Goal: Information Seeking & Learning: Find specific fact

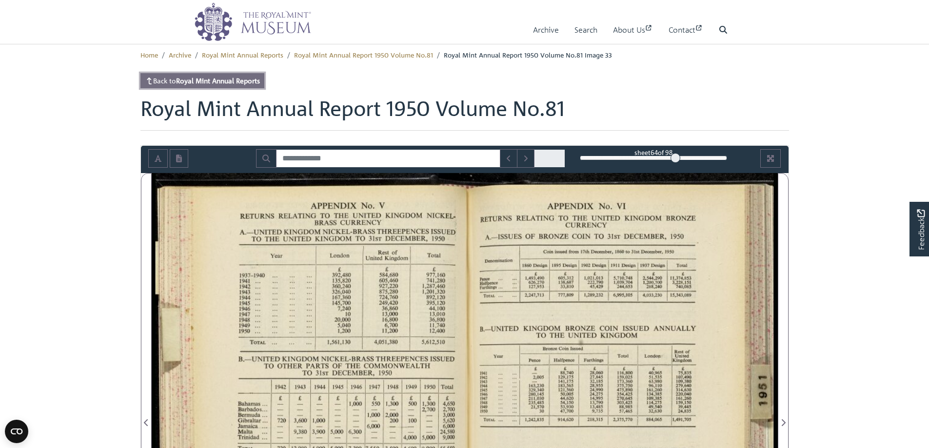
click at [229, 78] on strong "Royal Mint Annual Reports" at bounding box center [218, 80] width 84 height 9
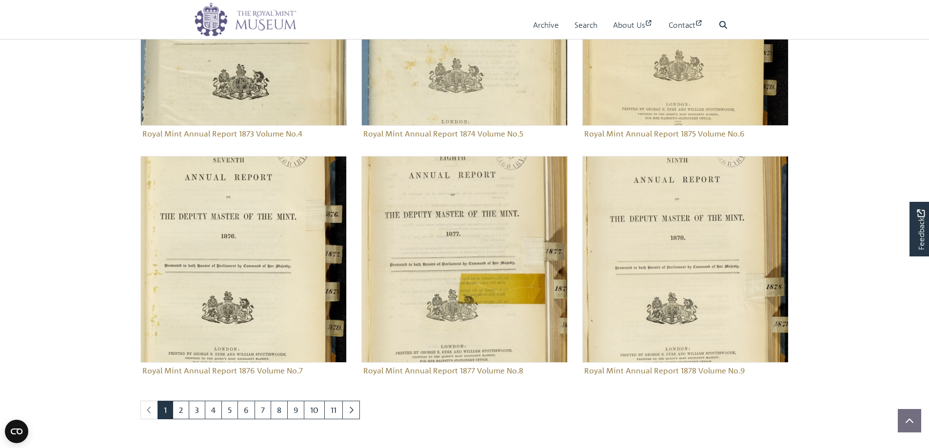
scroll to position [975, 0]
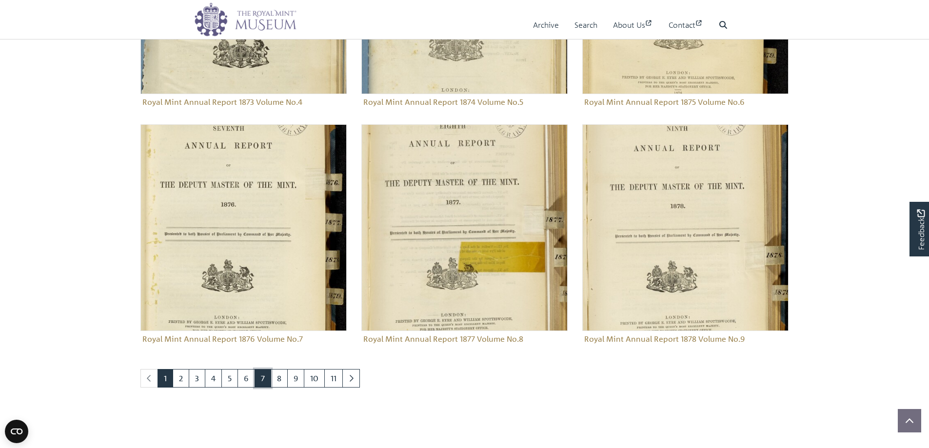
click at [263, 378] on link "7" at bounding box center [263, 378] width 17 height 19
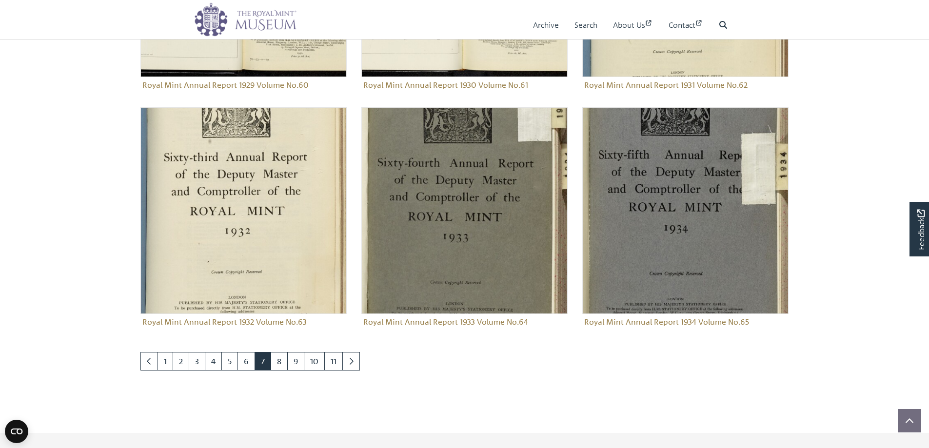
scroll to position [1016, 0]
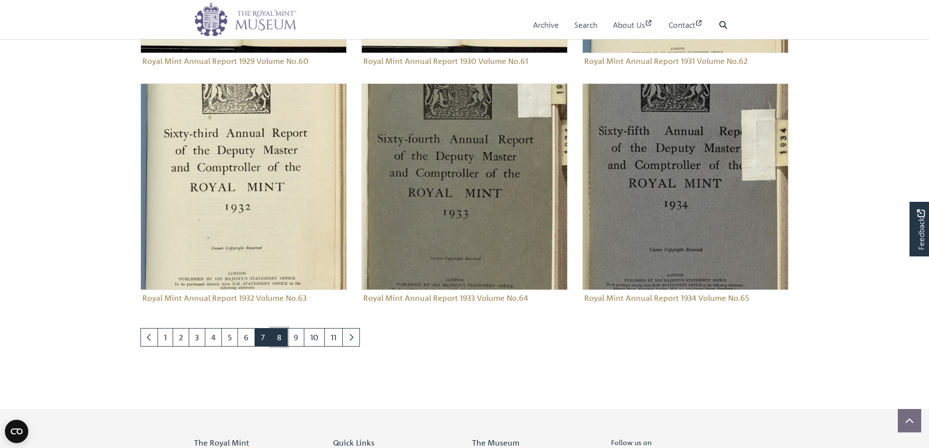
click at [280, 339] on link "8" at bounding box center [279, 337] width 17 height 19
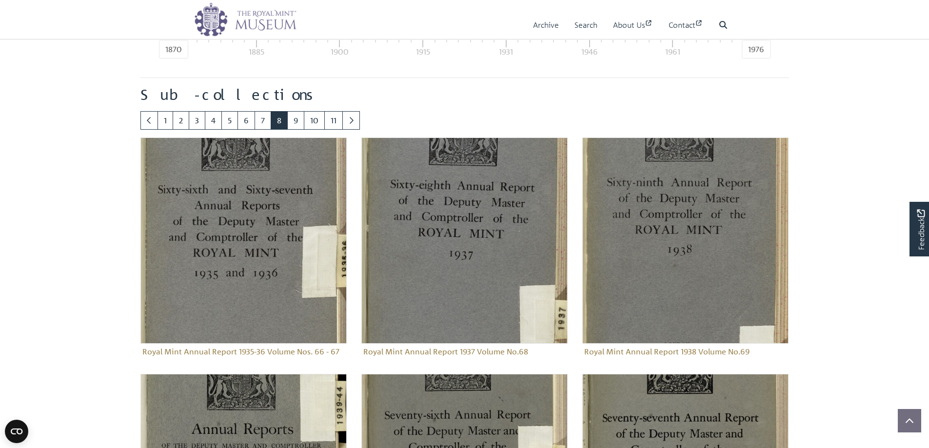
scroll to position [499, 0]
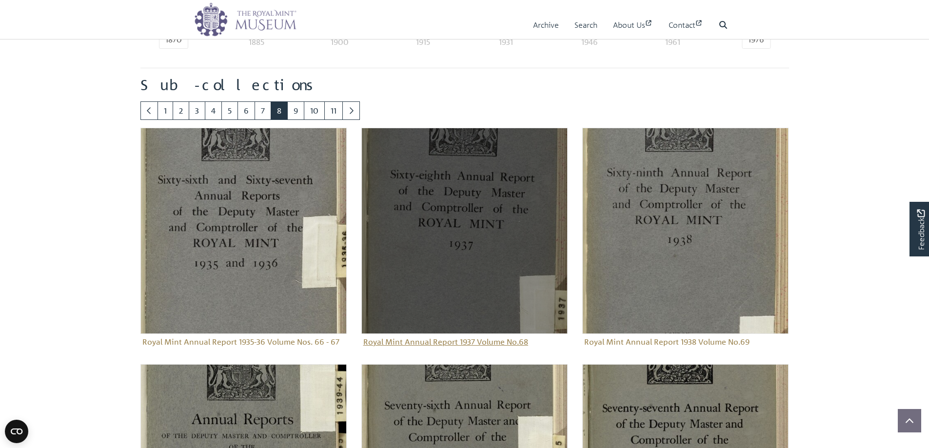
click at [451, 222] on img "Sub-collection" at bounding box center [464, 231] width 206 height 206
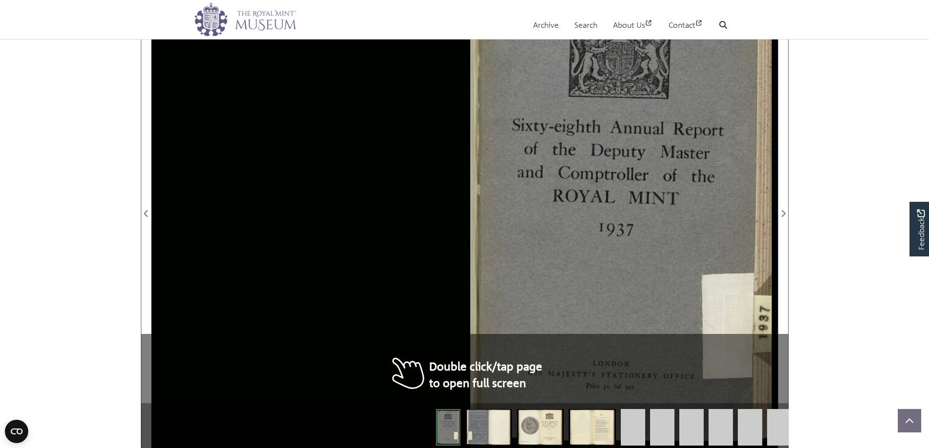
scroll to position [195, 0]
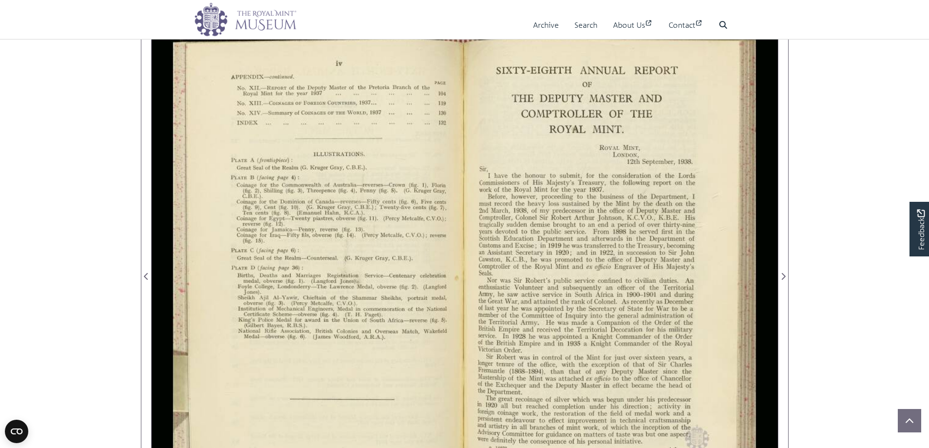
scroll to position [195, 0]
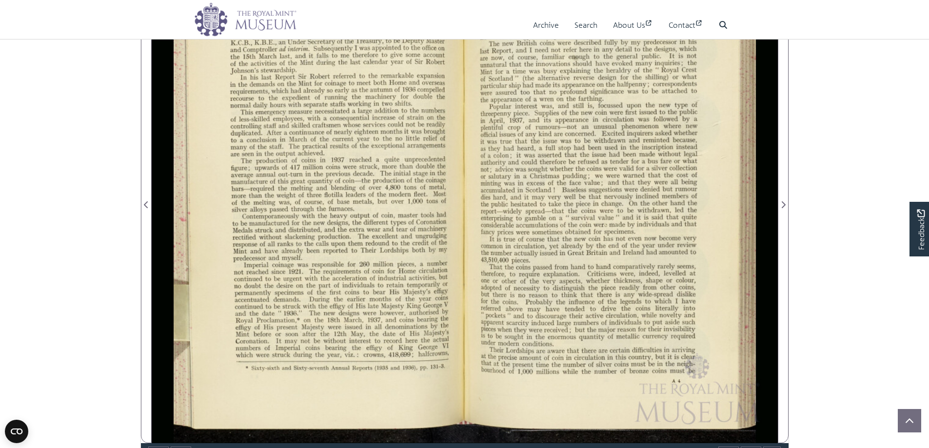
scroll to position [195, 0]
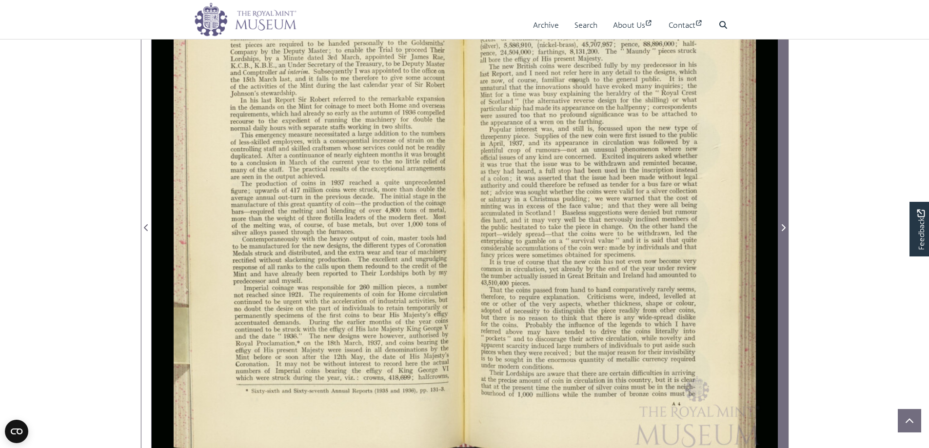
click at [782, 222] on span "Next Page" at bounding box center [783, 228] width 10 height 12
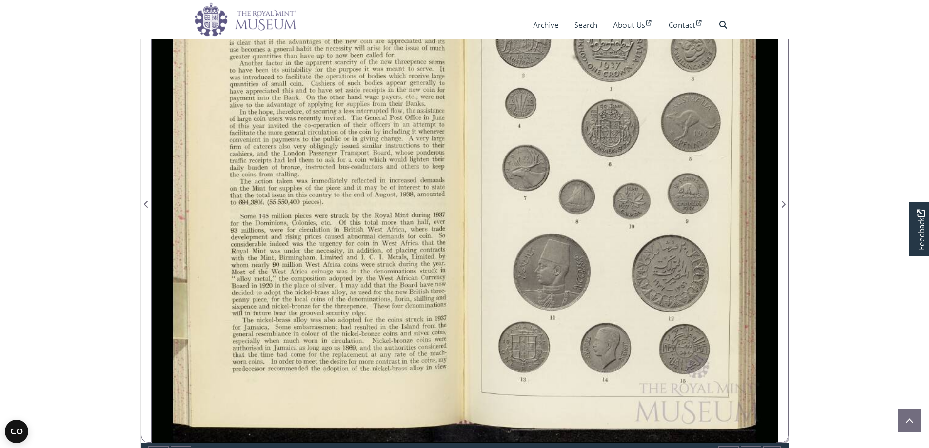
scroll to position [195, 0]
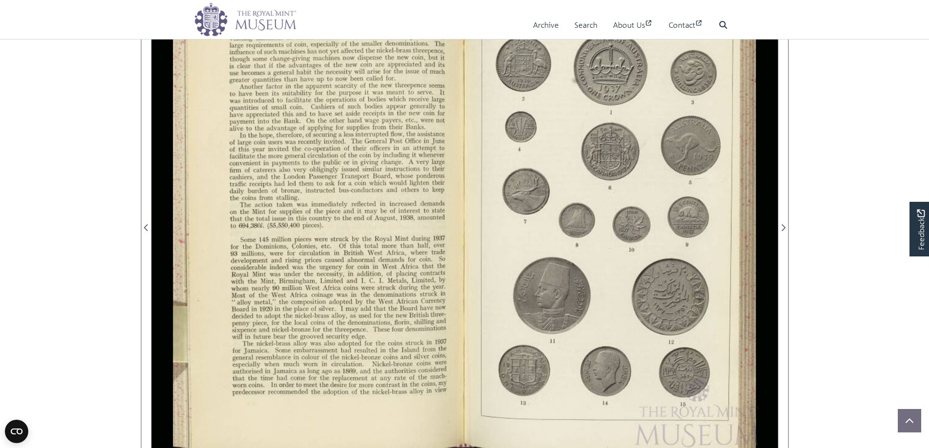
click at [684, 174] on div at bounding box center [621, 222] width 313 height 488
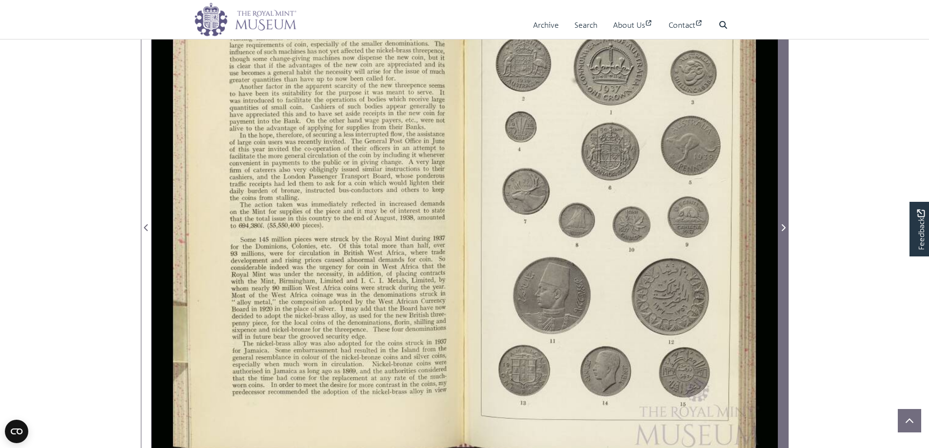
click at [782, 229] on icon "Next Page" at bounding box center [783, 228] width 5 height 8
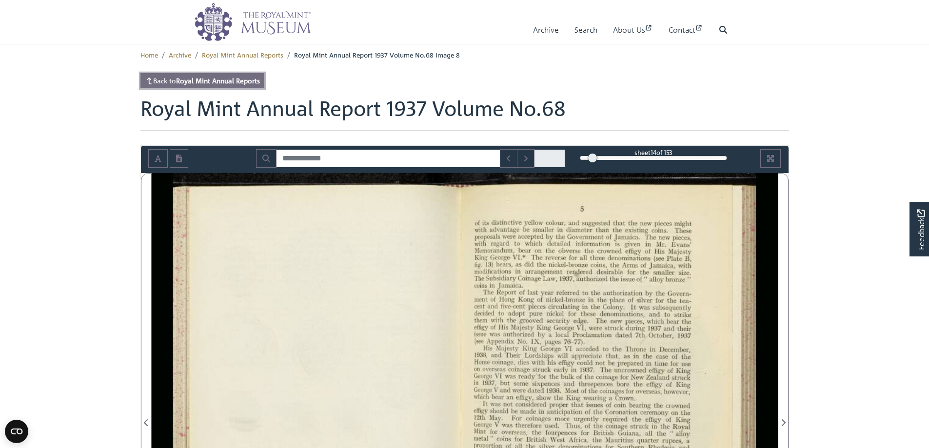
click at [199, 79] on strong "Royal Mint Annual Reports" at bounding box center [218, 80] width 84 height 9
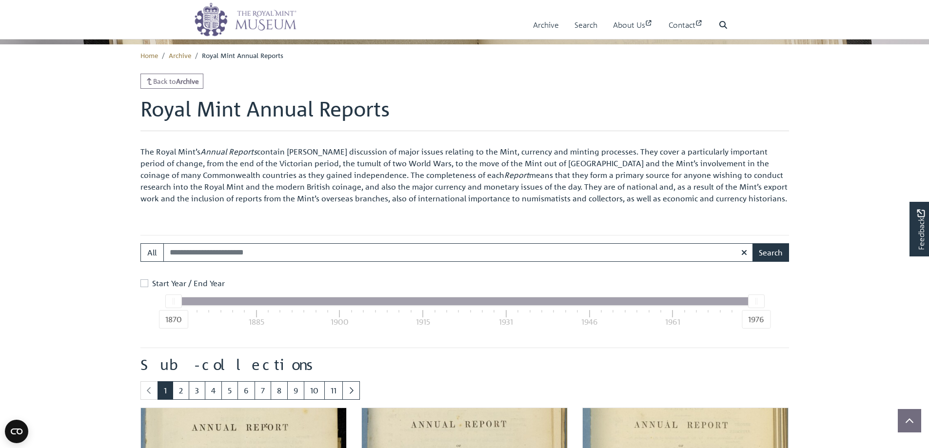
scroll to position [236, 0]
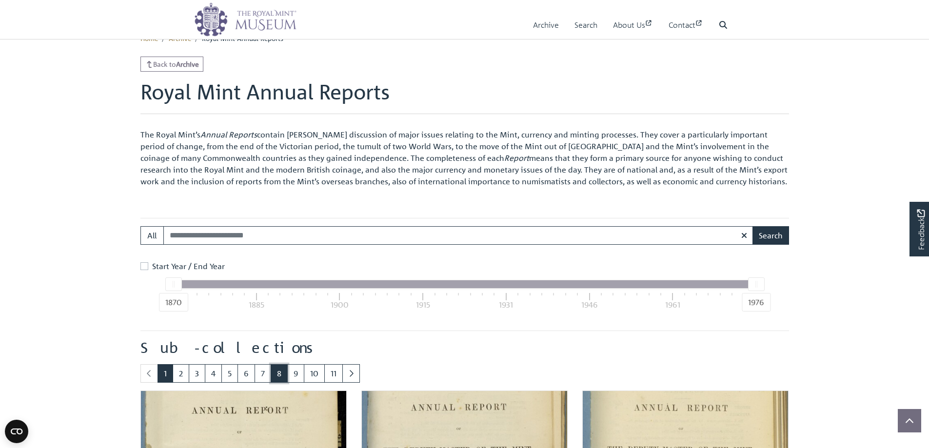
click at [276, 375] on link "8" at bounding box center [279, 373] width 17 height 19
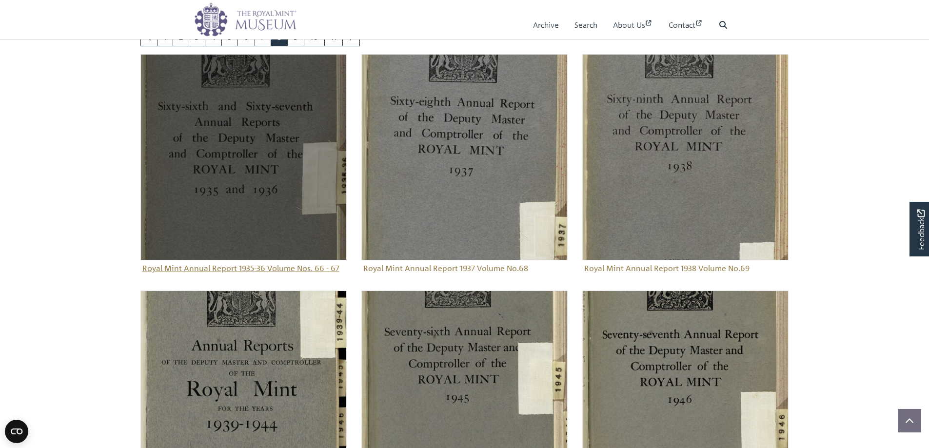
scroll to position [577, 0]
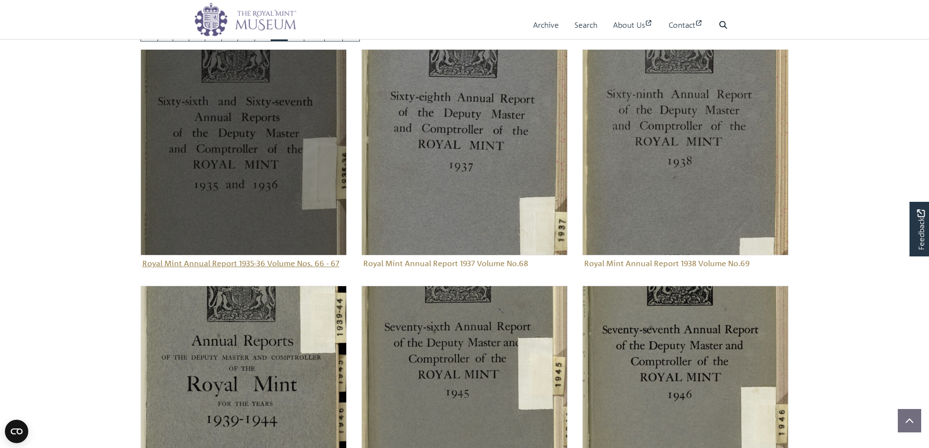
click at [250, 156] on img "Sub-collection" at bounding box center [243, 152] width 206 height 206
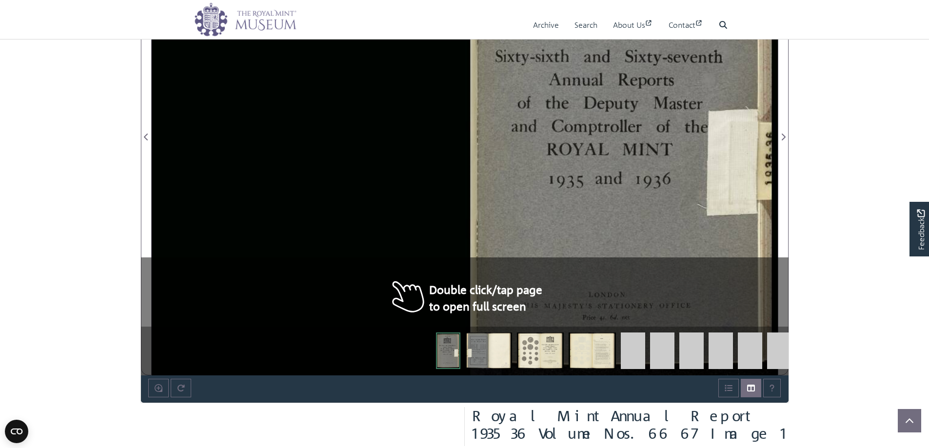
scroll to position [293, 0]
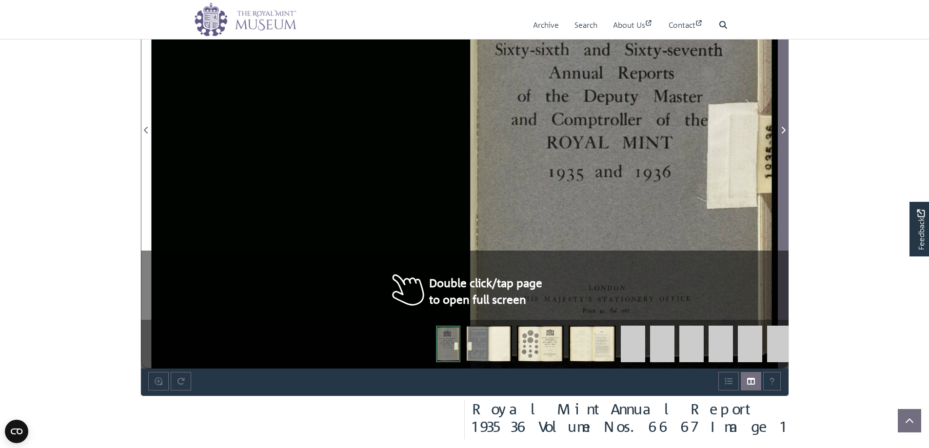
click at [783, 126] on icon "Next Page" at bounding box center [783, 130] width 5 height 8
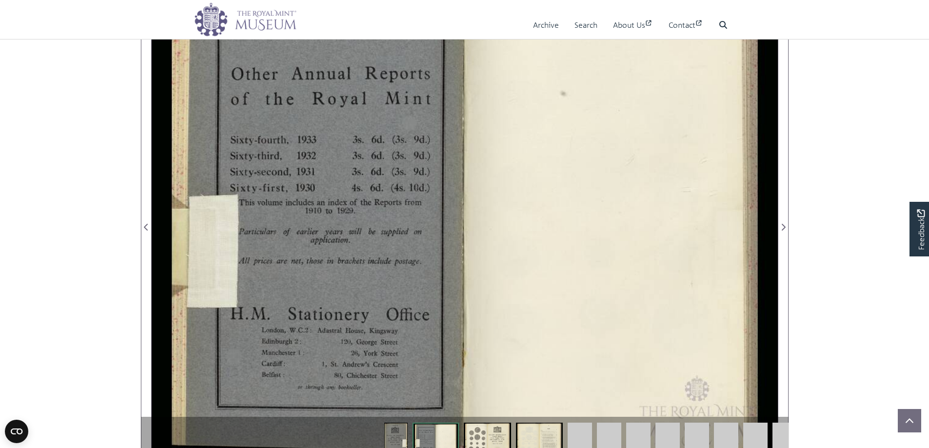
scroll to position [195, 0]
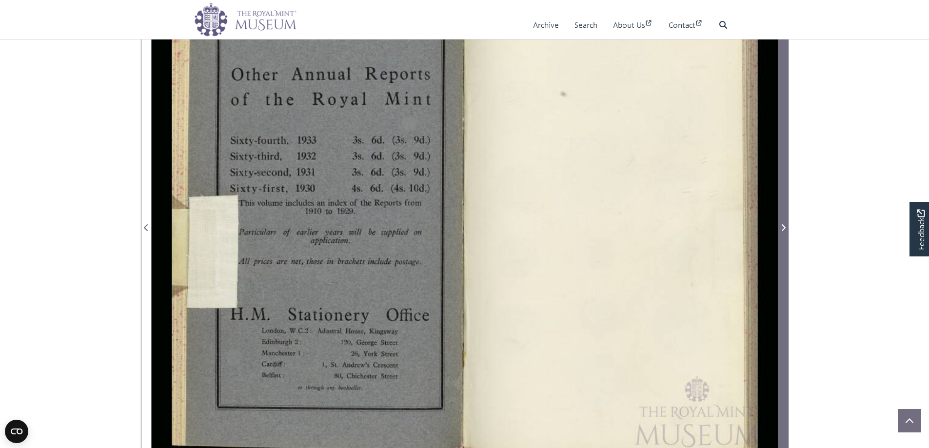
click at [782, 229] on icon "Next Page" at bounding box center [783, 228] width 5 height 8
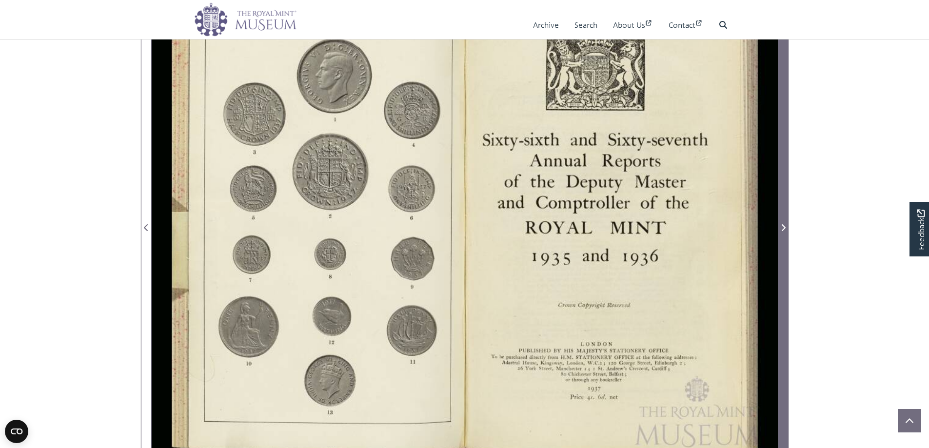
click at [783, 226] on icon "Next Page" at bounding box center [783, 227] width 4 height 7
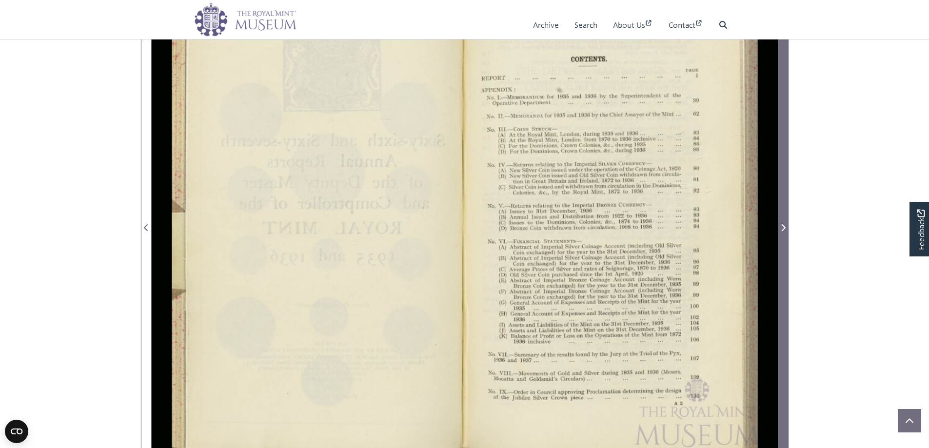
click at [783, 225] on icon "Next Page" at bounding box center [783, 228] width 5 height 8
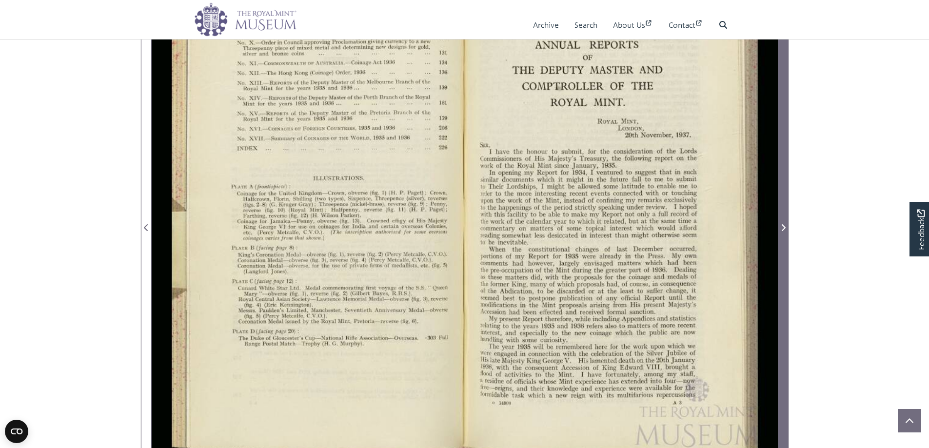
click at [783, 229] on icon "Next Page" at bounding box center [783, 227] width 4 height 7
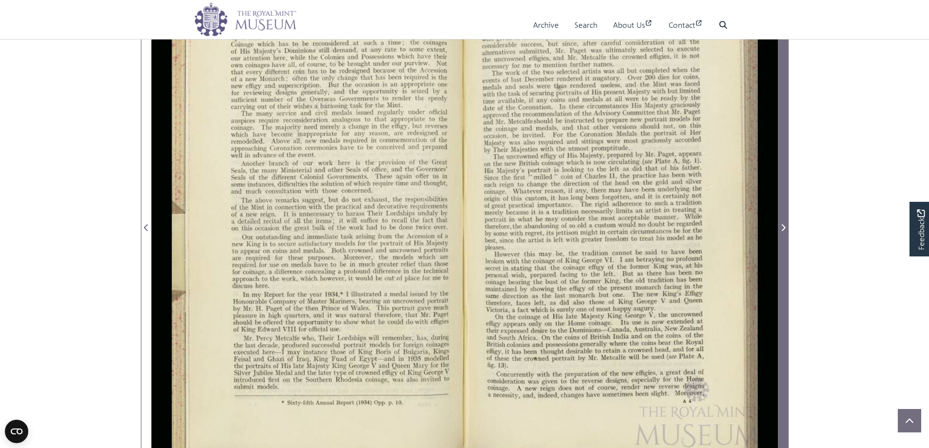
click at [783, 230] on icon "Next Page" at bounding box center [783, 227] width 4 height 7
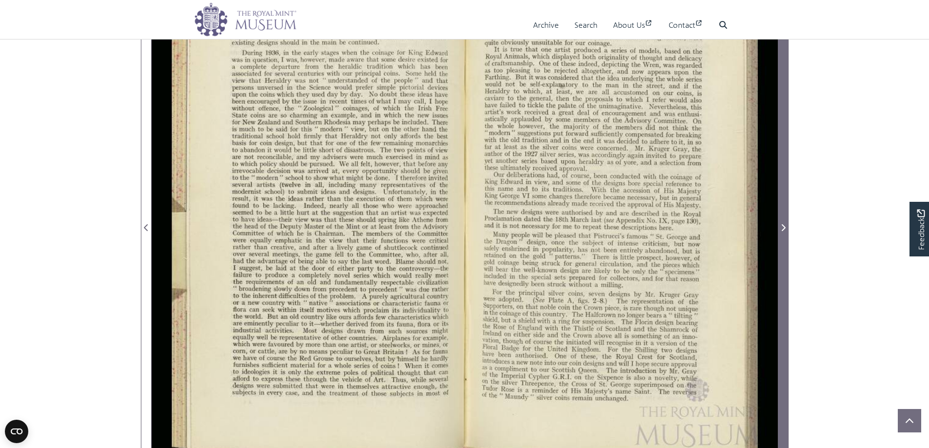
click at [783, 230] on icon "Next Page" at bounding box center [783, 227] width 4 height 7
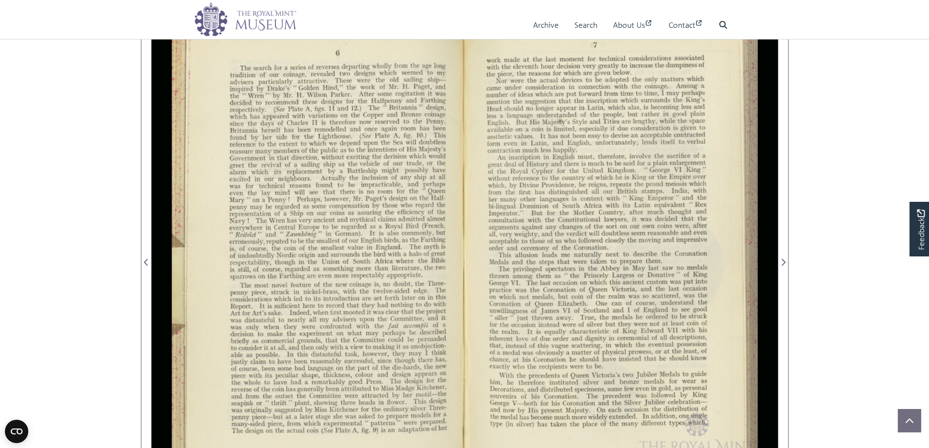
scroll to position [146, 0]
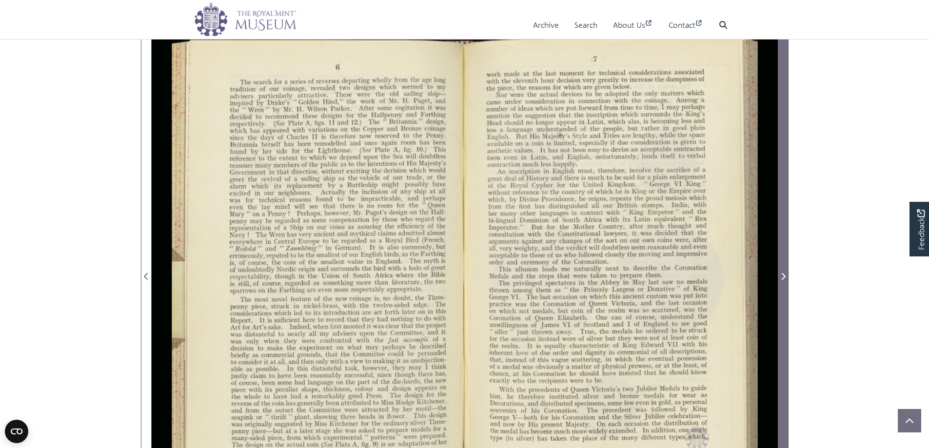
click at [780, 274] on span "Next Page" at bounding box center [783, 277] width 10 height 12
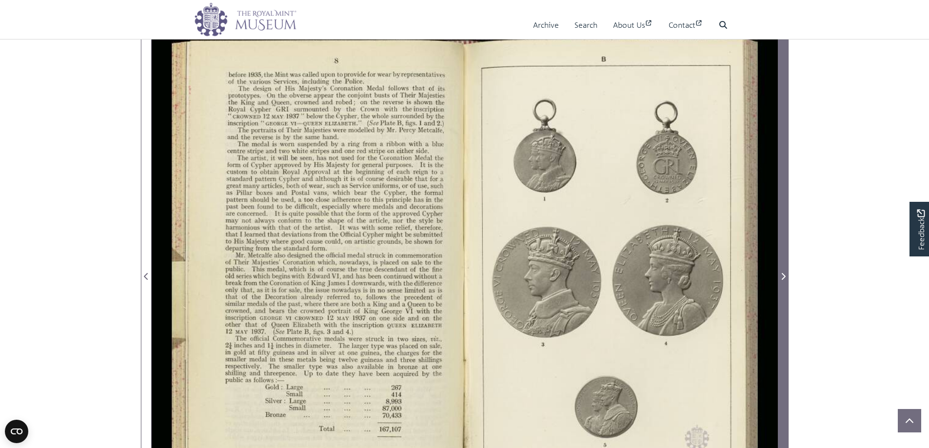
click at [785, 275] on icon "Next Page" at bounding box center [783, 277] width 5 height 8
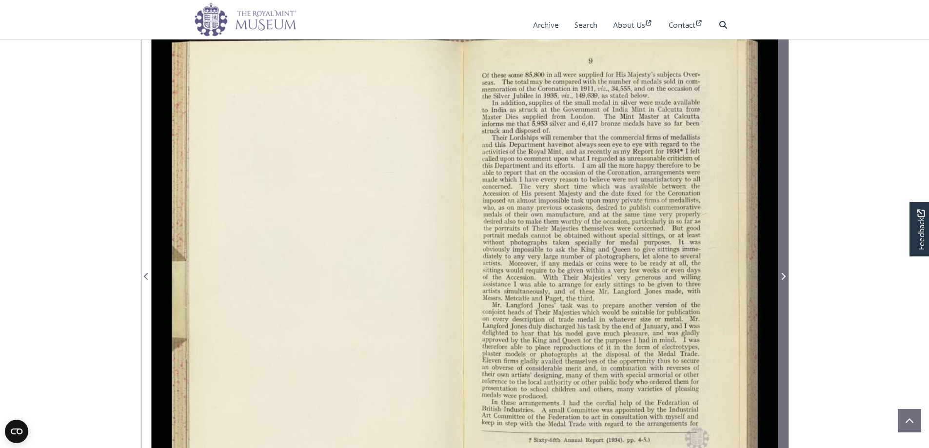
click at [781, 277] on icon "Next Page" at bounding box center [783, 277] width 5 height 8
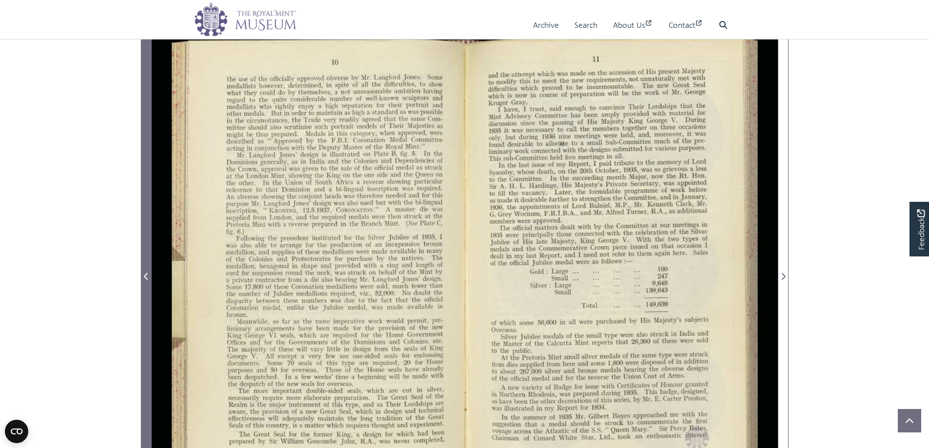
click at [146, 273] on icon "Previous Page" at bounding box center [146, 277] width 5 height 8
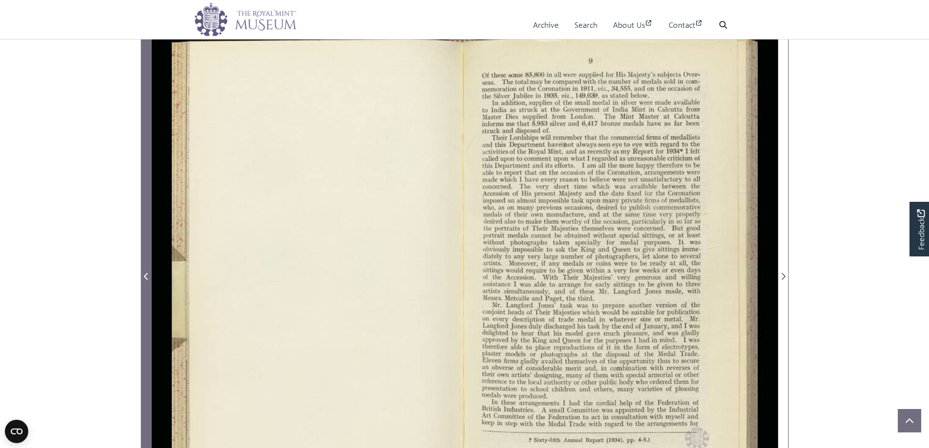
click at [146, 272] on span "Previous Page" at bounding box center [146, 277] width 10 height 12
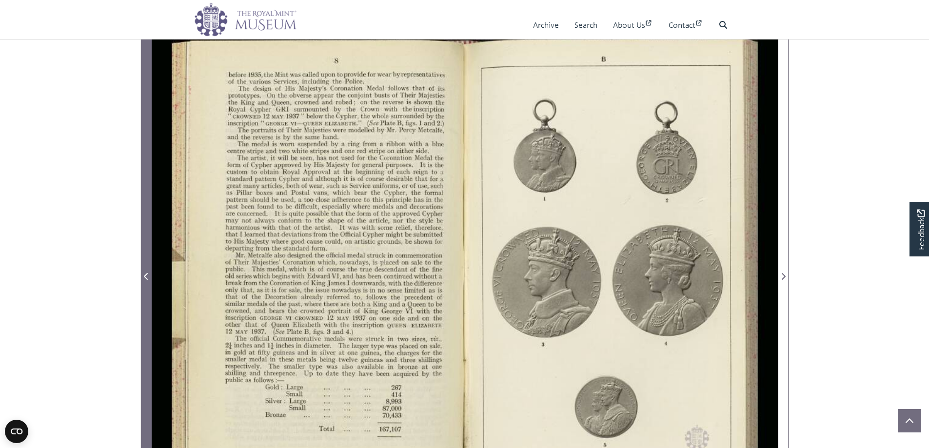
click at [146, 272] on span "Previous Page" at bounding box center [146, 277] width 10 height 12
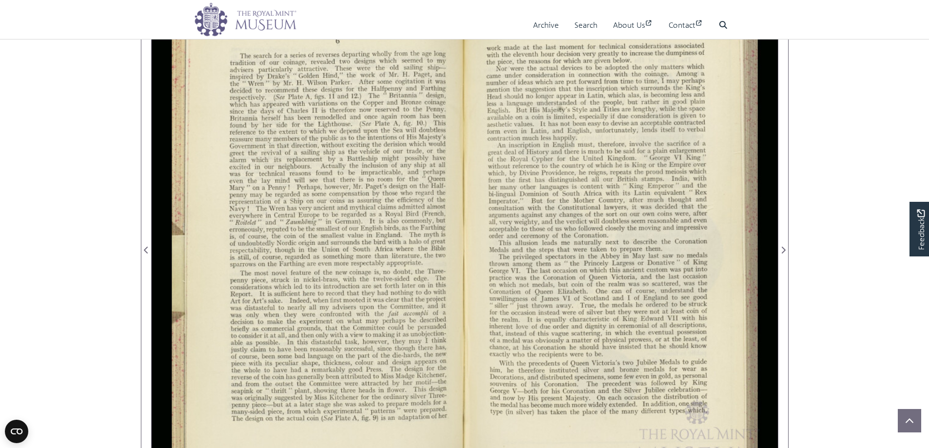
scroll to position [195, 0]
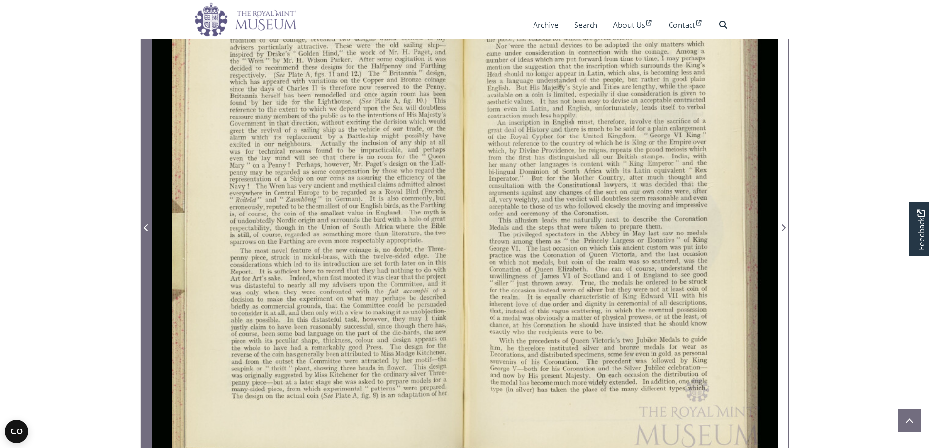
click at [143, 228] on span "Previous Page" at bounding box center [146, 228] width 10 height 12
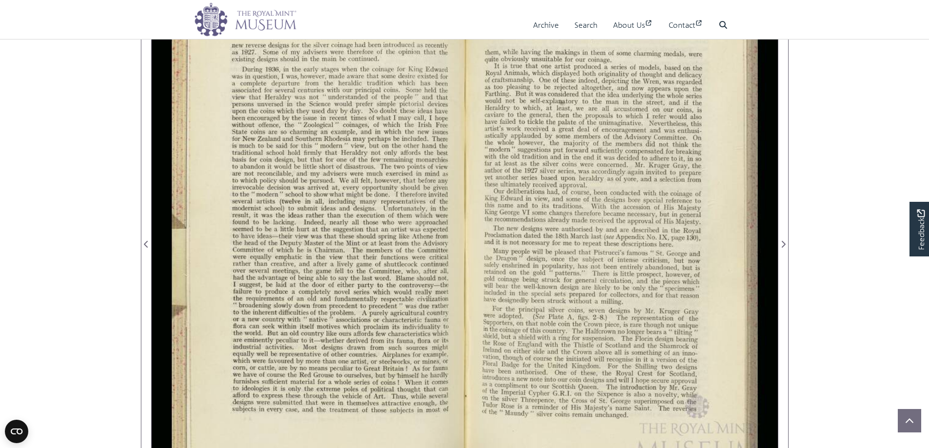
scroll to position [195, 0]
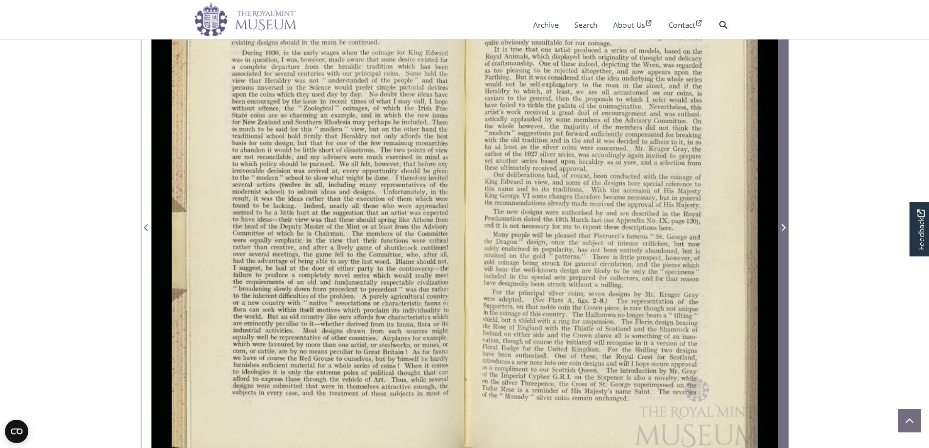
click at [781, 225] on icon "Next Page" at bounding box center [783, 228] width 5 height 8
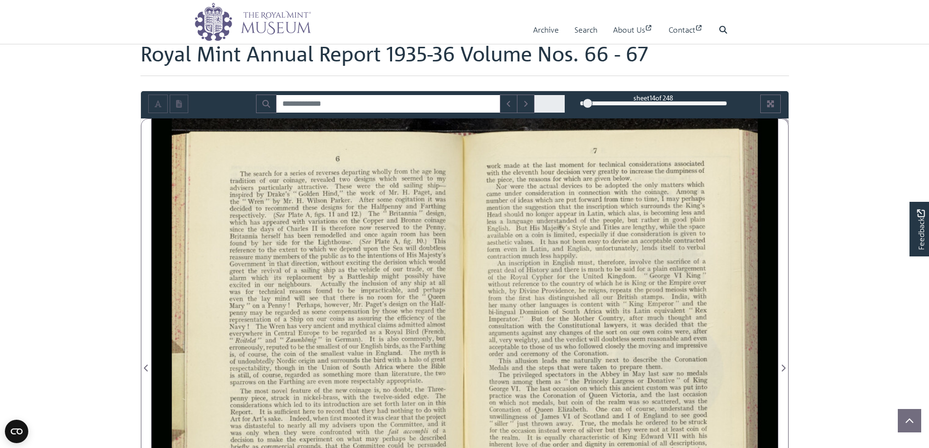
scroll to position [49, 0]
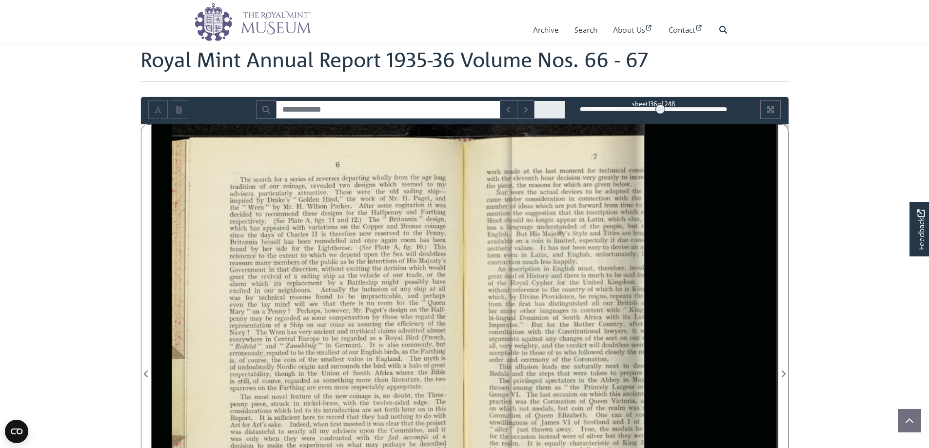
click at [660, 108] on div "136" at bounding box center [653, 109] width 147 height 10
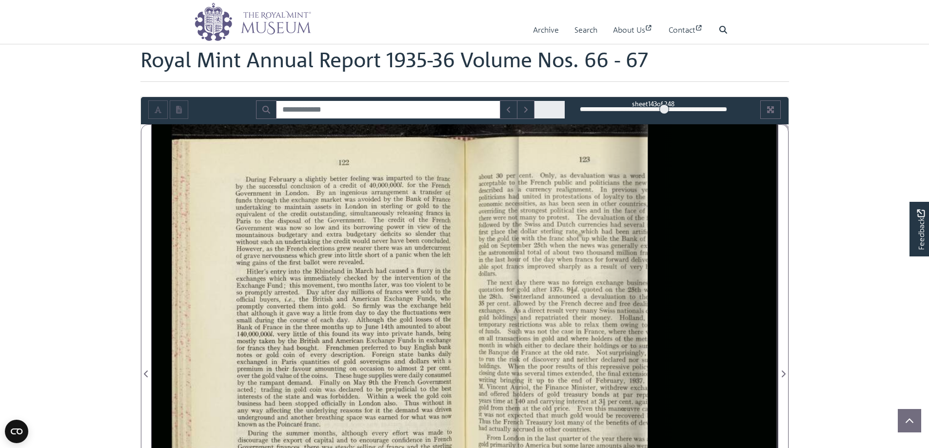
click at [665, 108] on div at bounding box center [664, 109] width 10 height 10
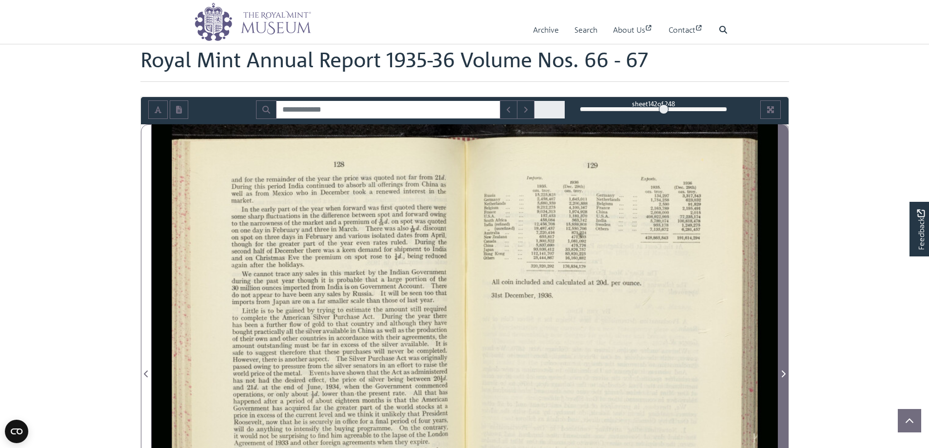
click at [784, 373] on icon "Next Page" at bounding box center [783, 374] width 5 height 8
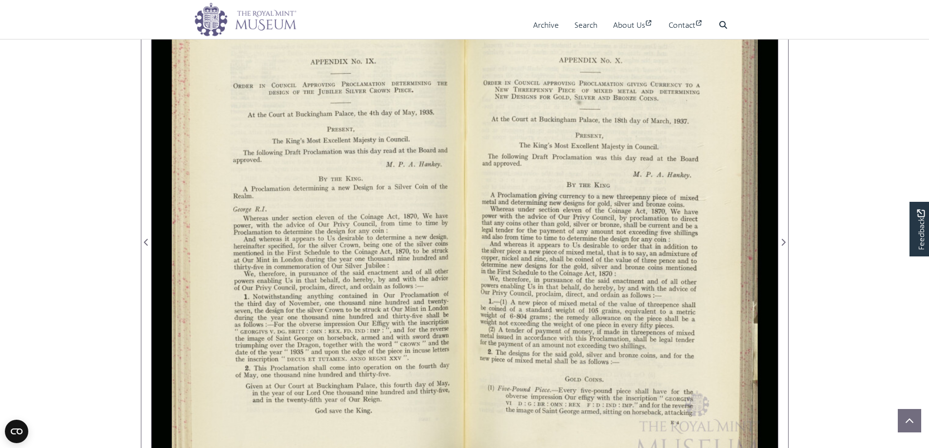
scroll to position [195, 0]
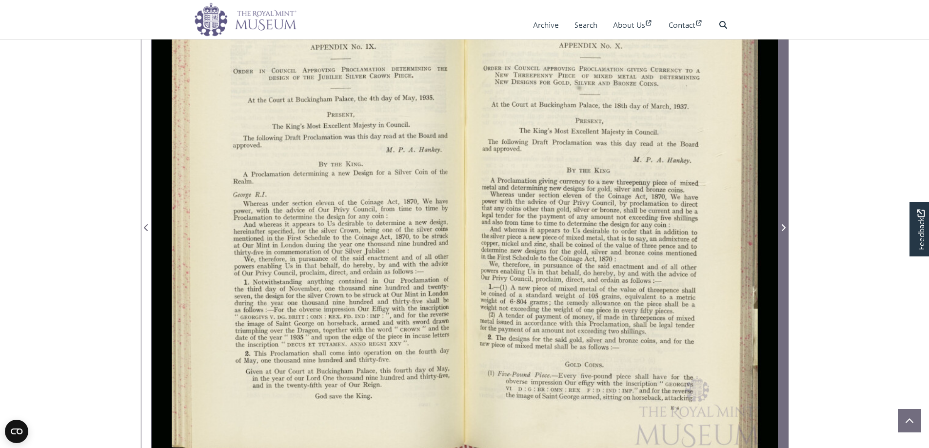
click at [783, 226] on icon "Next Page" at bounding box center [783, 227] width 4 height 7
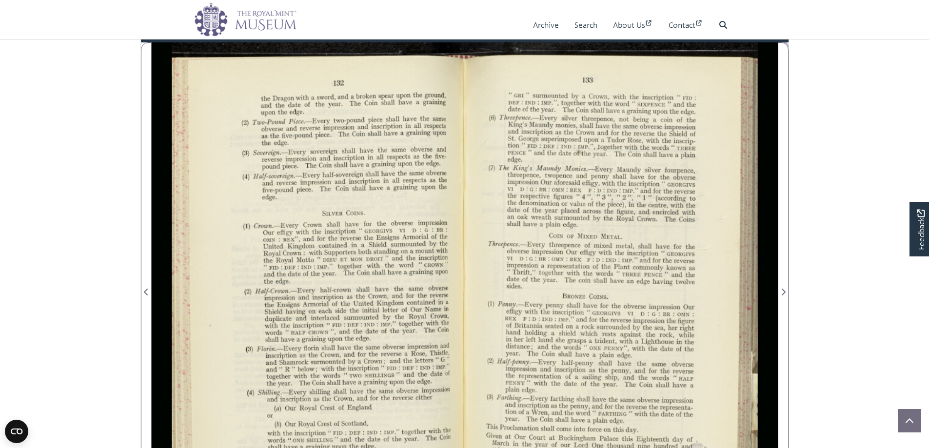
scroll to position [146, 0]
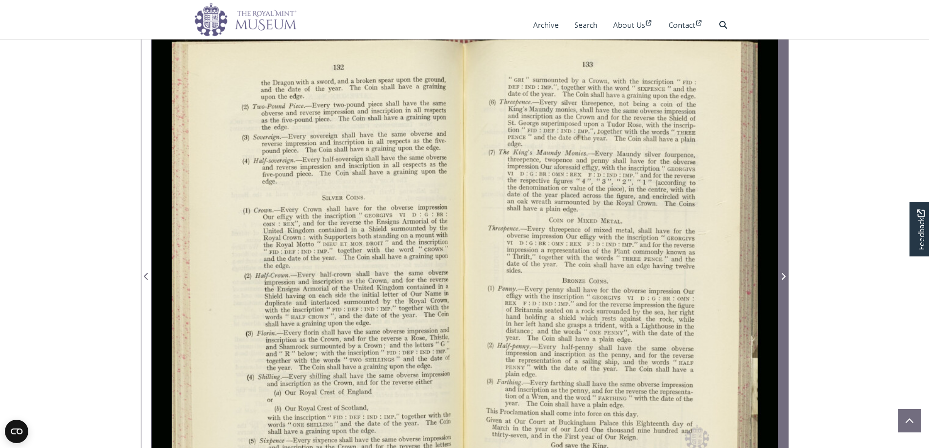
click at [782, 278] on icon "Next Page" at bounding box center [783, 277] width 5 height 8
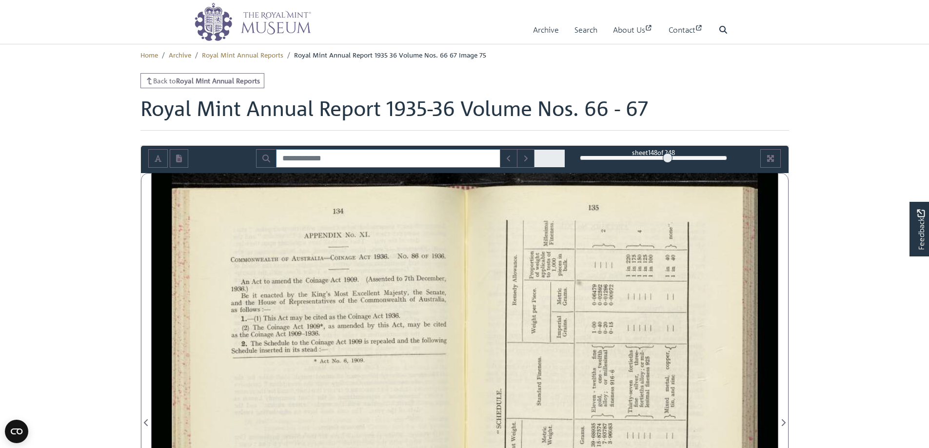
click at [320, 160] on input "Search for" at bounding box center [388, 158] width 224 height 19
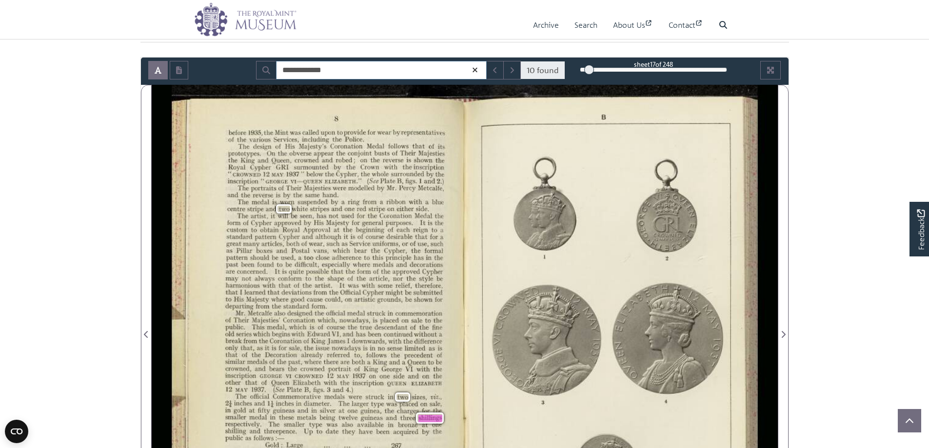
scroll to position [49, 0]
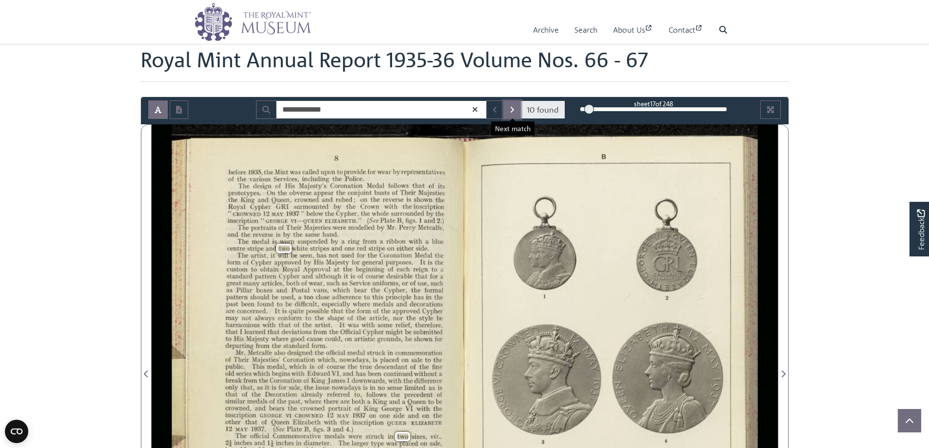
click at [508, 112] on button "Next Match" at bounding box center [512, 109] width 18 height 19
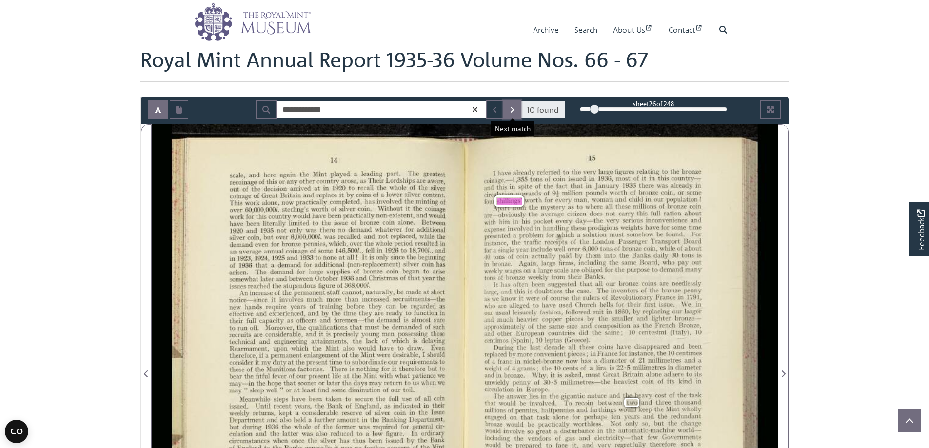
click at [513, 109] on icon "Next Match" at bounding box center [511, 110] width 3 height 6
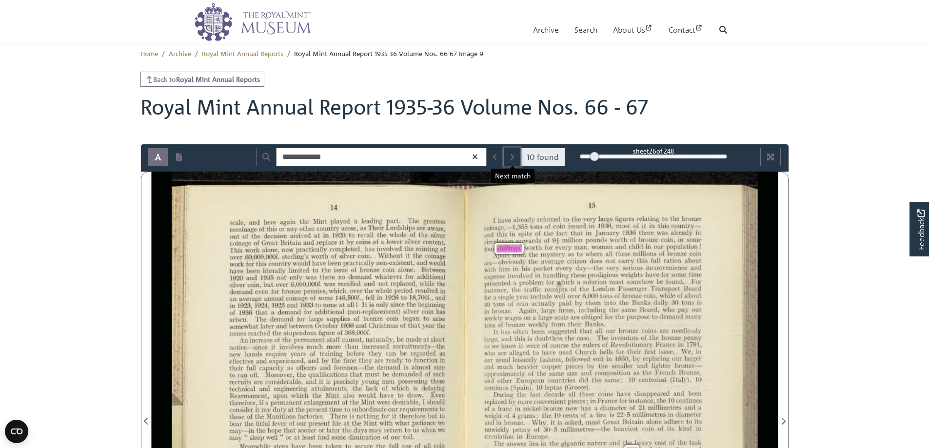
scroll to position [0, 0]
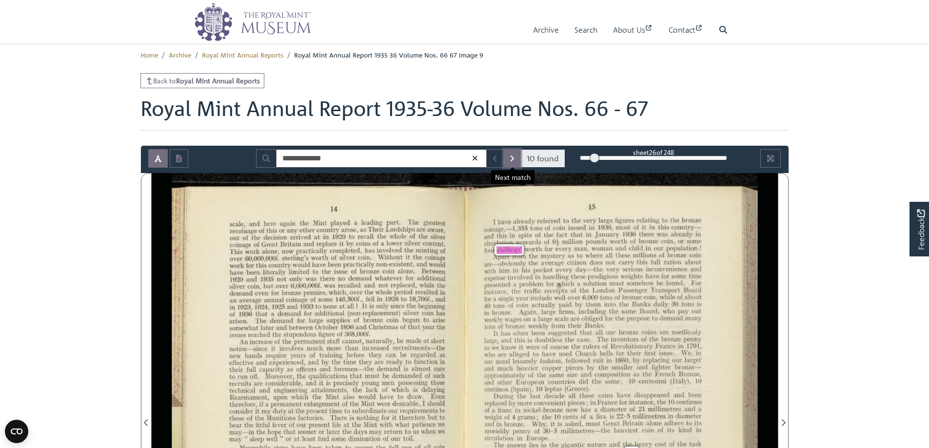
click at [511, 156] on icon "Next Match" at bounding box center [512, 159] width 5 height 8
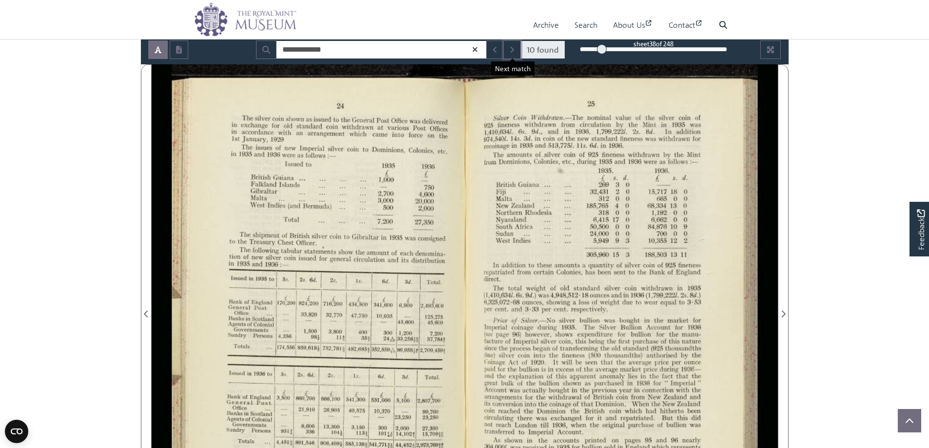
scroll to position [103, 0]
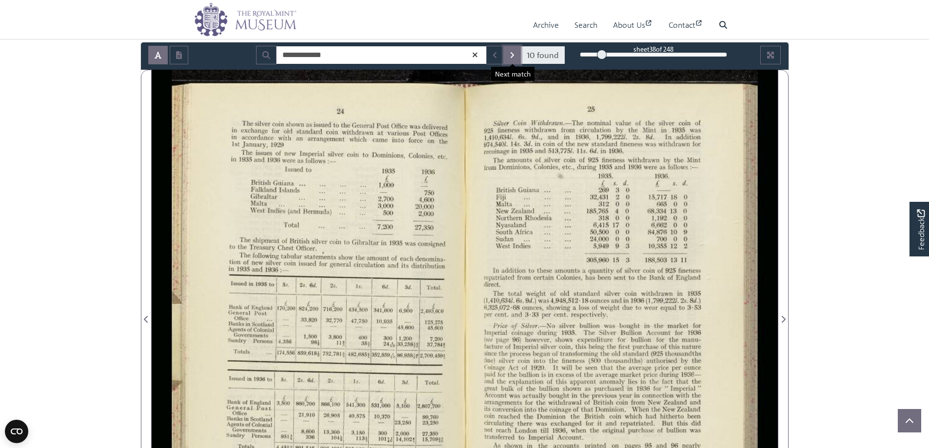
click at [510, 53] on icon "Next Match" at bounding box center [512, 55] width 5 height 8
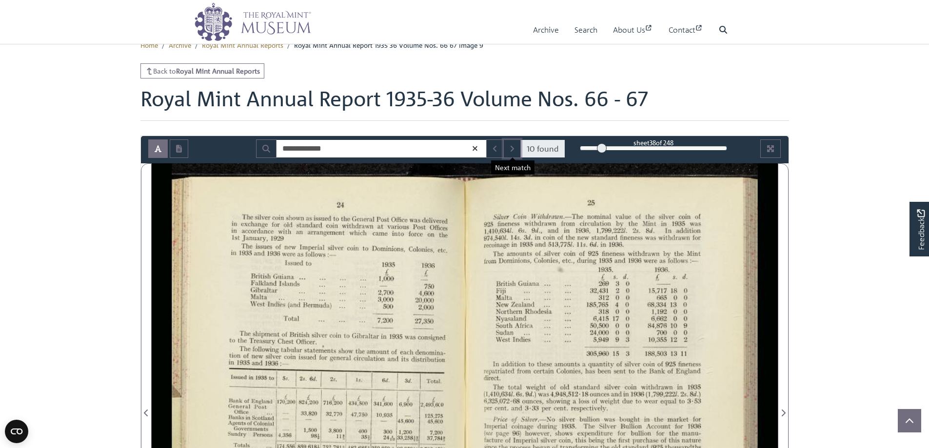
scroll to position [6, 0]
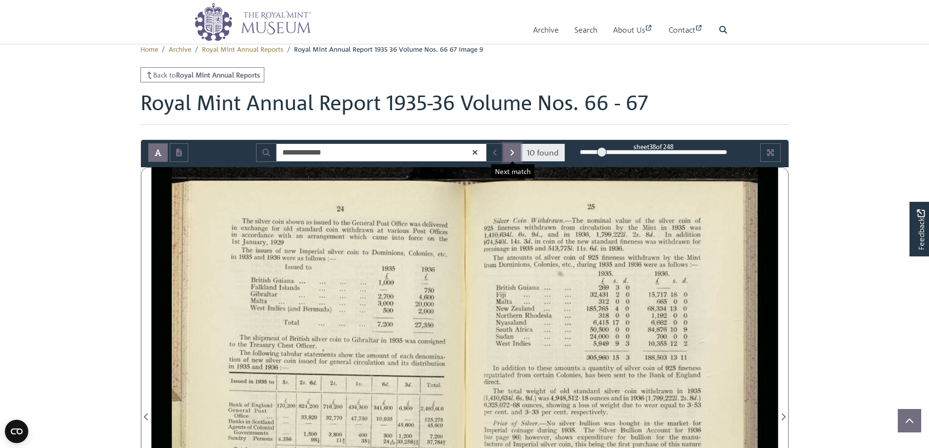
click at [510, 150] on icon "Next Match" at bounding box center [512, 153] width 5 height 8
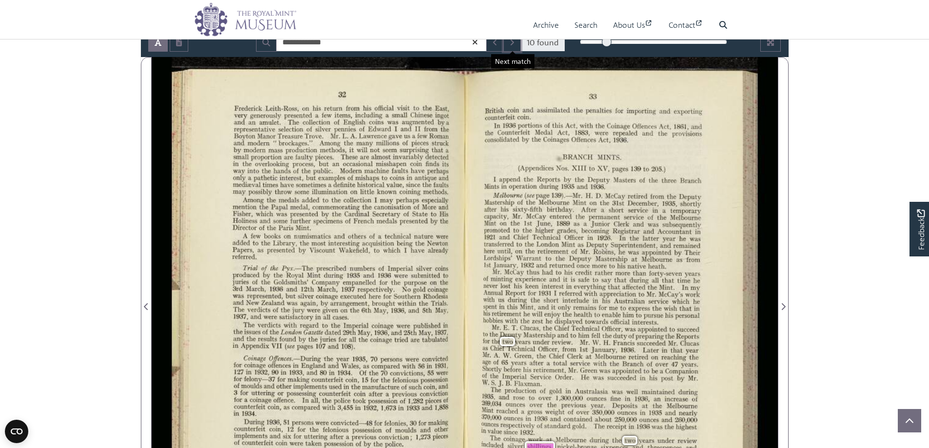
scroll to position [103, 0]
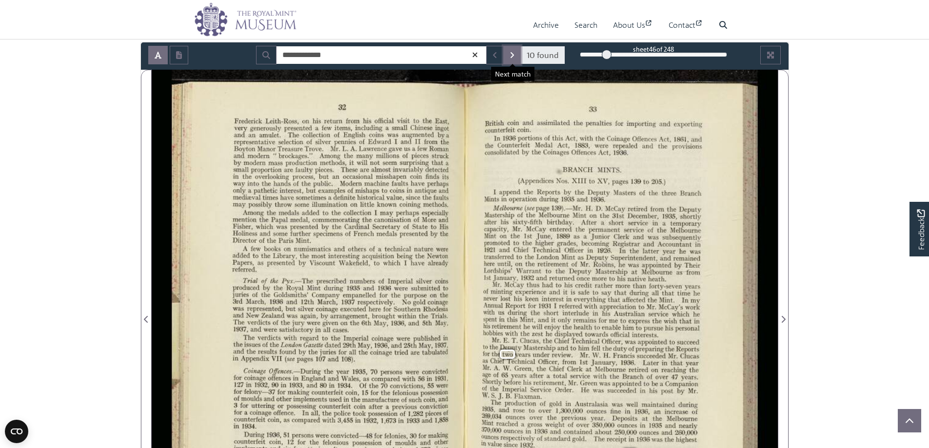
click at [510, 54] on icon "Next Match" at bounding box center [512, 55] width 5 height 8
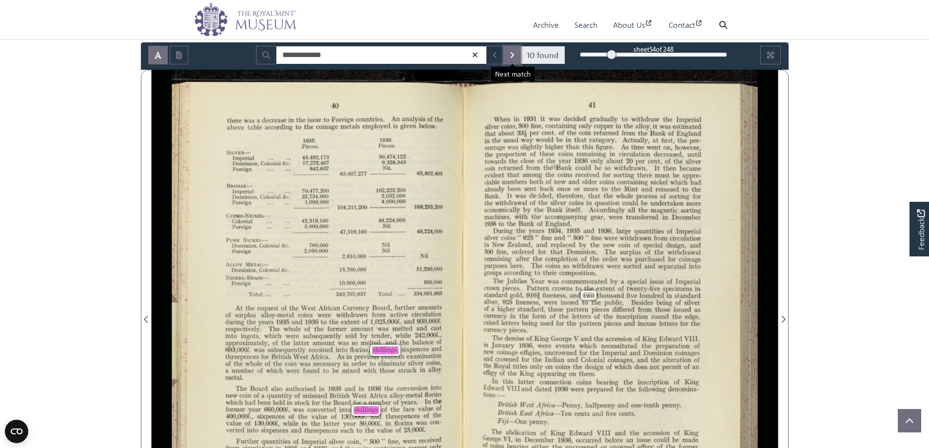
click at [513, 51] on icon "Next Match" at bounding box center [512, 55] width 5 height 8
click at [510, 50] on button "Next Match" at bounding box center [512, 55] width 18 height 19
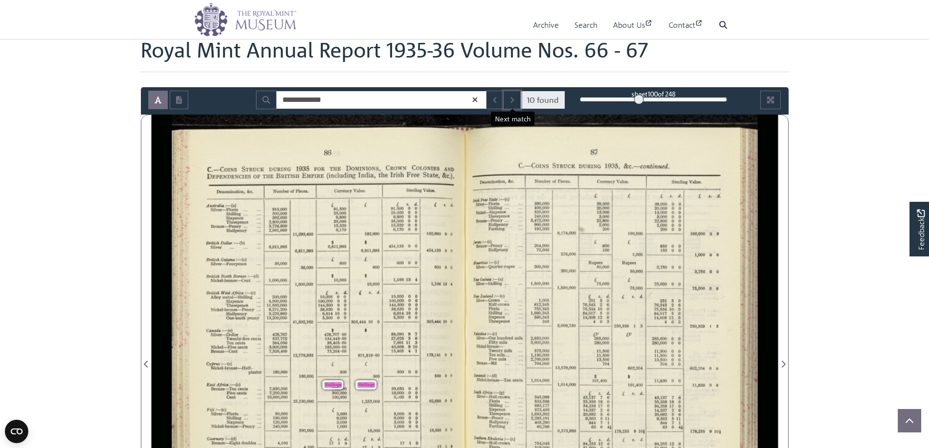
scroll to position [55, 0]
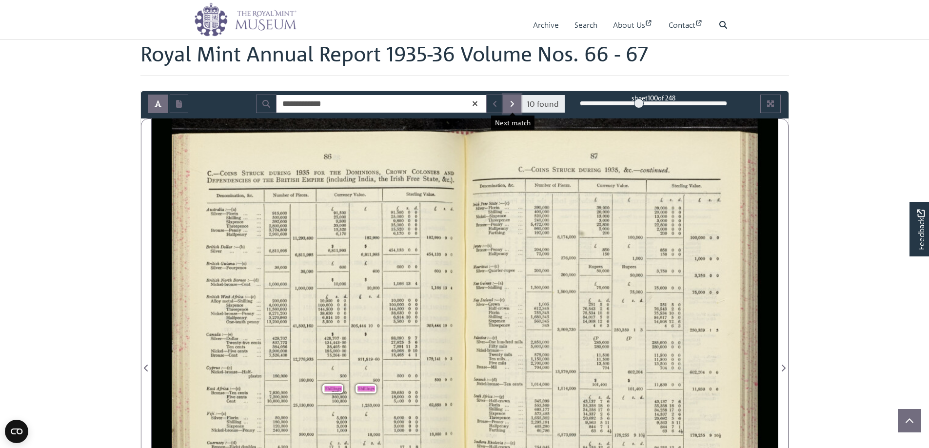
click at [512, 100] on icon "Next Match" at bounding box center [512, 104] width 5 height 8
click at [514, 102] on icon "Next Match" at bounding box center [512, 104] width 5 height 8
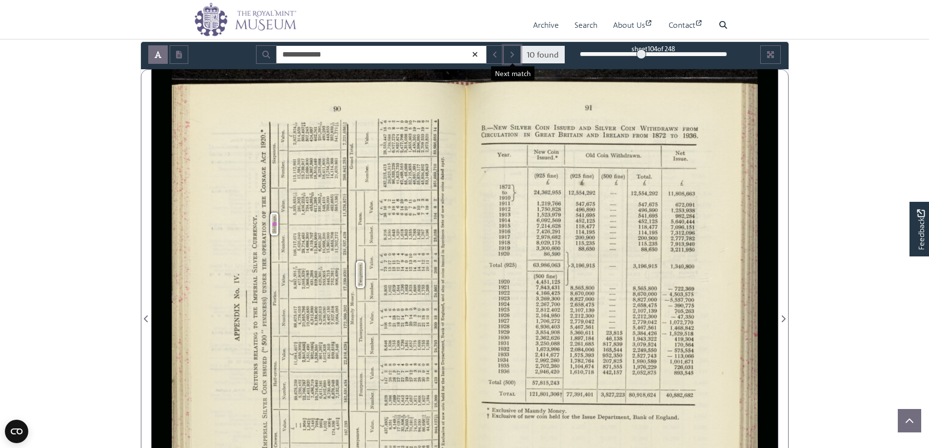
scroll to position [103, 0]
click at [507, 53] on button "Next Match" at bounding box center [512, 55] width 18 height 19
click at [510, 56] on icon "Next Match" at bounding box center [512, 55] width 5 height 8
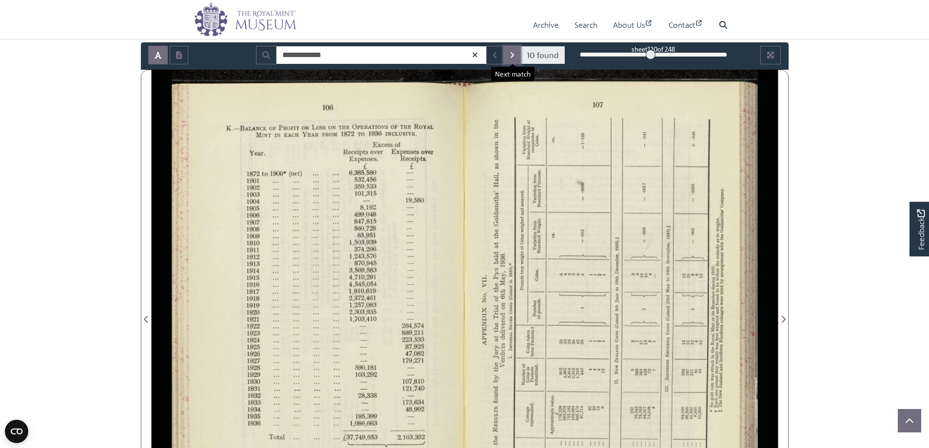
click at [510, 54] on button "Next Match" at bounding box center [512, 55] width 18 height 19
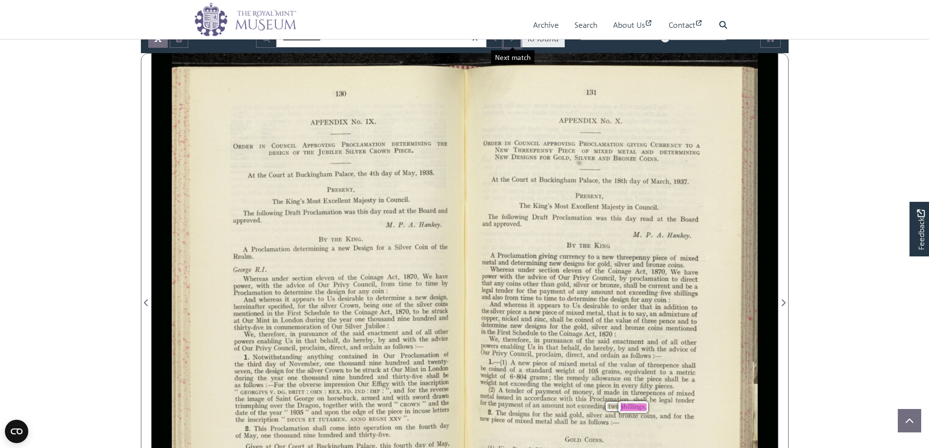
scroll to position [103, 0]
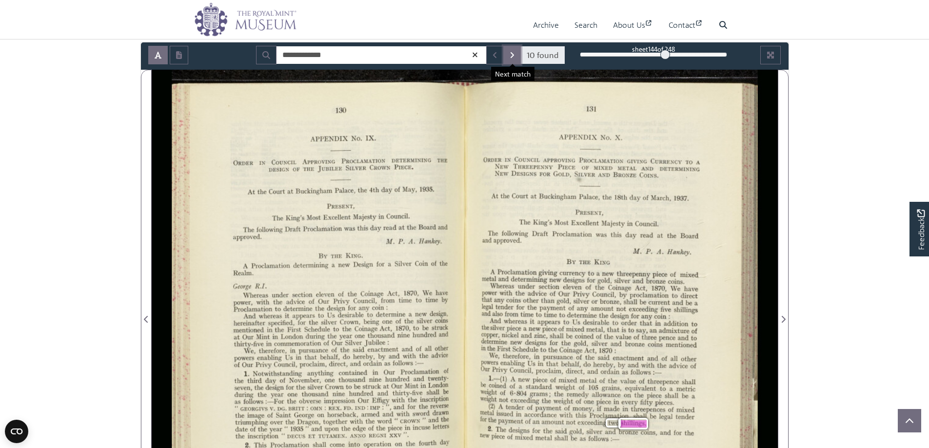
click at [511, 52] on icon "Next Match" at bounding box center [512, 55] width 5 height 8
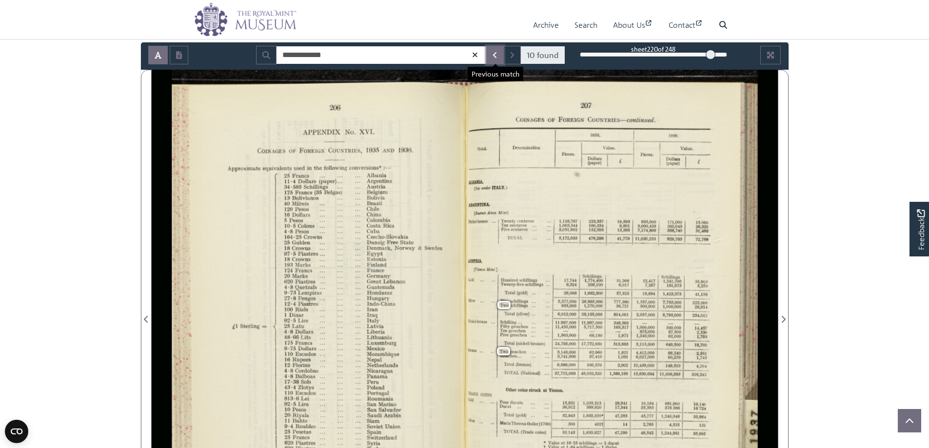
click at [496, 52] on icon "Previous Match" at bounding box center [494, 55] width 5 height 8
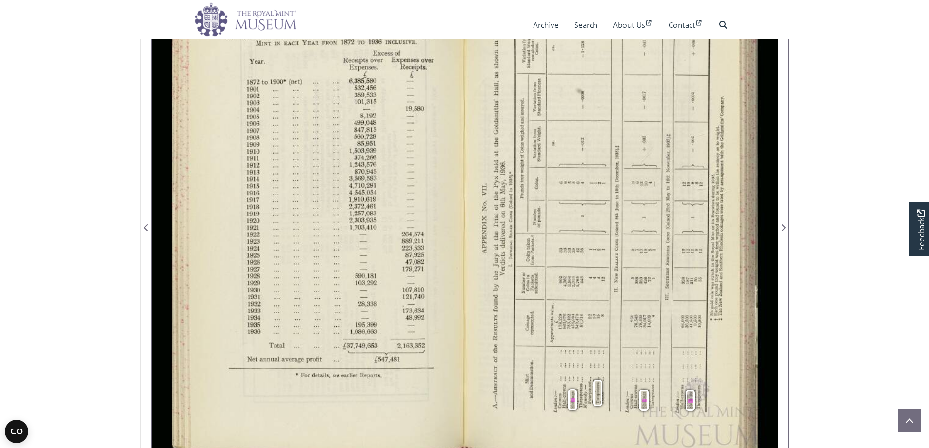
scroll to position [103, 0]
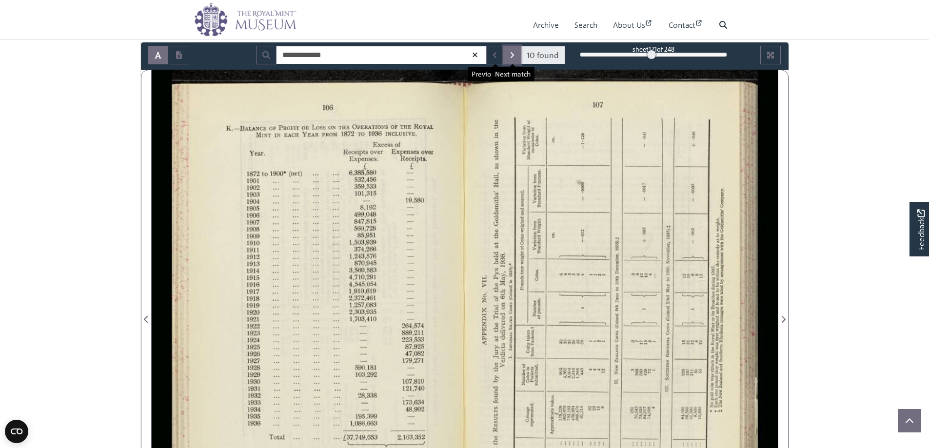
click at [509, 53] on button "Next Match" at bounding box center [512, 55] width 18 height 19
click at [511, 55] on icon "Next Match" at bounding box center [512, 55] width 5 height 8
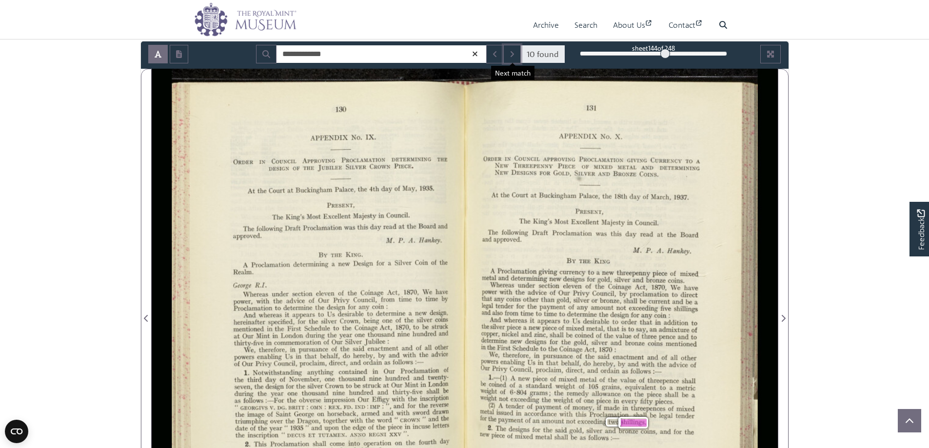
scroll to position [103, 0]
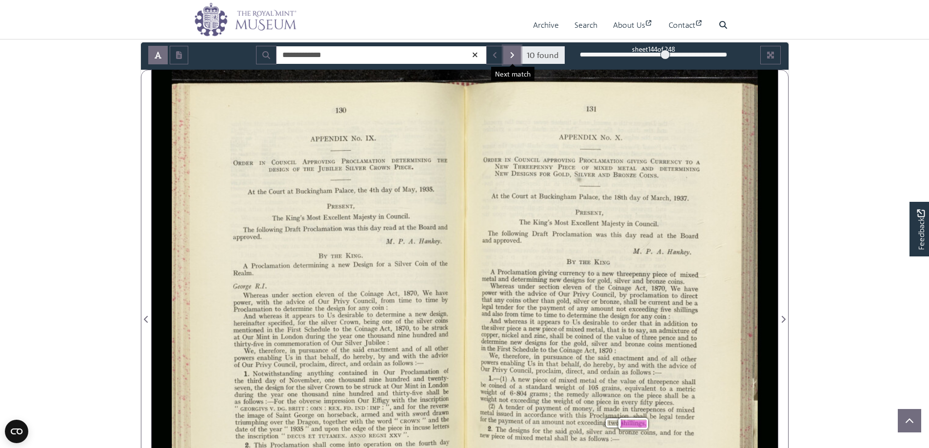
click at [512, 53] on icon "Next Match" at bounding box center [511, 55] width 3 height 6
click at [512, 52] on icon "Next Match" at bounding box center [511, 55] width 3 height 6
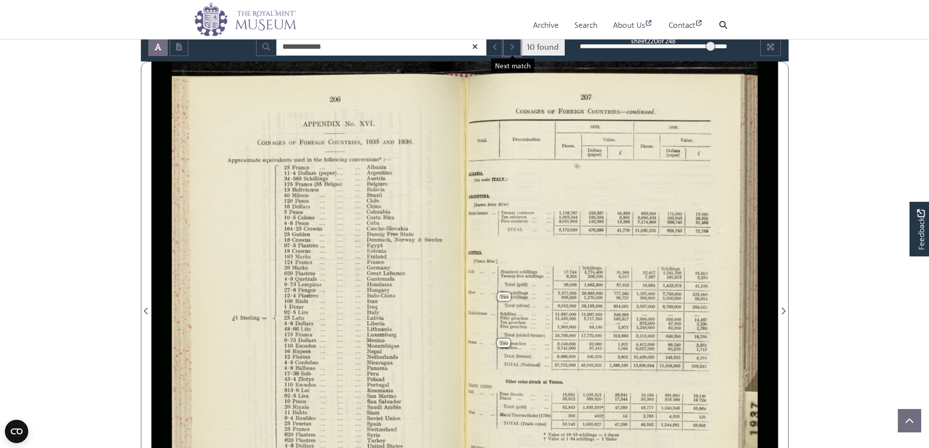
scroll to position [103, 0]
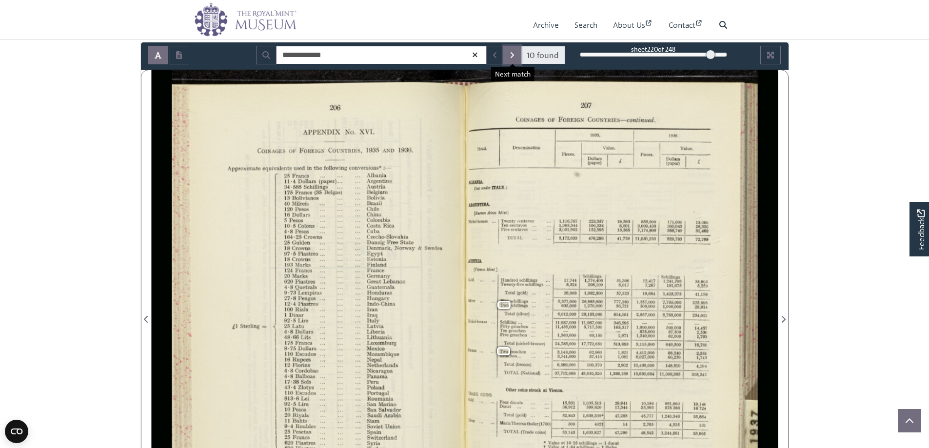
click at [509, 49] on button "Next Match" at bounding box center [512, 55] width 18 height 19
click at [512, 52] on icon "Next Match" at bounding box center [512, 55] width 5 height 8
drag, startPoint x: 331, startPoint y: 57, endPoint x: 276, endPoint y: 49, distance: 55.1
click at [277, 49] on input "**********" at bounding box center [381, 55] width 211 height 19
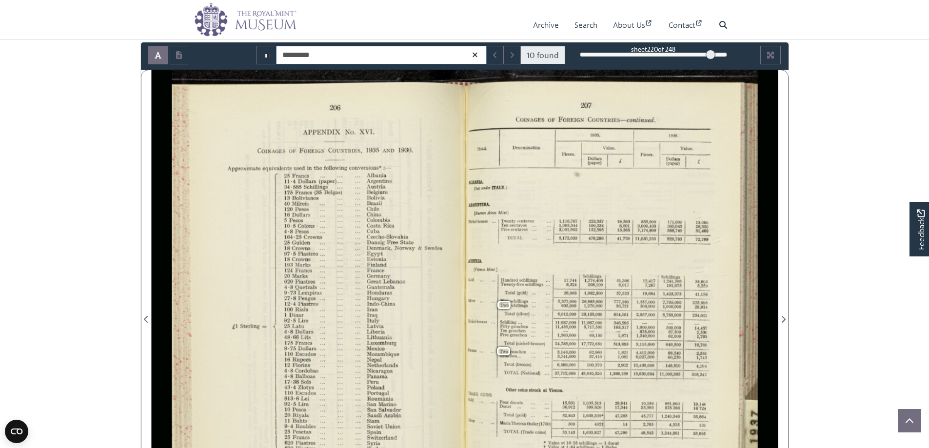
type input "*********"
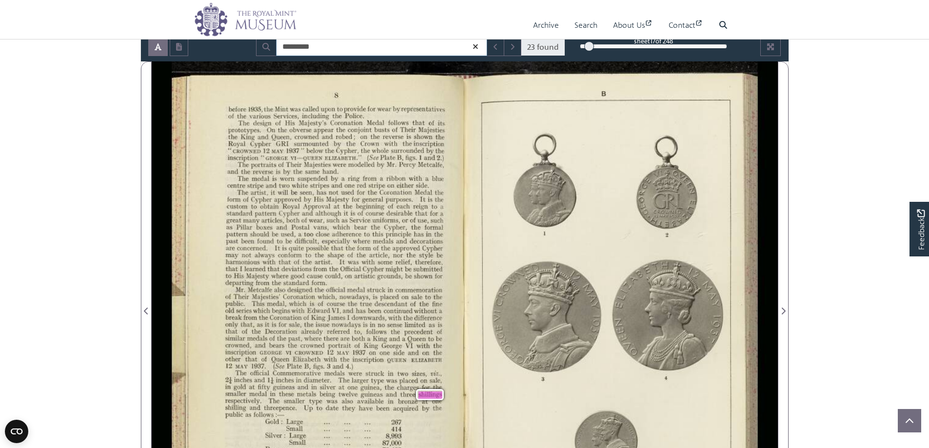
scroll to position [98, 0]
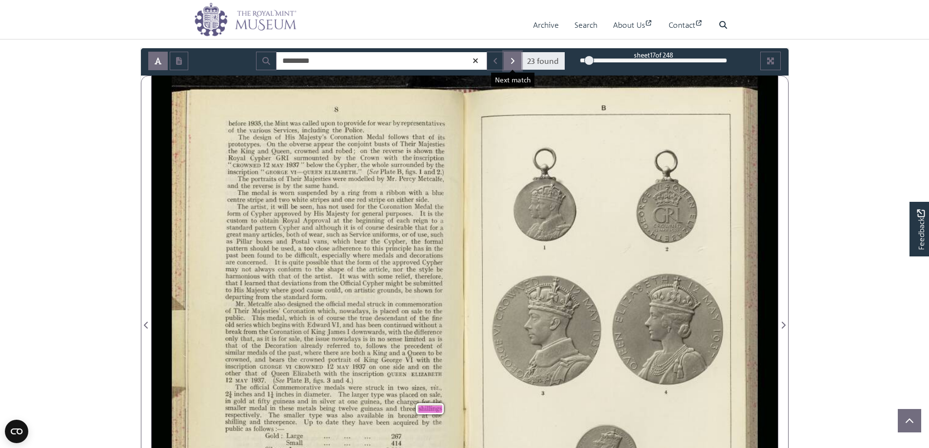
click at [508, 57] on button "Next Match" at bounding box center [513, 61] width 18 height 19
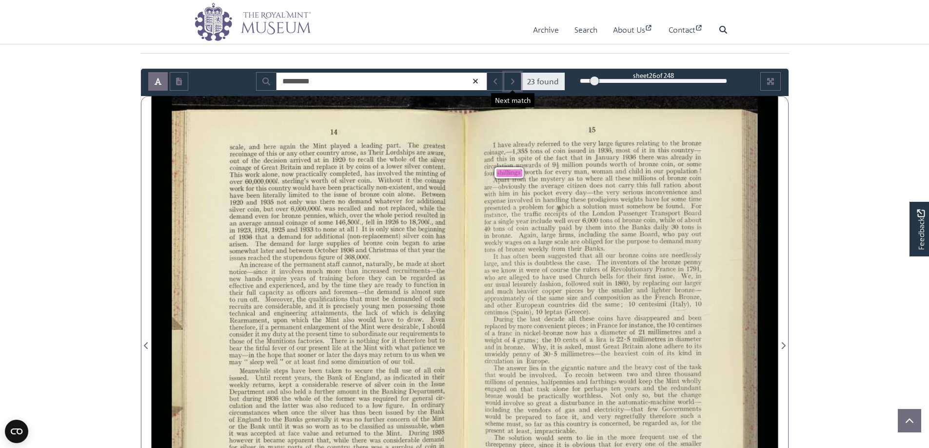
scroll to position [49, 0]
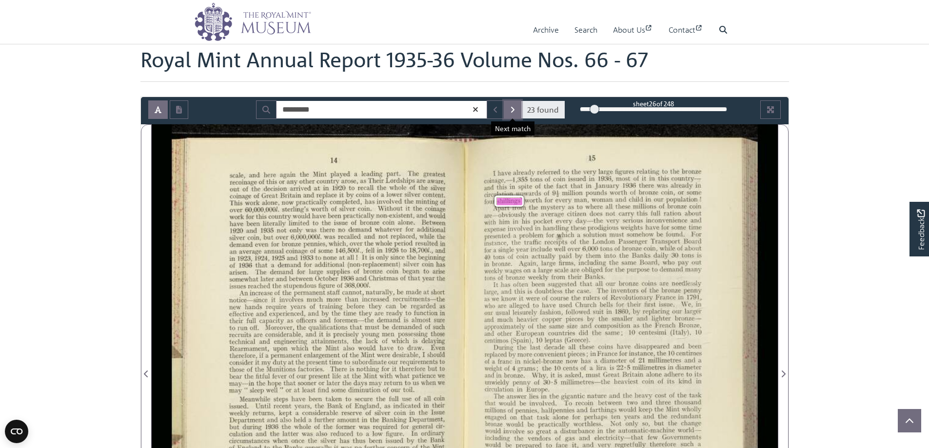
click at [510, 109] on button "Next Match" at bounding box center [513, 109] width 18 height 19
click at [510, 108] on button "Next Match" at bounding box center [513, 109] width 18 height 19
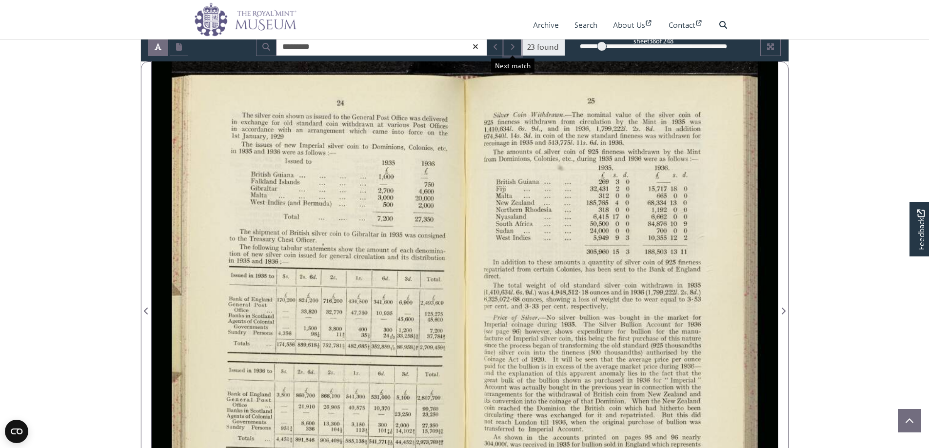
scroll to position [98, 0]
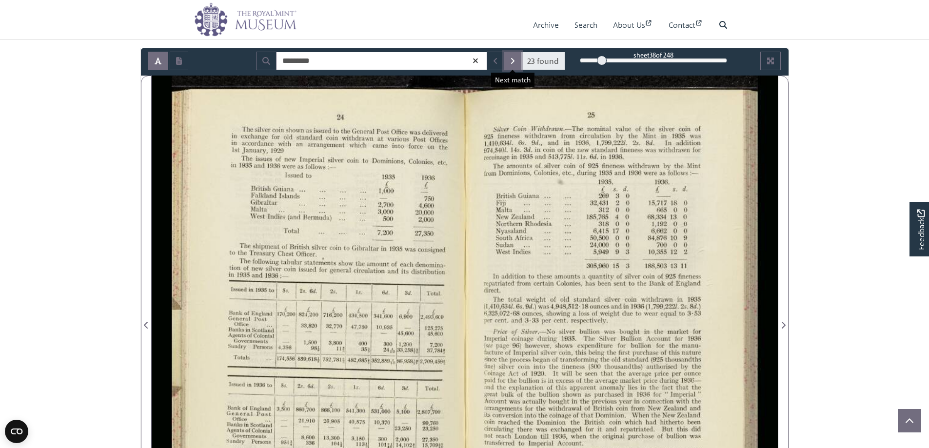
click at [512, 62] on icon "Next Match" at bounding box center [512, 61] width 3 height 6
click at [513, 55] on button "Next Match" at bounding box center [513, 61] width 18 height 19
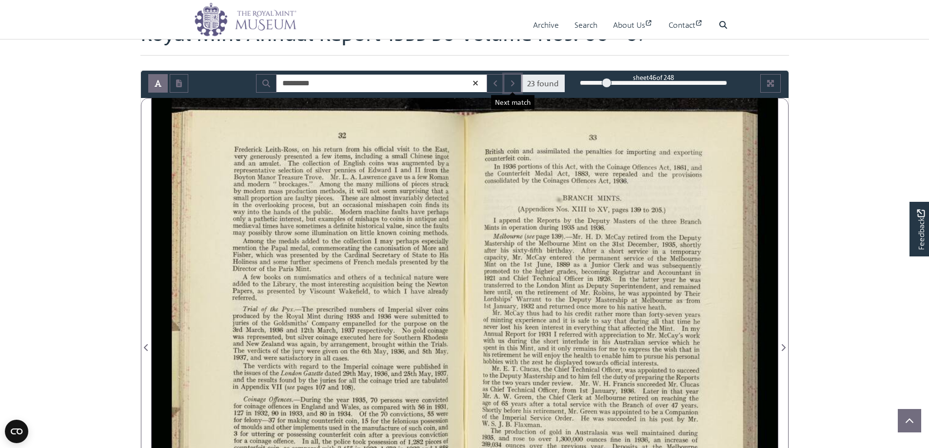
scroll to position [49, 0]
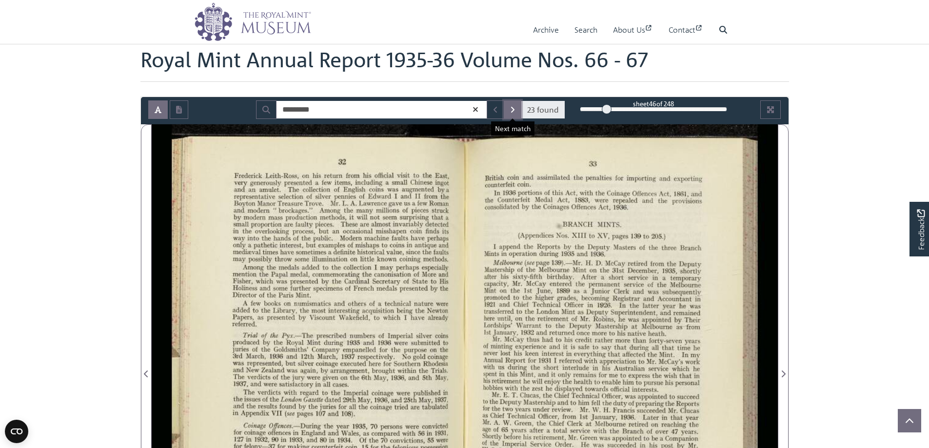
click at [512, 107] on icon "Next Match" at bounding box center [512, 110] width 3 height 6
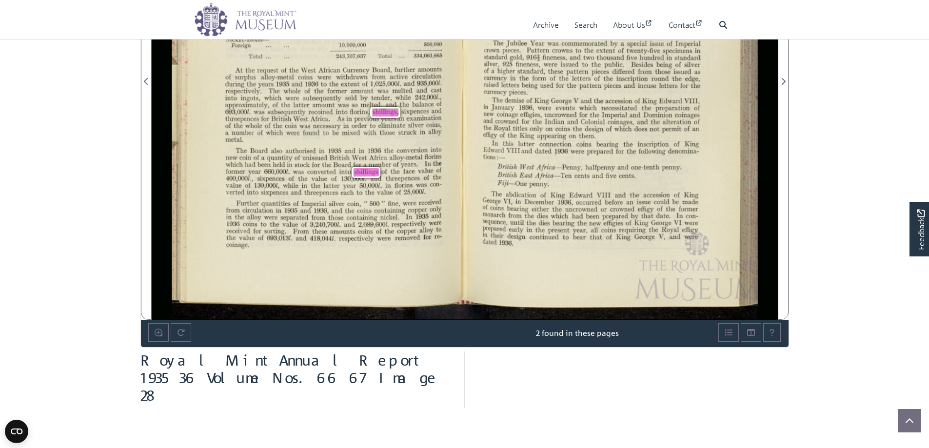
scroll to position [439, 0]
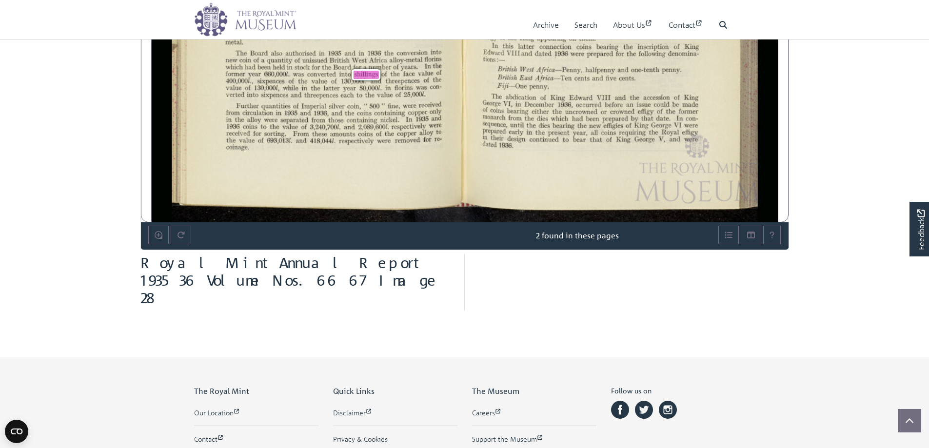
click at [530, 272] on div at bounding box center [631, 282] width 332 height 57
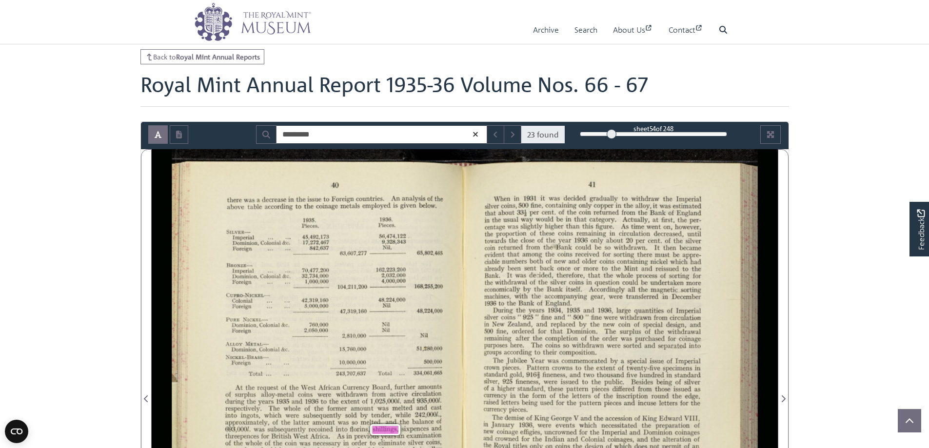
scroll to position [0, 0]
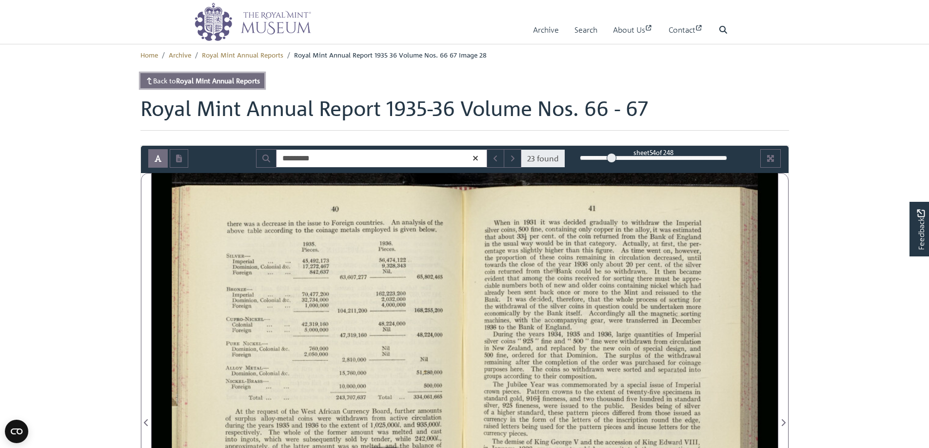
click at [218, 80] on strong "Royal Mint Annual Reports" at bounding box center [218, 80] width 84 height 9
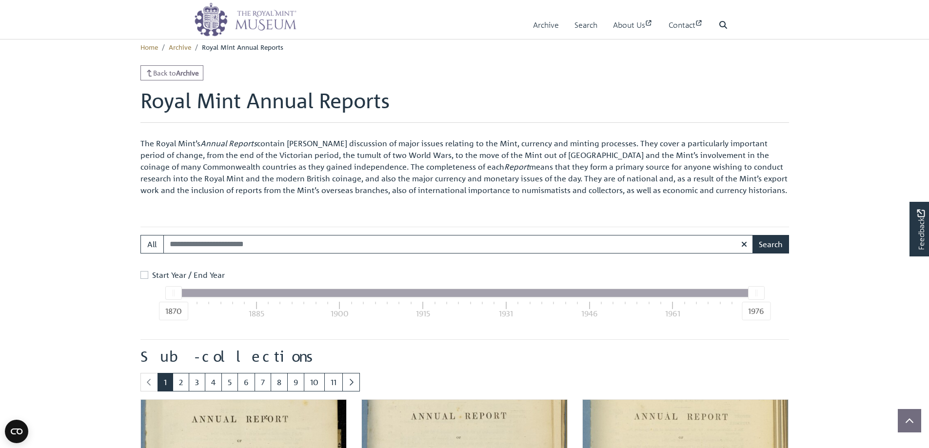
scroll to position [285, 0]
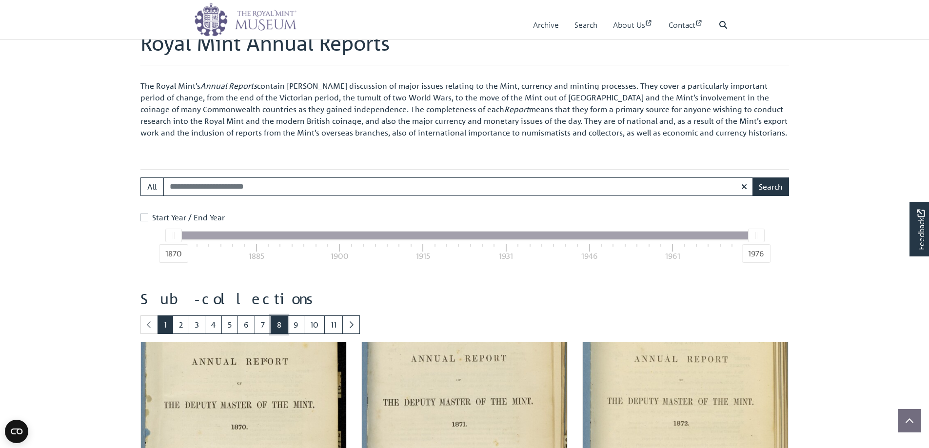
click at [276, 327] on link "8" at bounding box center [279, 324] width 17 height 19
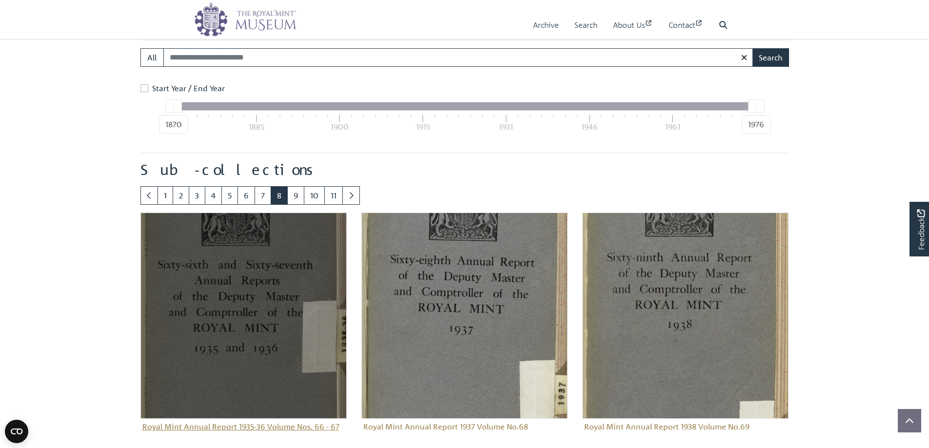
scroll to position [529, 0]
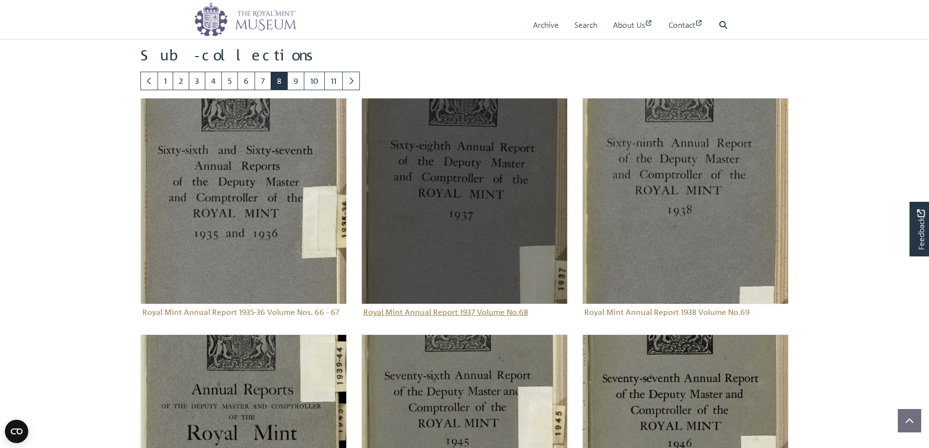
click at [446, 260] on img "Sub-collection" at bounding box center [464, 201] width 206 height 206
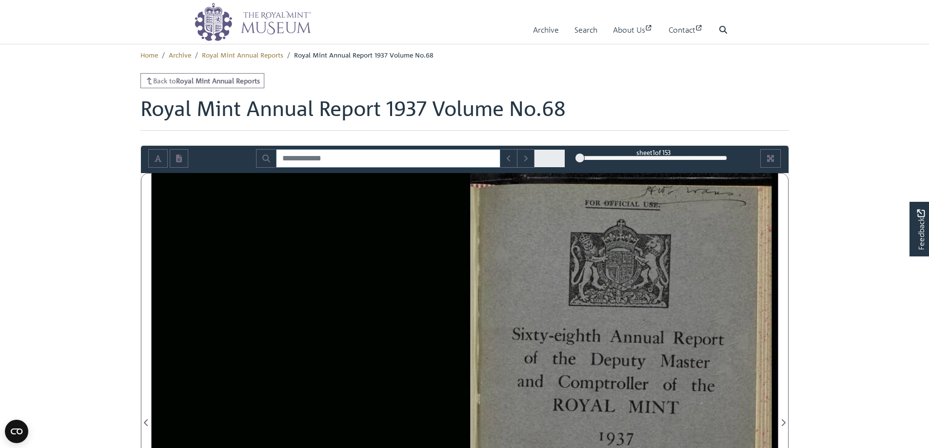
click at [357, 158] on input "Search for" at bounding box center [388, 158] width 224 height 19
type input "*********"
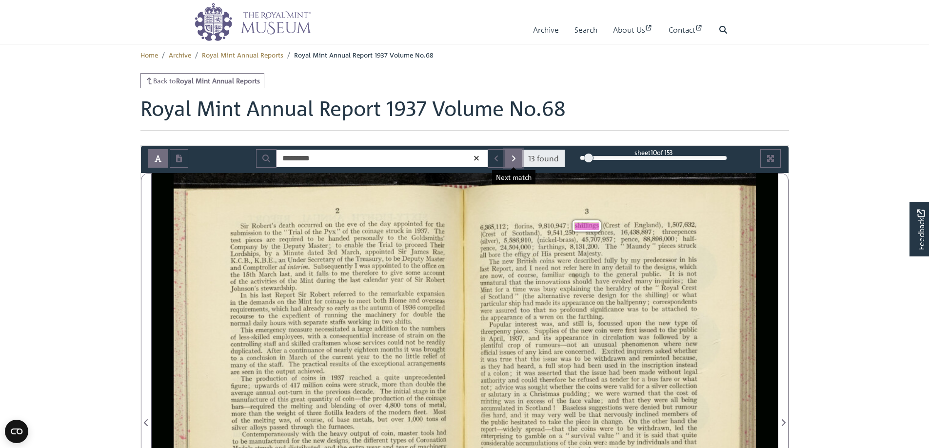
click at [508, 155] on button "Next Match" at bounding box center [514, 158] width 18 height 19
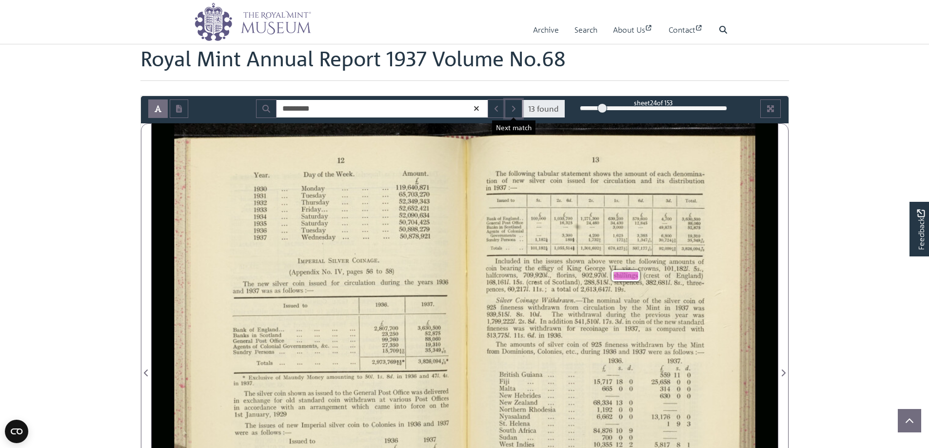
scroll to position [49, 0]
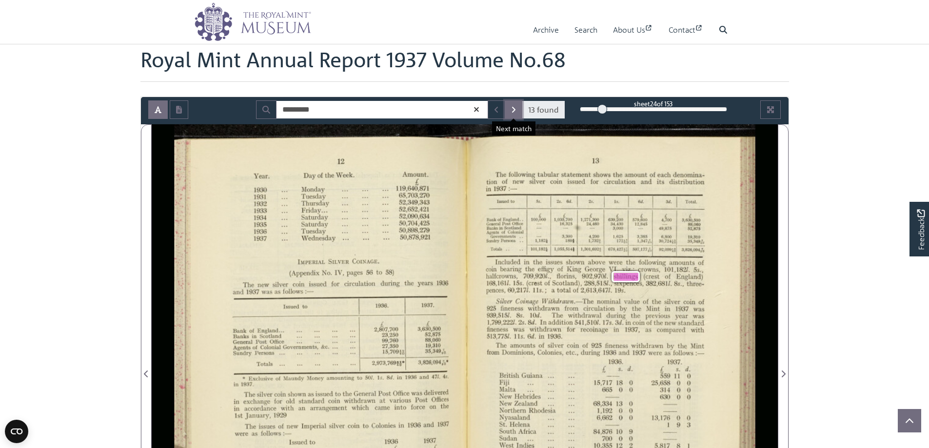
click at [511, 106] on button "Next Match" at bounding box center [514, 109] width 18 height 19
click at [510, 111] on button "Next Match" at bounding box center [514, 109] width 18 height 19
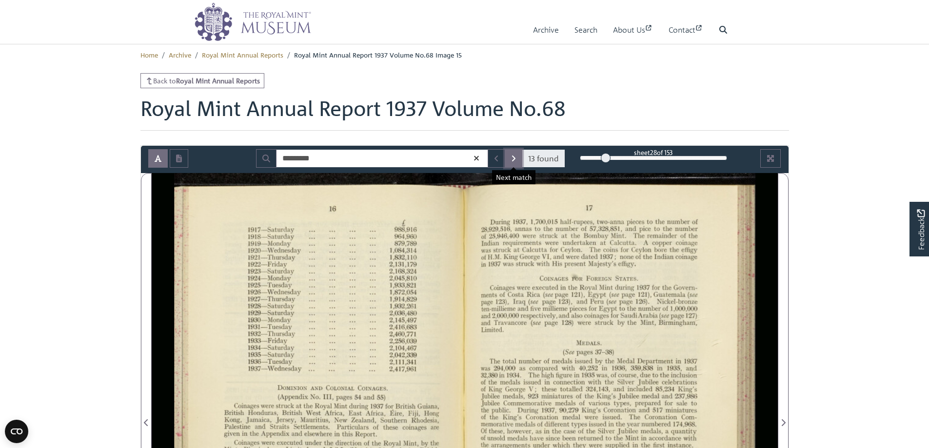
click at [514, 157] on icon "Next Match" at bounding box center [513, 159] width 3 height 6
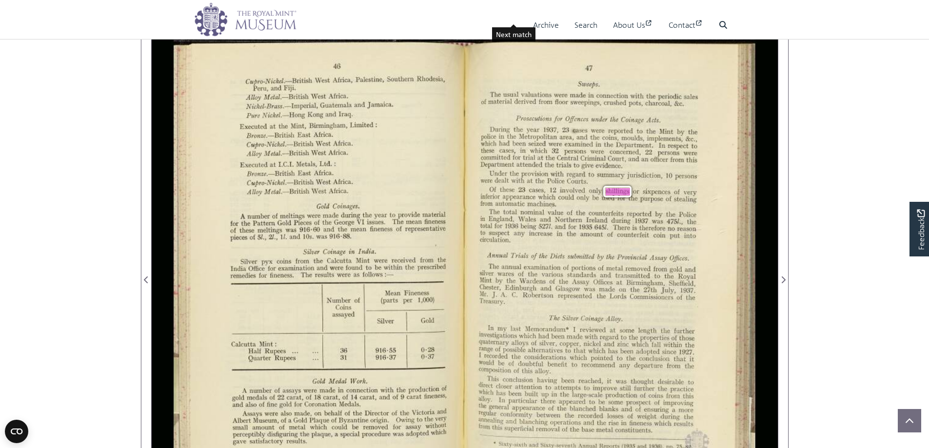
scroll to position [98, 0]
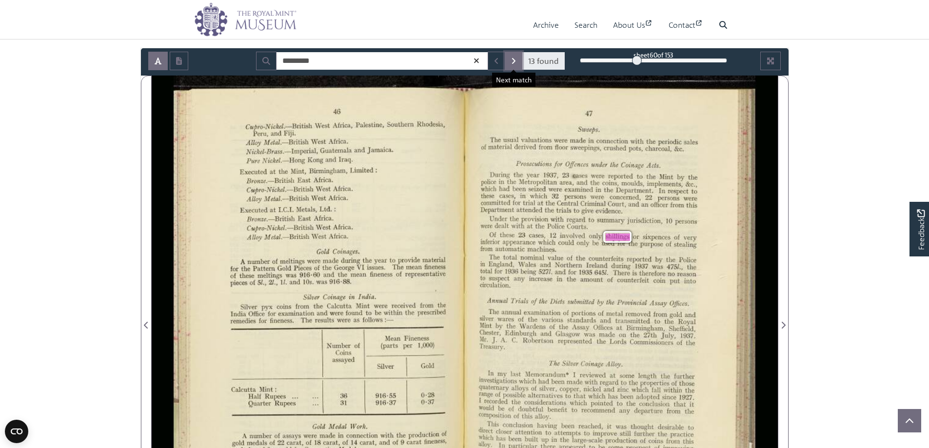
click at [513, 57] on icon "Next Match" at bounding box center [513, 61] width 5 height 8
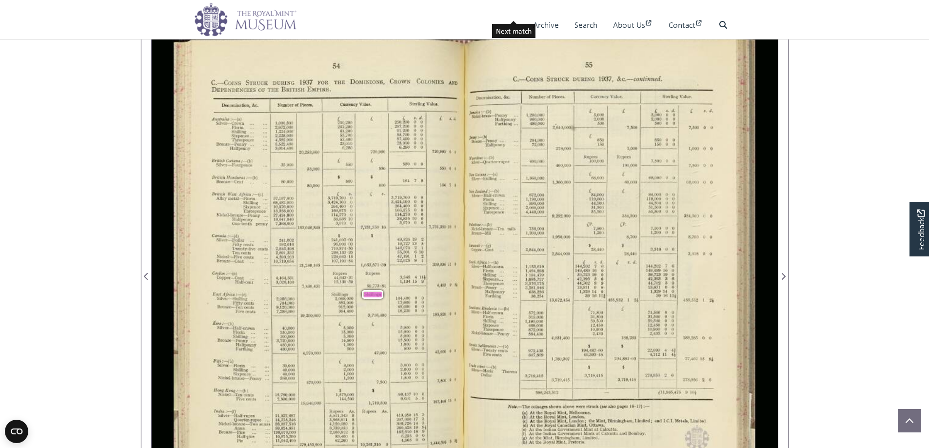
scroll to position [49, 0]
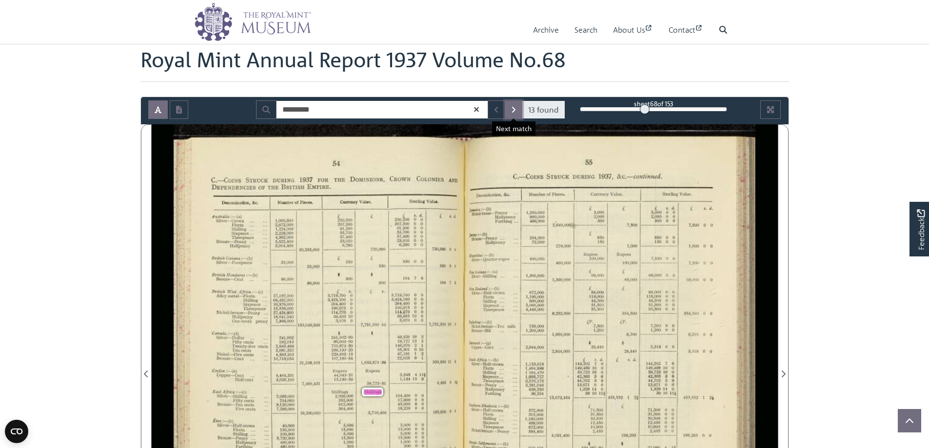
click at [515, 107] on icon "Next Match" at bounding box center [513, 110] width 5 height 8
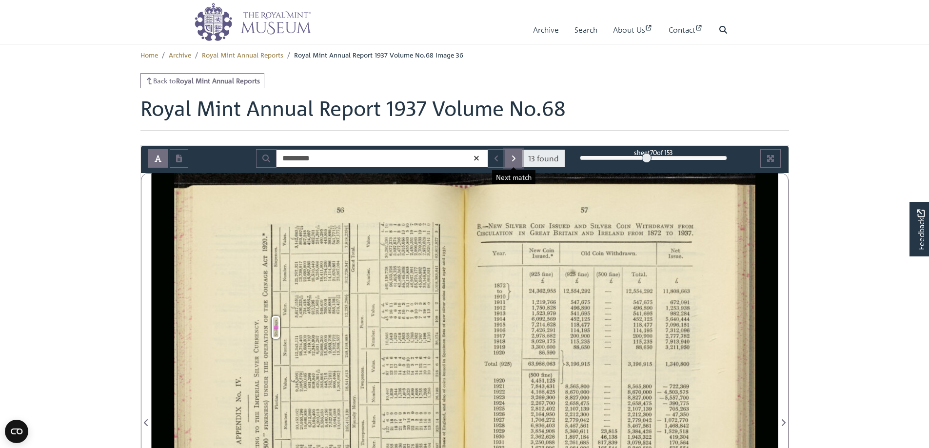
click at [515, 158] on icon "Next Match" at bounding box center [513, 159] width 3 height 6
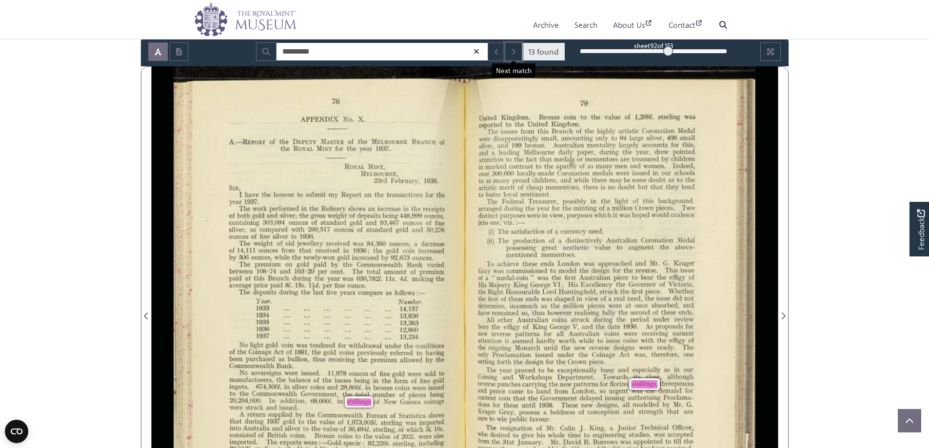
scroll to position [98, 0]
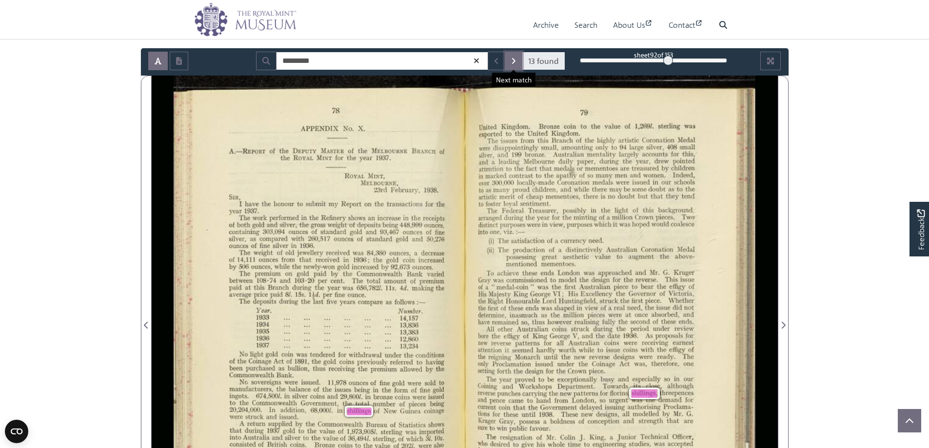
click at [513, 59] on icon "Next Match" at bounding box center [513, 61] width 3 height 6
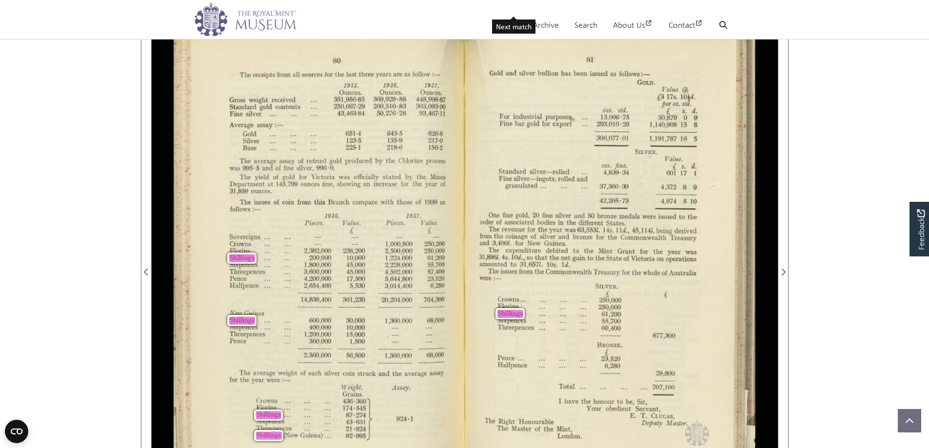
scroll to position [98, 0]
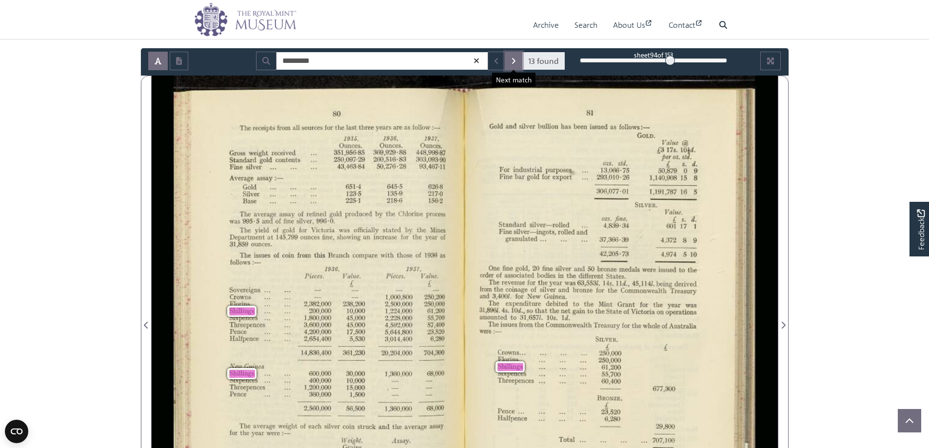
click at [510, 63] on button "Next Match" at bounding box center [514, 61] width 18 height 19
click at [510, 61] on button "Next Match" at bounding box center [514, 61] width 18 height 19
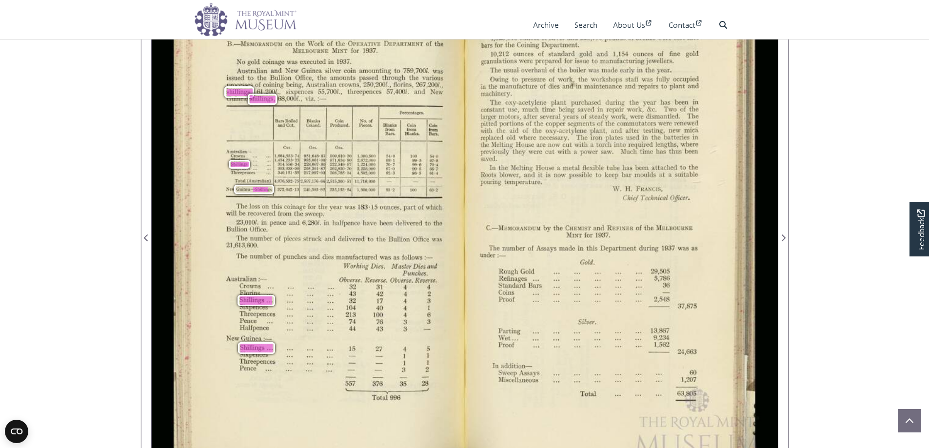
scroll to position [98, 0]
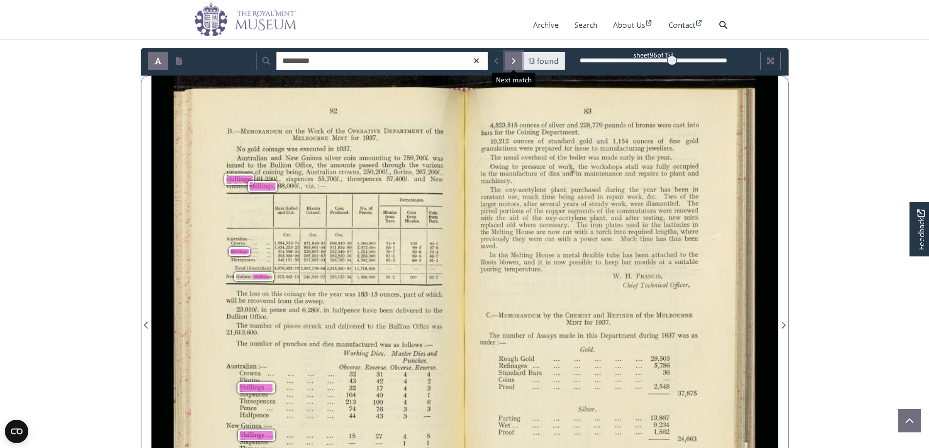
click at [510, 61] on button "Next Match" at bounding box center [514, 61] width 18 height 19
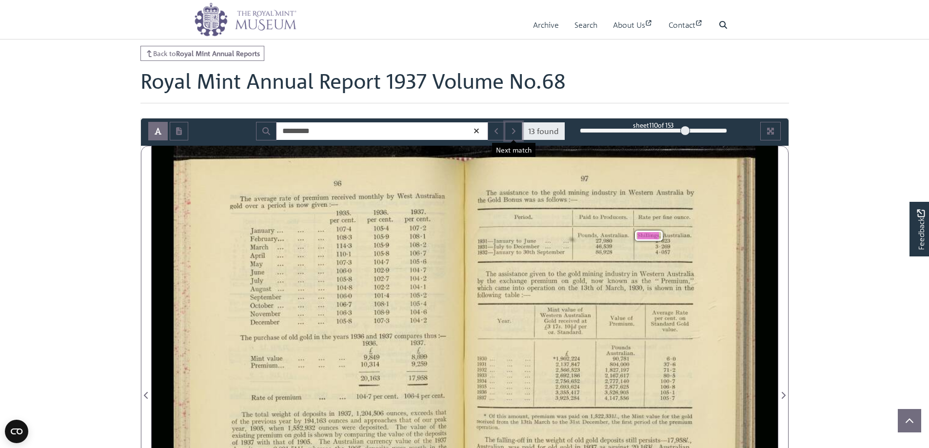
scroll to position [0, 0]
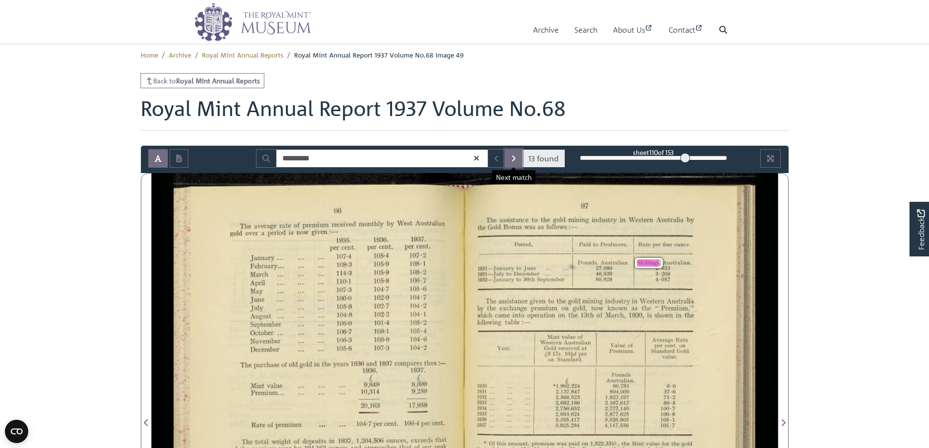
click at [516, 157] on icon "Next Match" at bounding box center [513, 159] width 5 height 8
click at [516, 156] on icon "Next Match" at bounding box center [513, 159] width 5 height 8
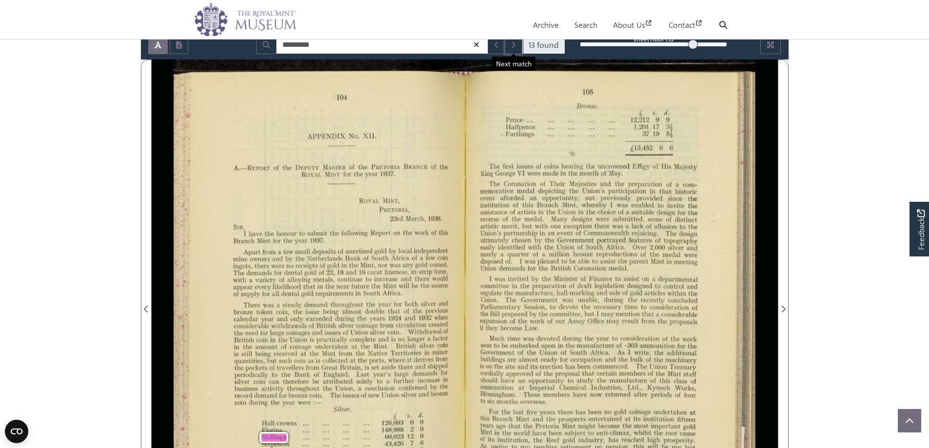
scroll to position [98, 0]
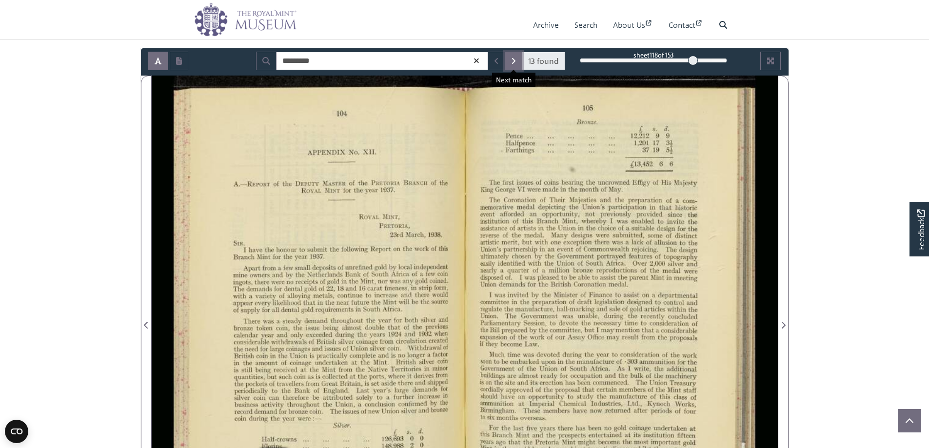
click at [513, 59] on icon "Next Match" at bounding box center [513, 61] width 3 height 6
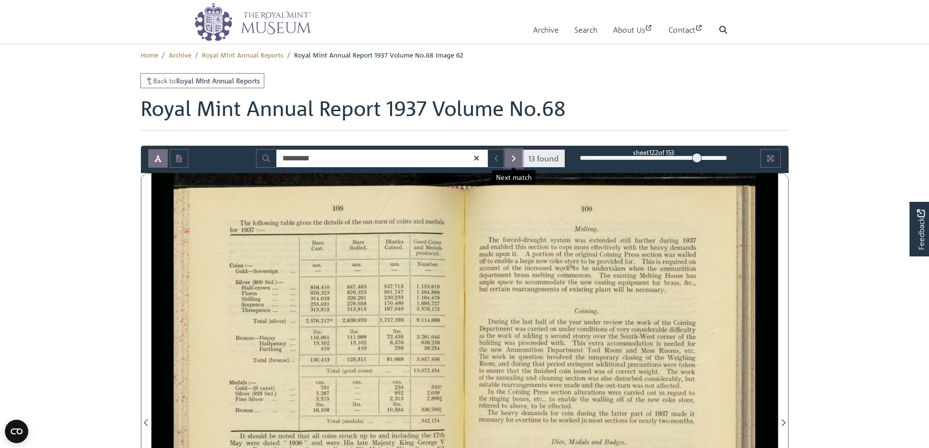
click at [513, 155] on icon "Next Match" at bounding box center [513, 159] width 5 height 8
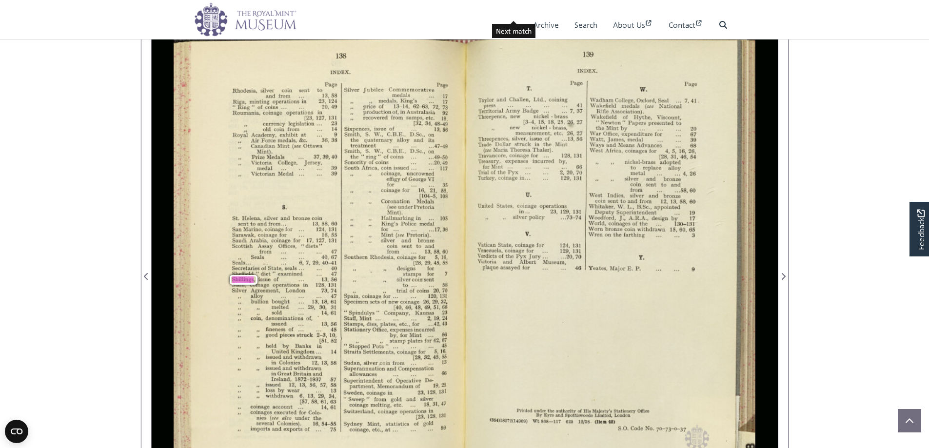
scroll to position [98, 0]
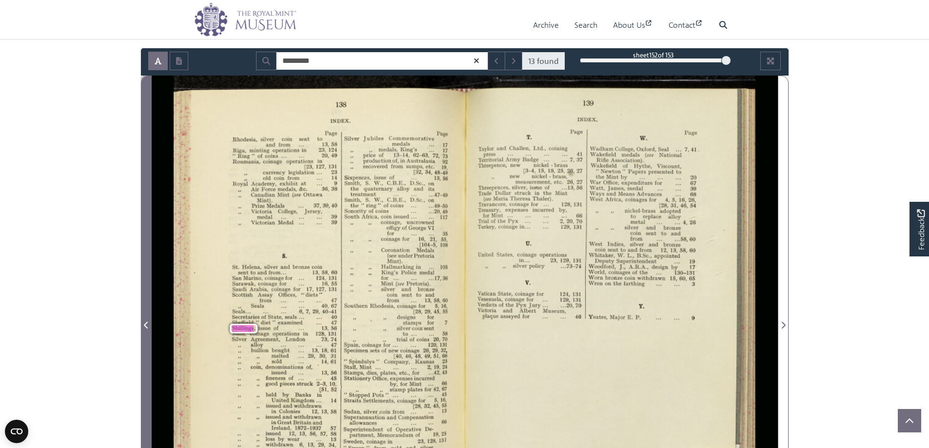
click at [145, 322] on icon "Previous Page" at bounding box center [146, 325] width 5 height 8
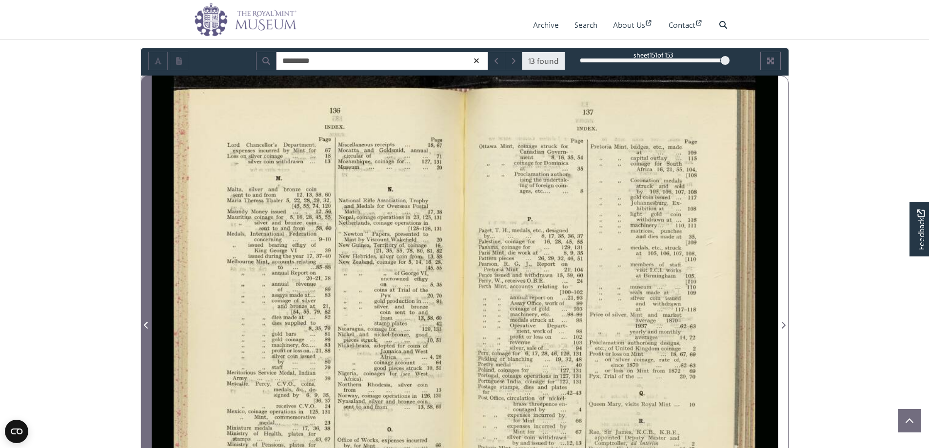
click at [145, 322] on icon "Previous Page" at bounding box center [146, 325] width 5 height 8
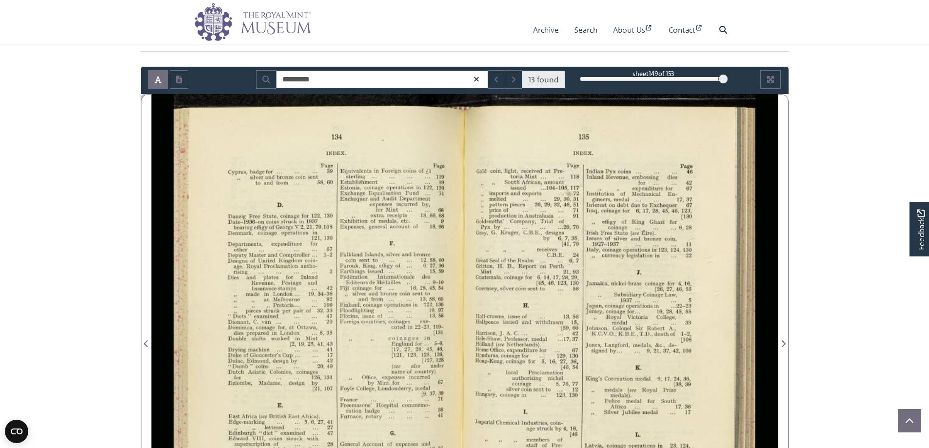
scroll to position [49, 0]
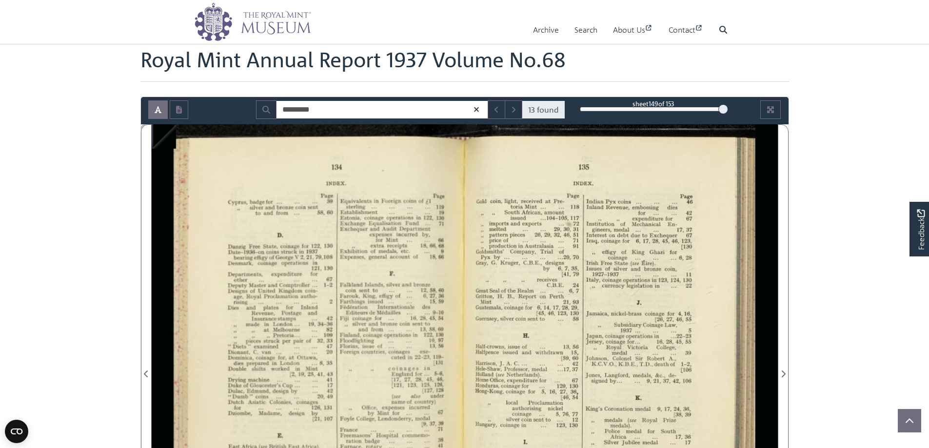
click at [181, 162] on div "134 , INDEX. Page . . . Page Cyprus, badge for . 39 Equivalents in Foreign co1n…" at bounding box center [319, 368] width 291 height 488
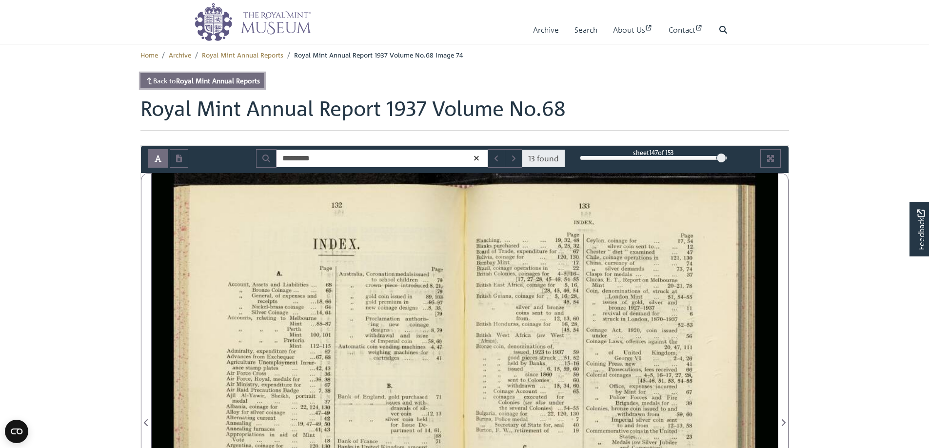
click at [227, 79] on strong "Royal Mint Annual Reports" at bounding box center [218, 80] width 84 height 9
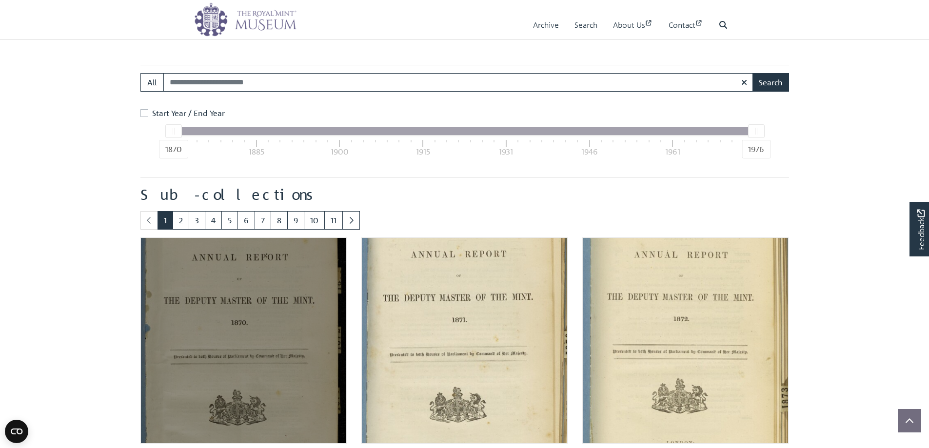
scroll to position [431, 0]
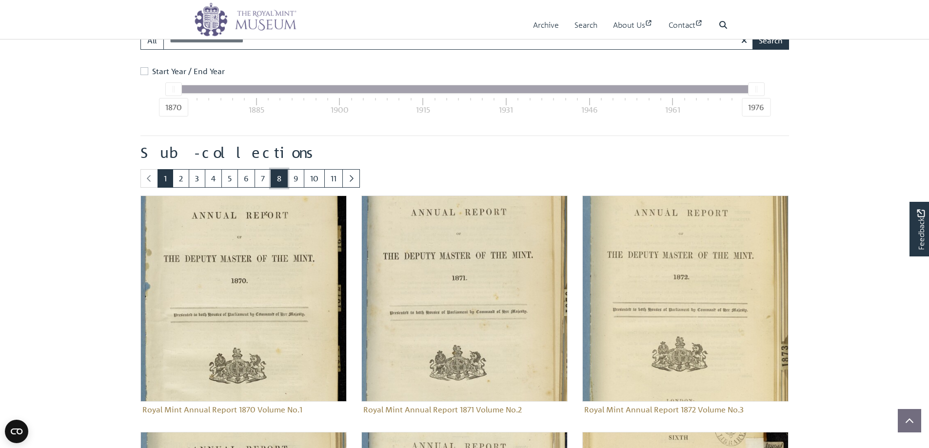
click at [277, 177] on link "8" at bounding box center [279, 178] width 17 height 19
click at [281, 176] on link "8" at bounding box center [279, 178] width 17 height 19
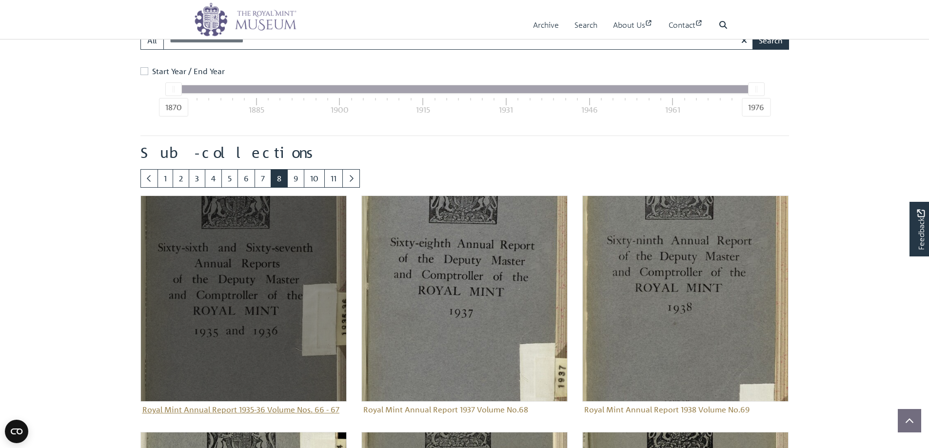
scroll to position [577, 0]
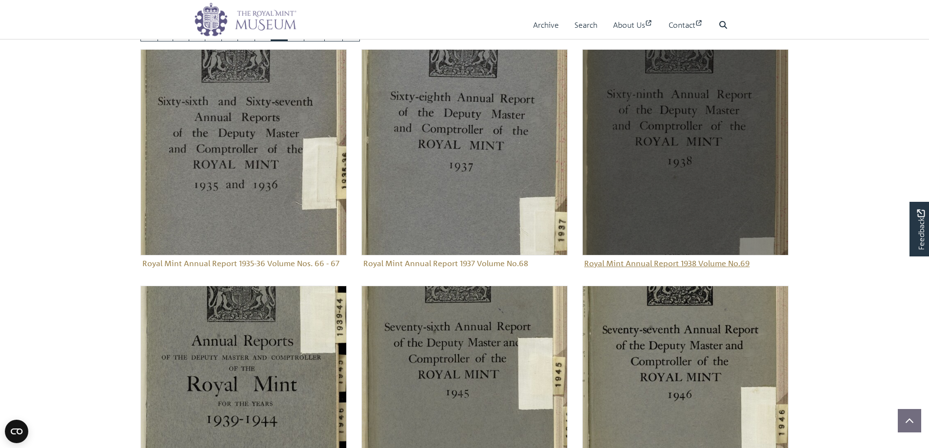
click at [655, 151] on img "Sub-collection" at bounding box center [685, 152] width 206 height 206
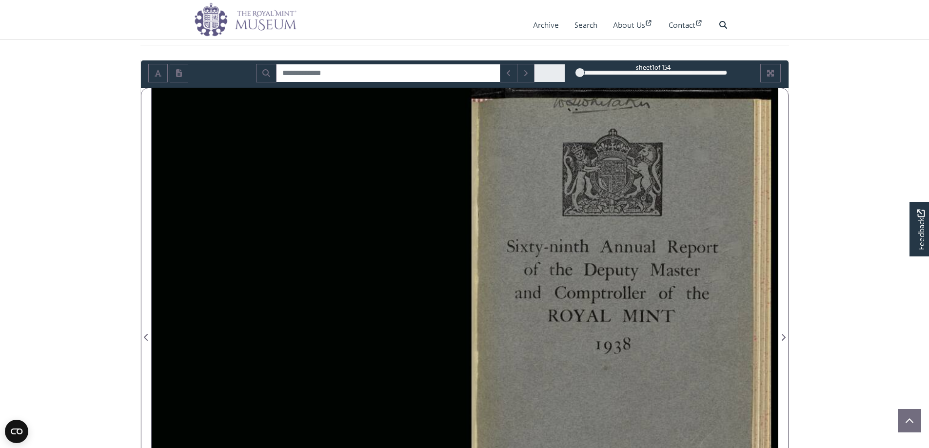
scroll to position [98, 0]
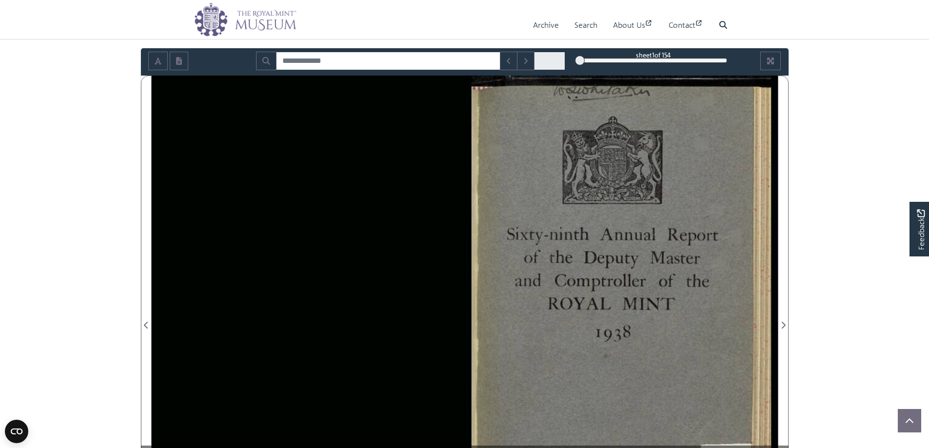
click at [743, 297] on div at bounding box center [621, 320] width 313 height 488
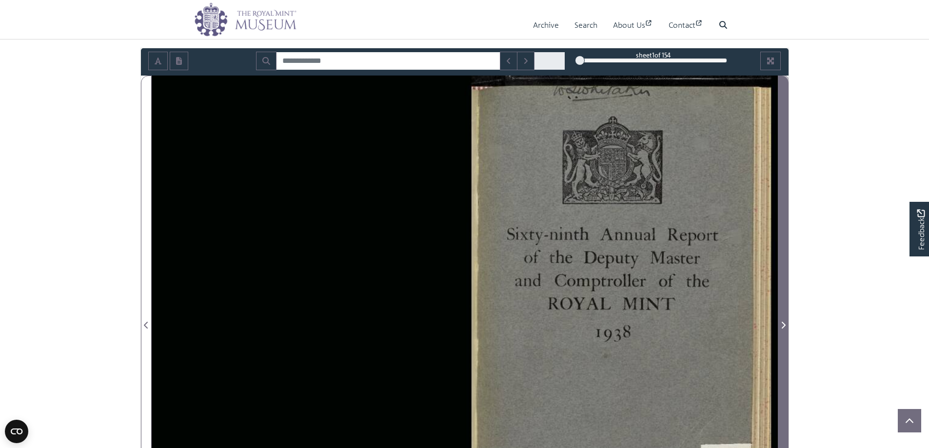
click at [783, 323] on icon "Next Page" at bounding box center [783, 325] width 4 height 7
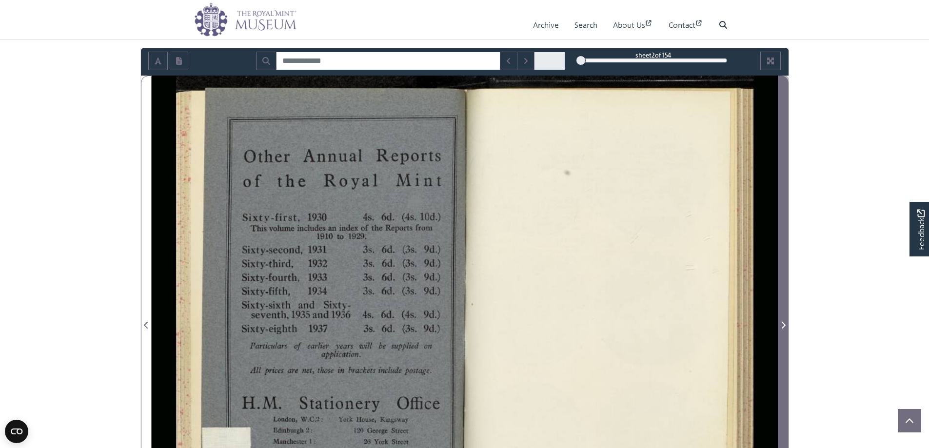
click at [783, 323] on icon "Next Page" at bounding box center [783, 325] width 4 height 7
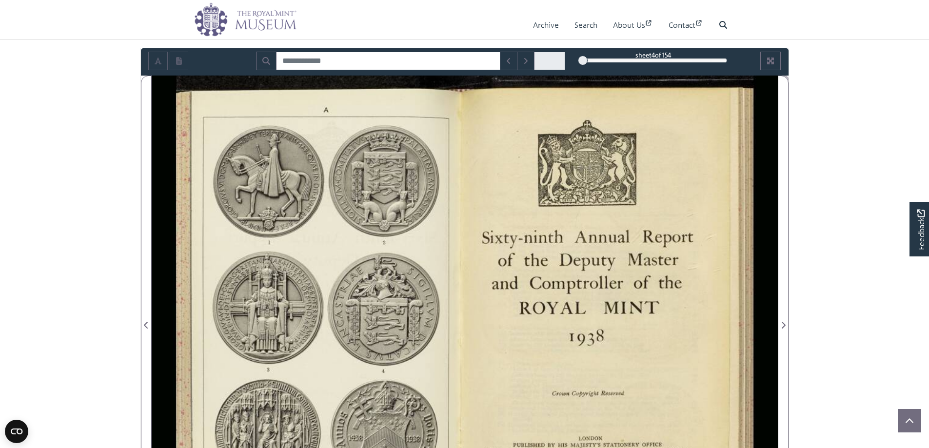
scroll to position [146, 0]
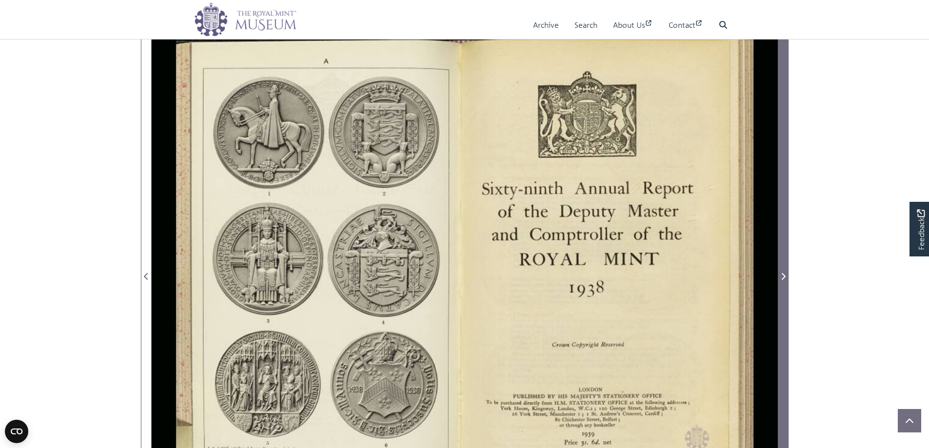
click at [783, 275] on icon "Next Page" at bounding box center [783, 276] width 4 height 7
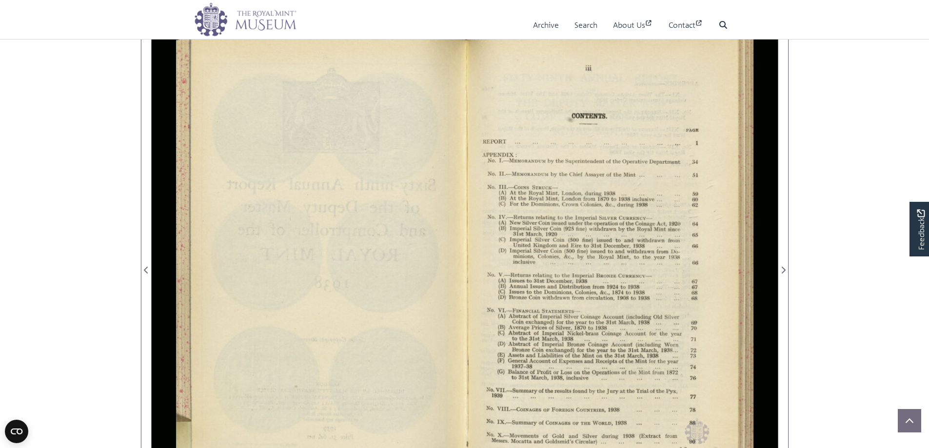
scroll to position [195, 0]
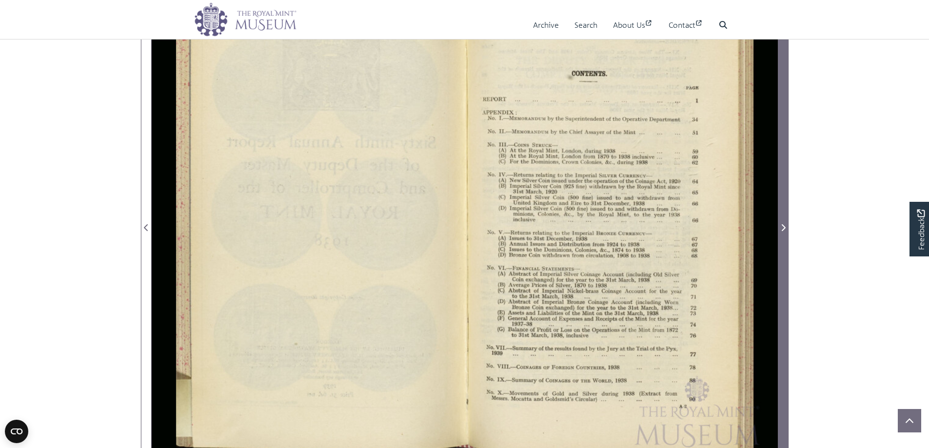
click at [784, 226] on icon "Next Page" at bounding box center [783, 228] width 5 height 8
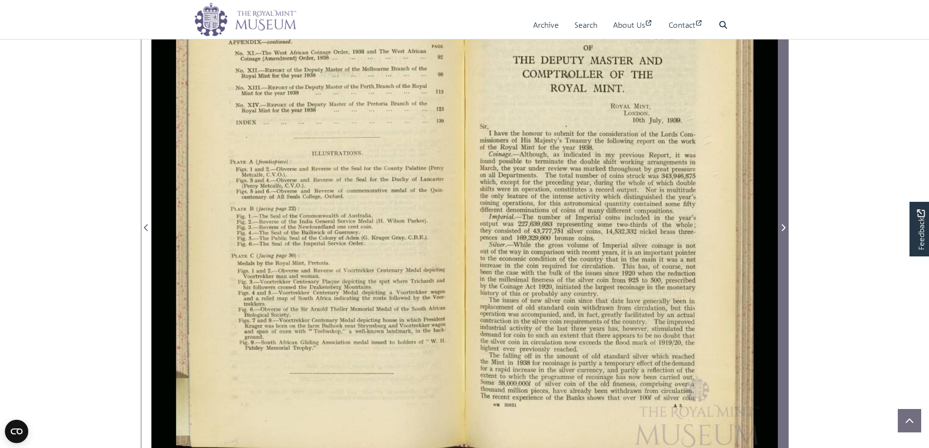
click at [784, 226] on icon "Next Page" at bounding box center [783, 228] width 5 height 8
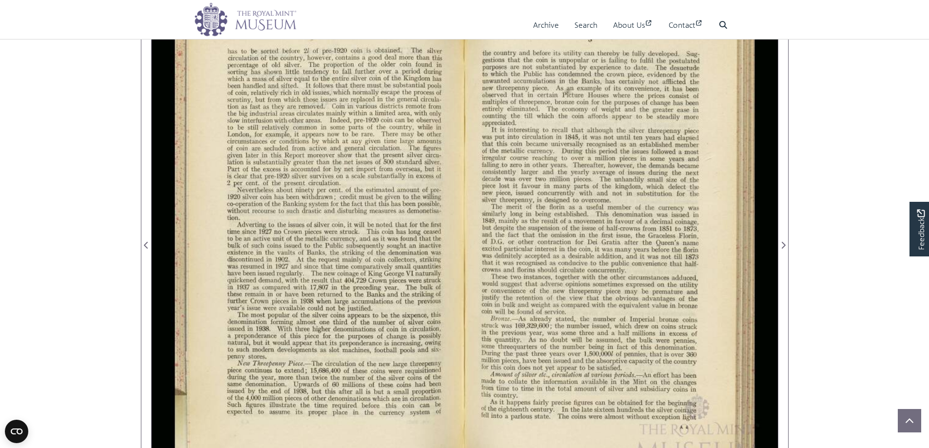
scroll to position [195, 0]
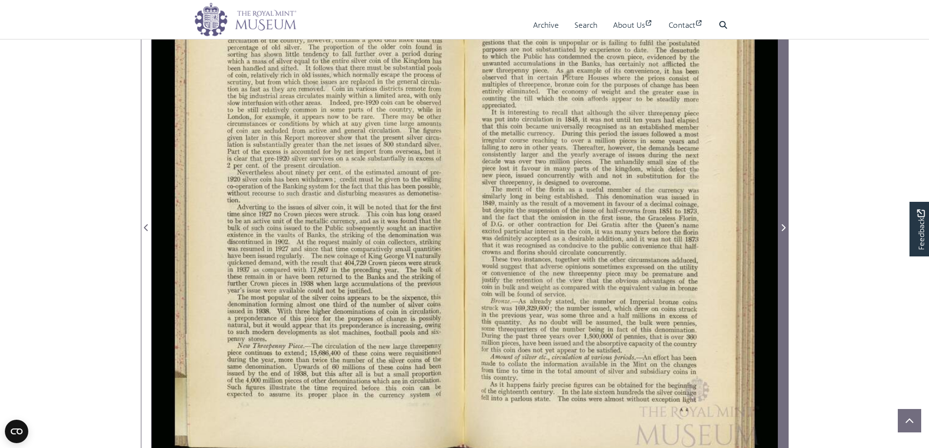
click at [782, 224] on icon "Next Page" at bounding box center [783, 228] width 5 height 8
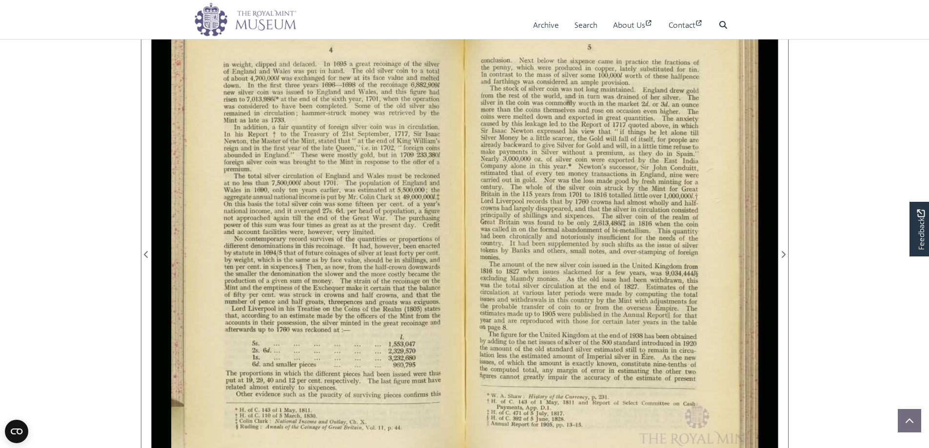
scroll to position [146, 0]
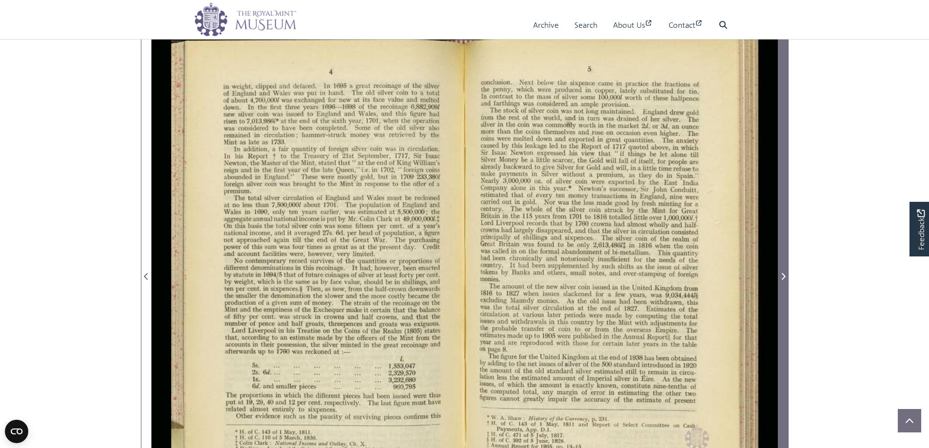
click at [779, 273] on span "Next Page" at bounding box center [783, 277] width 10 height 12
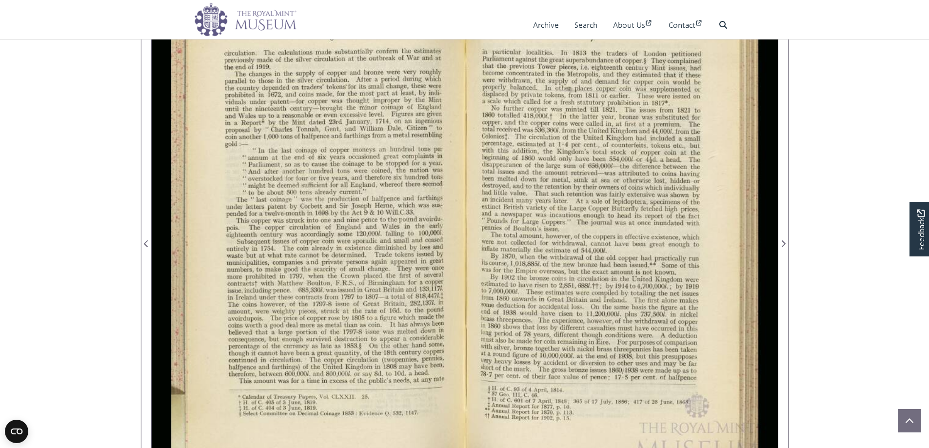
scroll to position [195, 0]
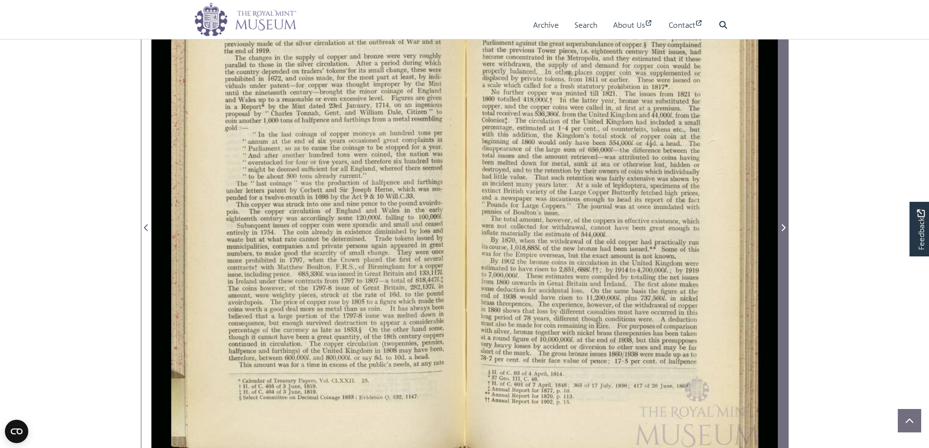
click at [781, 227] on icon "Next Page" at bounding box center [783, 228] width 5 height 8
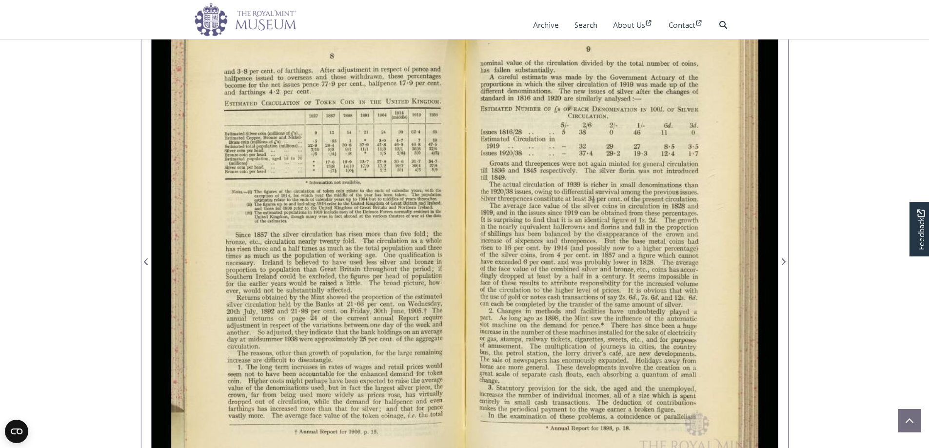
scroll to position [146, 0]
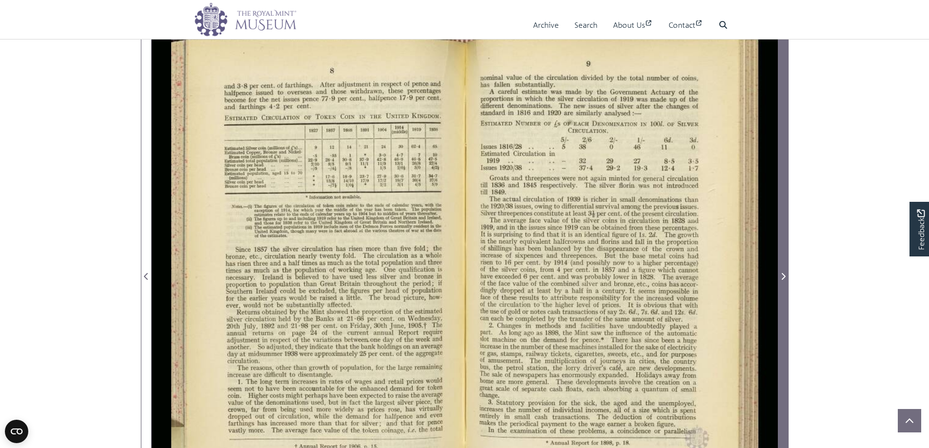
click at [783, 273] on icon "Next Page" at bounding box center [783, 277] width 5 height 8
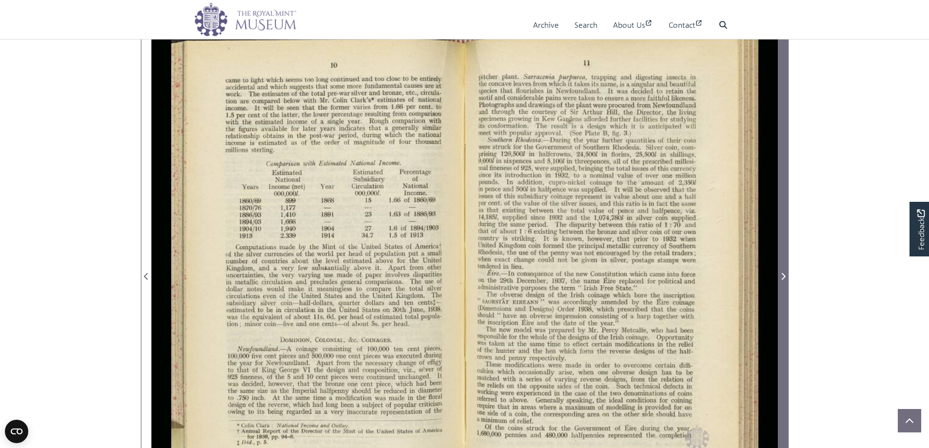
click at [783, 273] on icon "Next Page" at bounding box center [783, 277] width 5 height 8
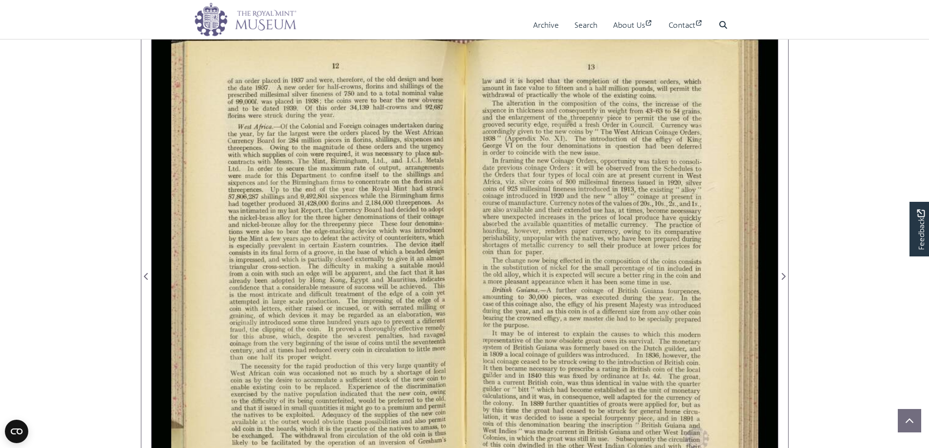
click at [240, 242] on div at bounding box center [308, 271] width 313 height 488
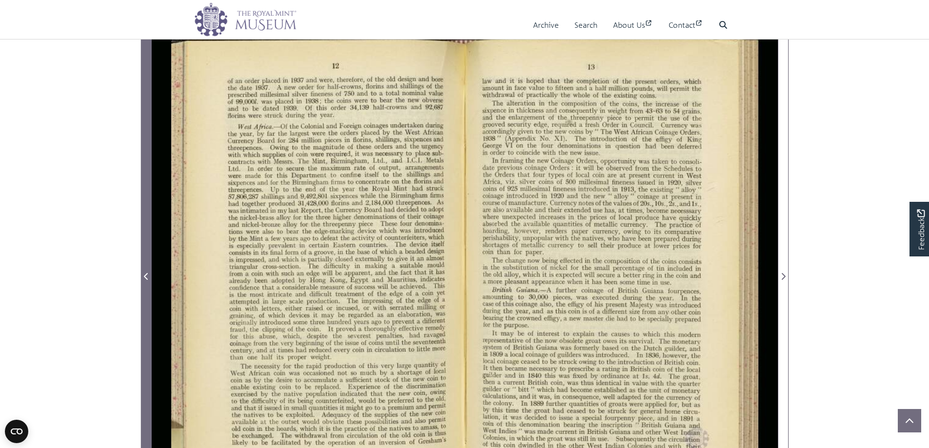
click at [147, 277] on icon "Previous Page" at bounding box center [146, 277] width 5 height 8
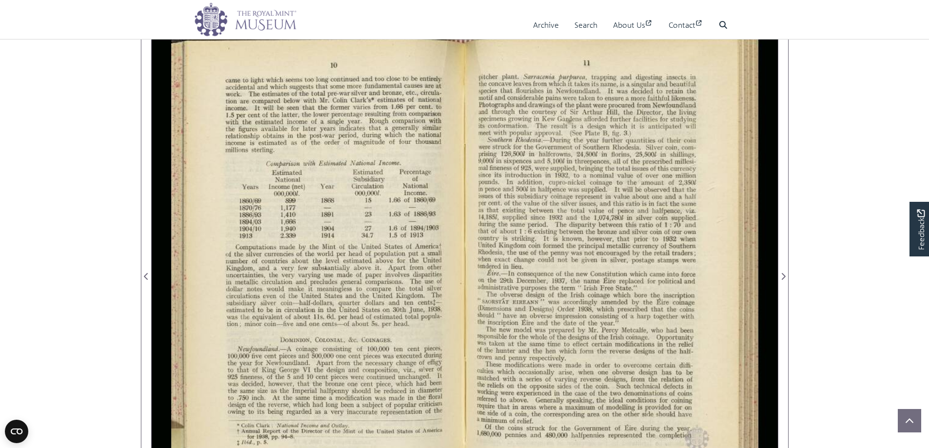
scroll to position [195, 0]
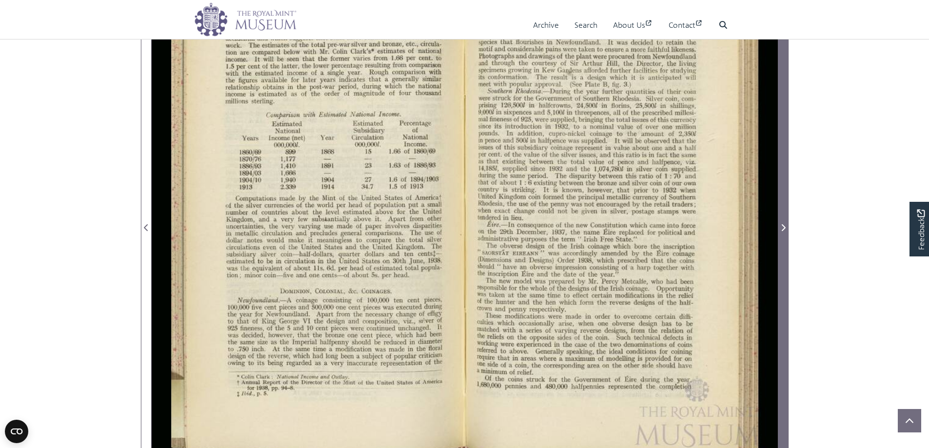
click at [783, 228] on icon "Next Page" at bounding box center [783, 228] width 5 height 8
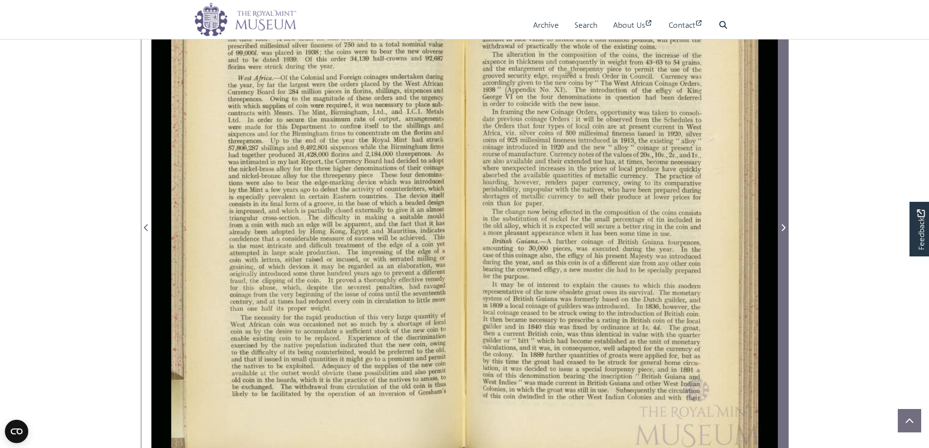
click at [783, 227] on icon "Next Page" at bounding box center [783, 228] width 5 height 8
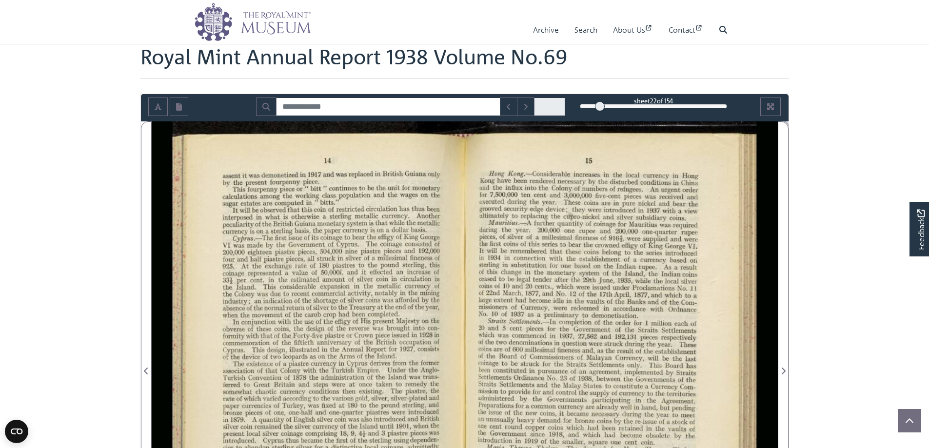
scroll to position [49, 0]
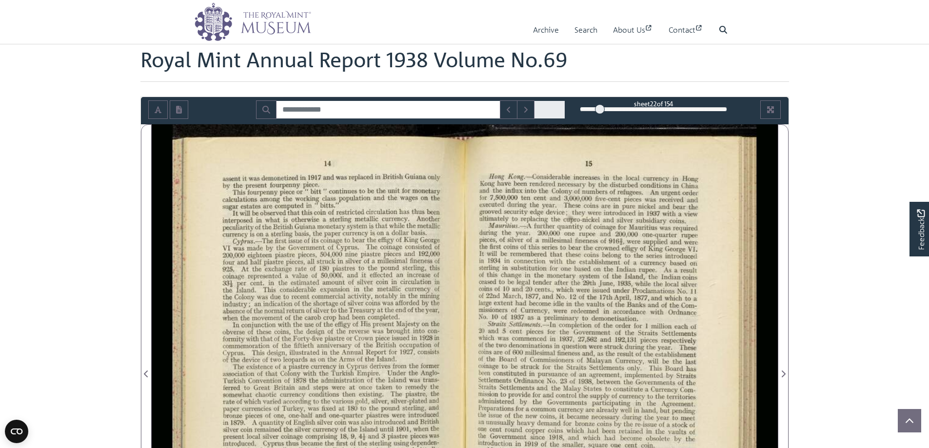
drag, startPoint x: 526, startPoint y: 0, endPoint x: 50, endPoint y: 124, distance: 491.8
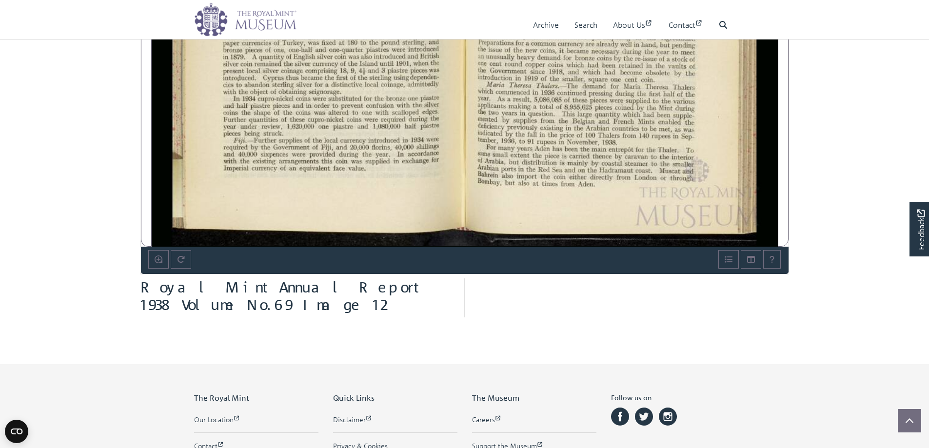
scroll to position [350, 0]
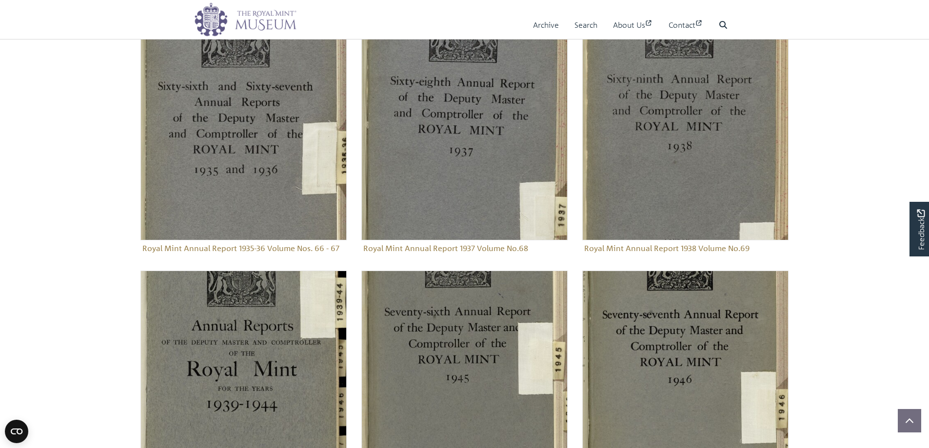
scroll to position [529, 0]
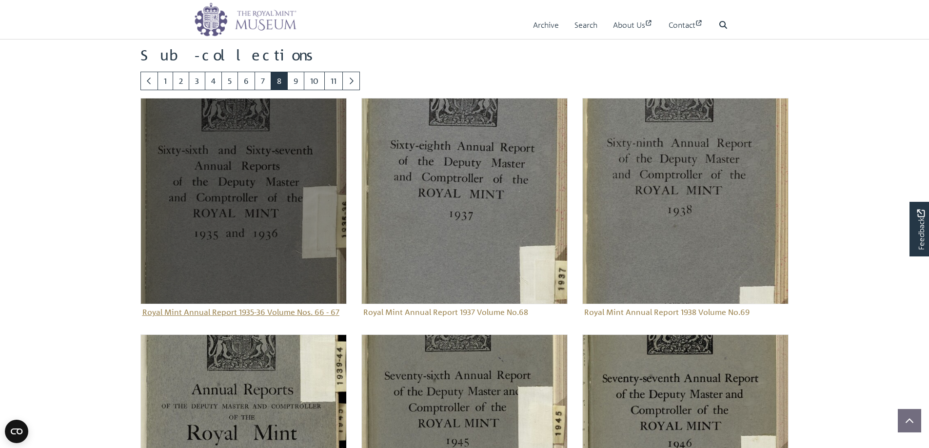
click at [220, 212] on img "Sub-collection" at bounding box center [243, 201] width 206 height 206
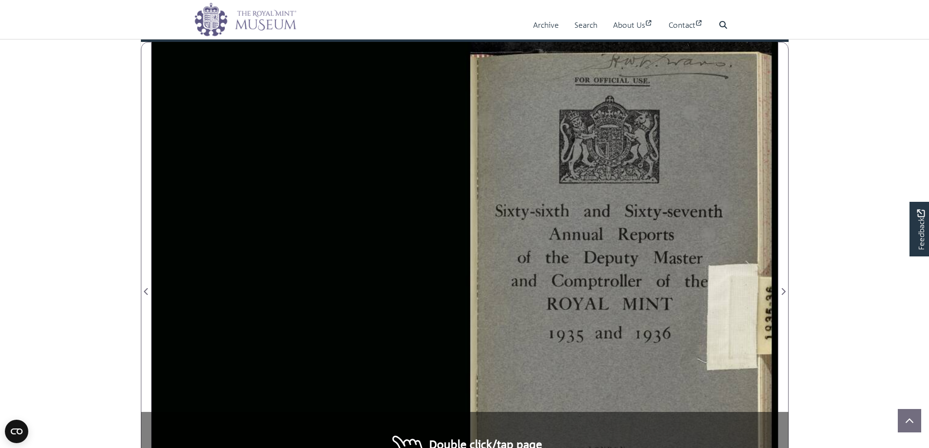
scroll to position [146, 0]
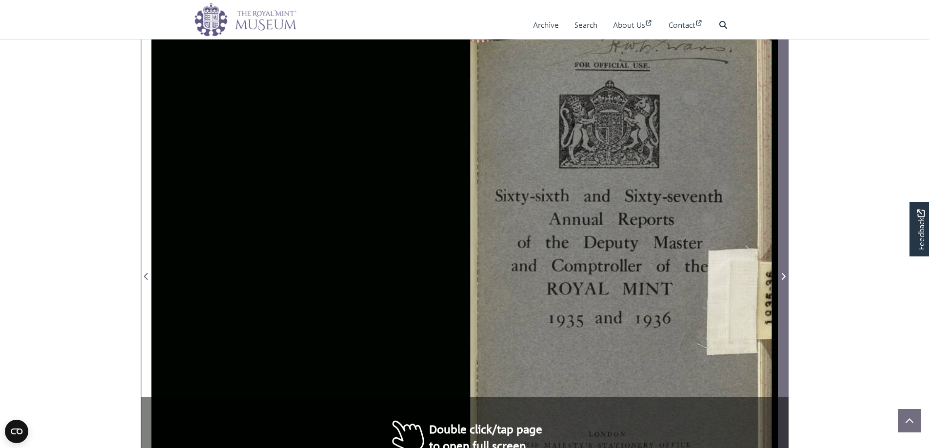
click at [784, 276] on icon "Next Page" at bounding box center [783, 276] width 4 height 7
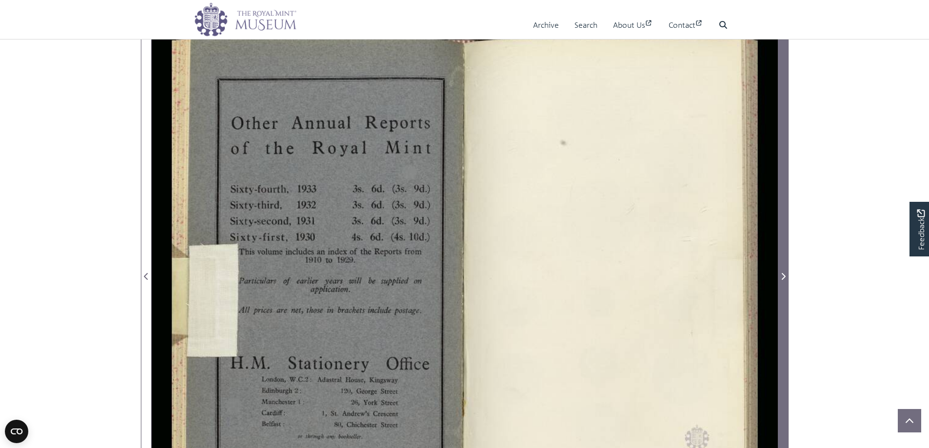
click at [784, 276] on icon "Next Page" at bounding box center [783, 276] width 4 height 7
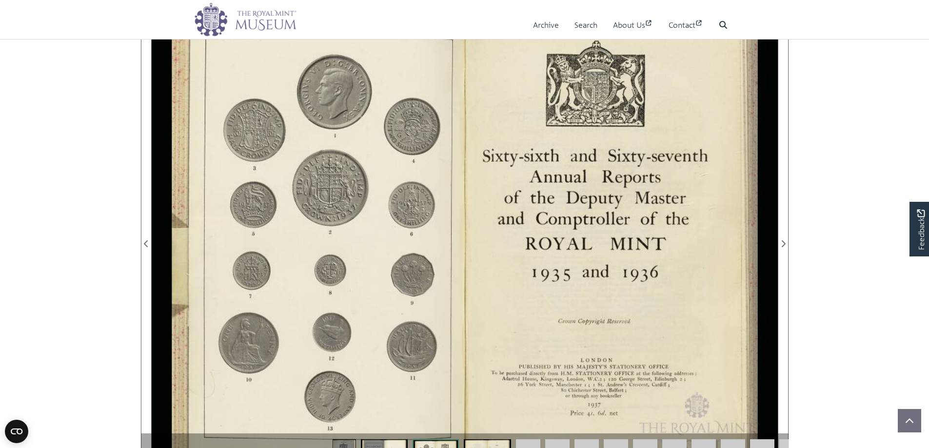
scroll to position [195, 0]
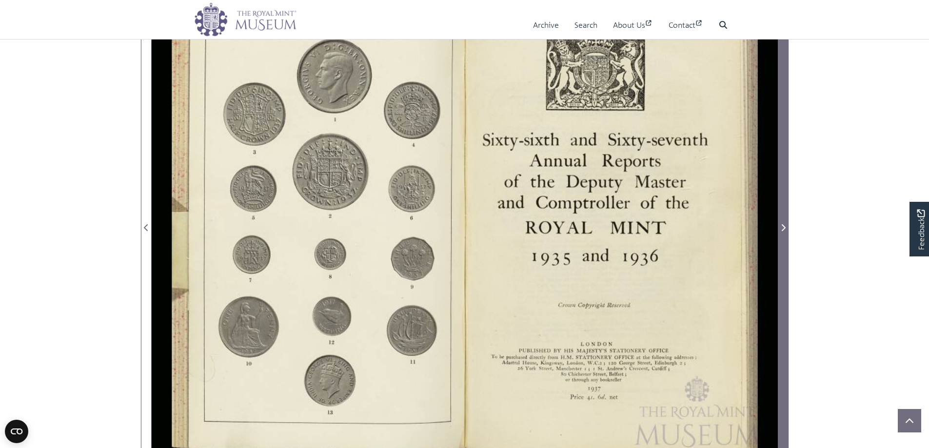
click at [785, 223] on span "Next Page" at bounding box center [783, 228] width 10 height 12
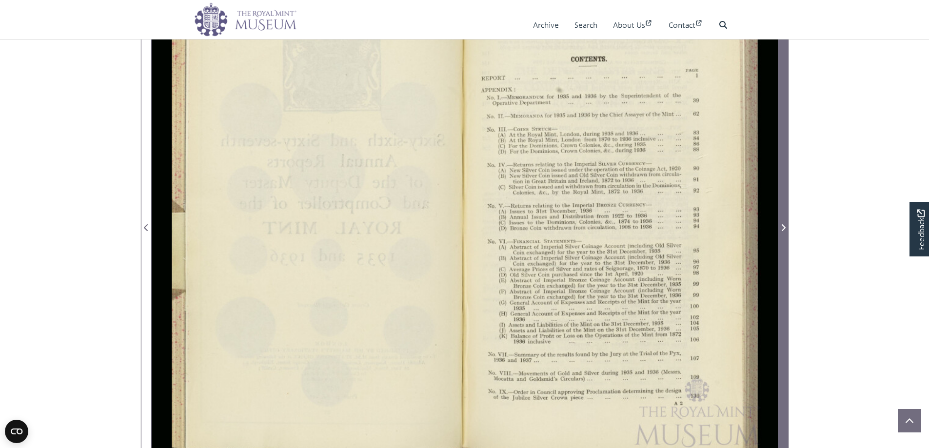
click at [783, 223] on span "Next Page" at bounding box center [783, 228] width 10 height 12
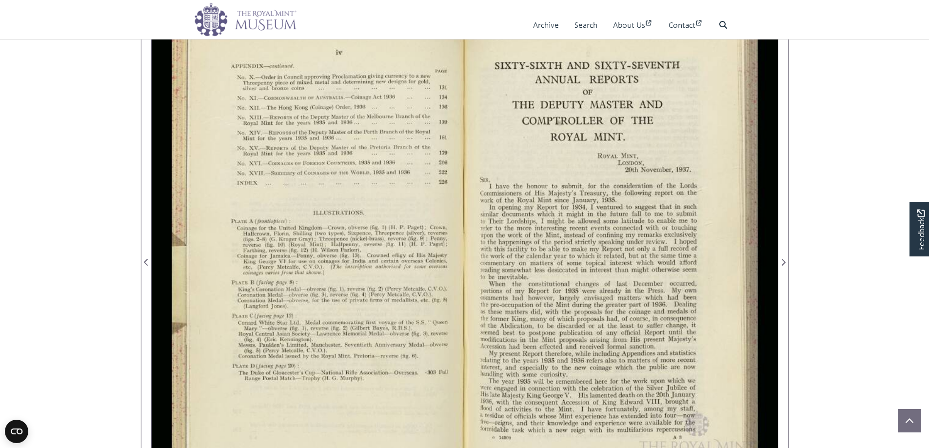
scroll to position [146, 0]
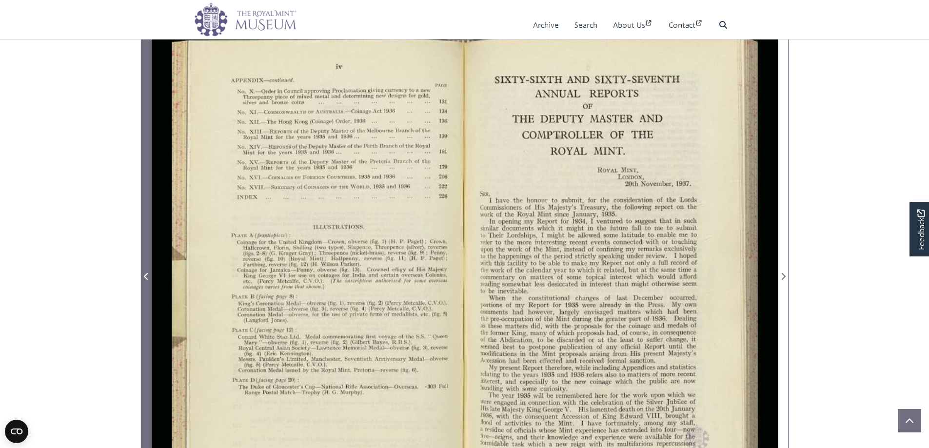
click at [147, 277] on icon "Previous Page" at bounding box center [146, 277] width 5 height 8
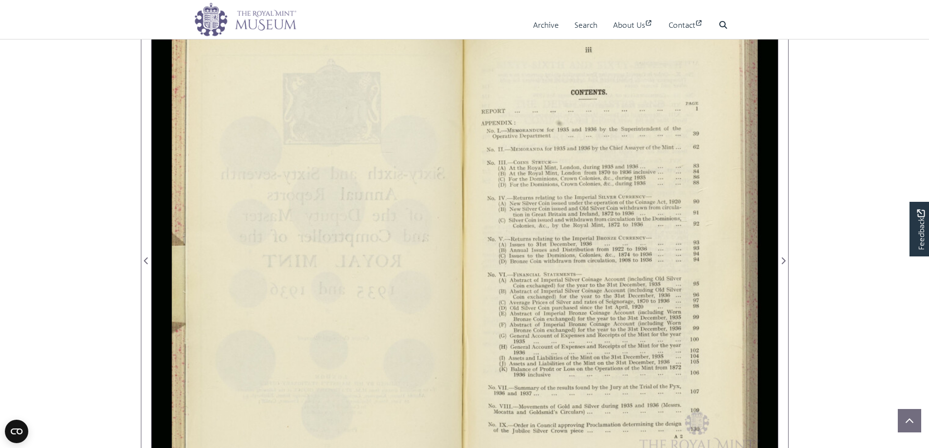
scroll to position [146, 0]
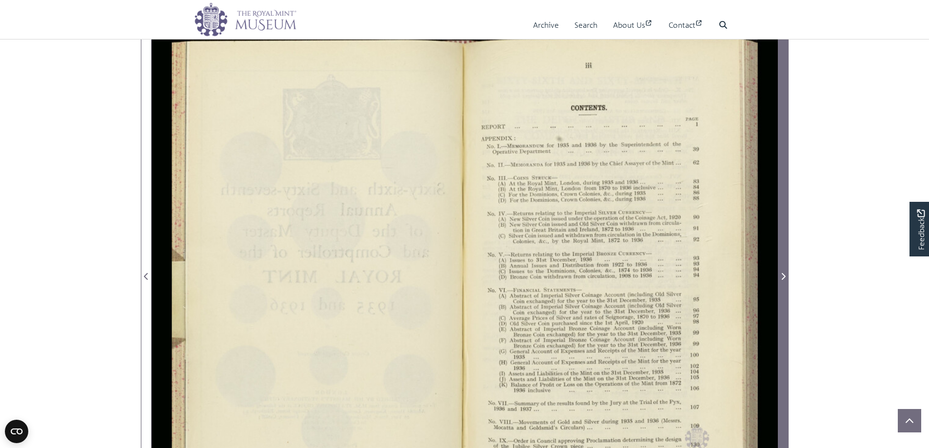
click at [783, 278] on icon "Next Page" at bounding box center [783, 276] width 4 height 7
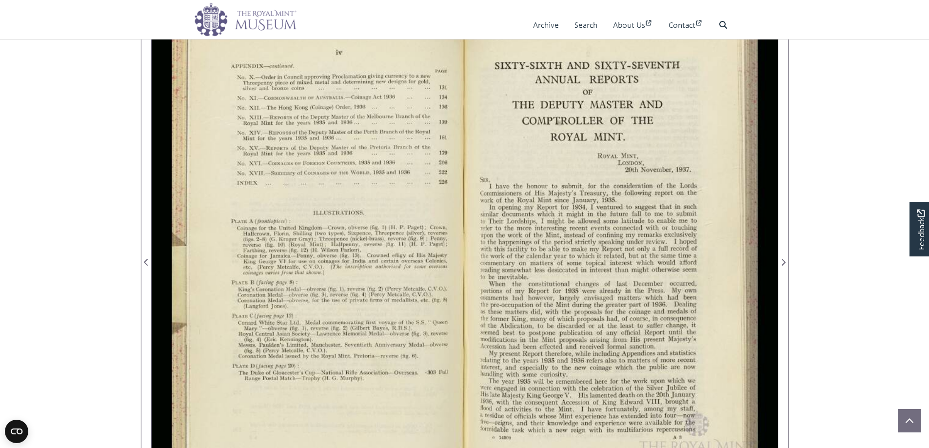
scroll to position [146, 0]
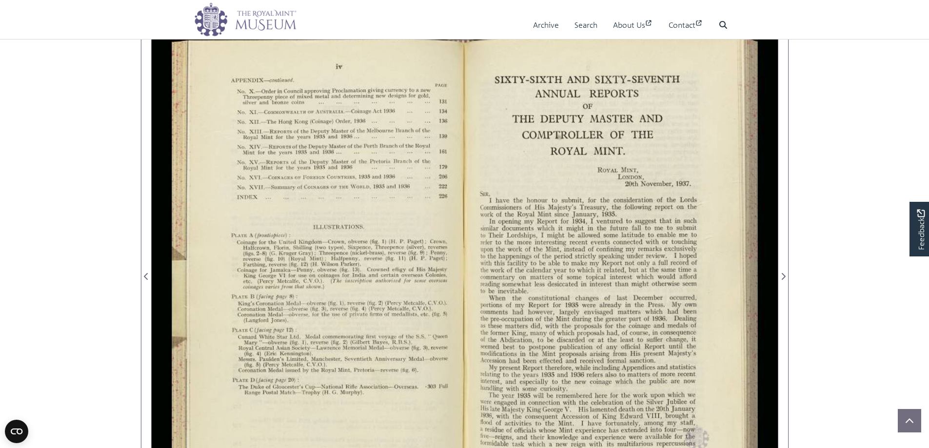
click at [721, 279] on div at bounding box center [621, 271] width 313 height 488
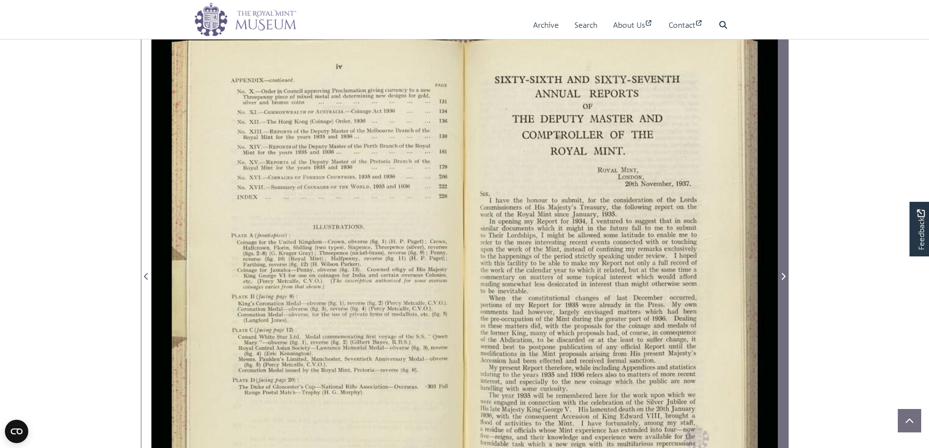
click at [780, 274] on span "Next Page" at bounding box center [783, 277] width 10 height 12
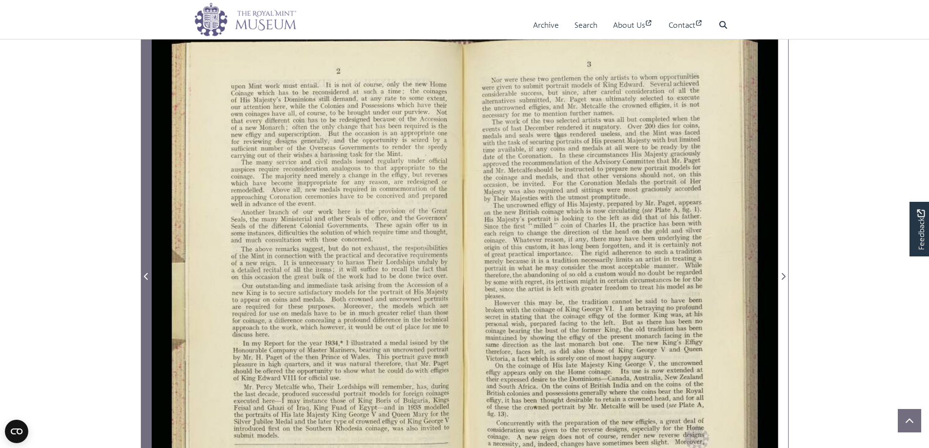
click at [142, 276] on span "Previous Page" at bounding box center [146, 277] width 10 height 12
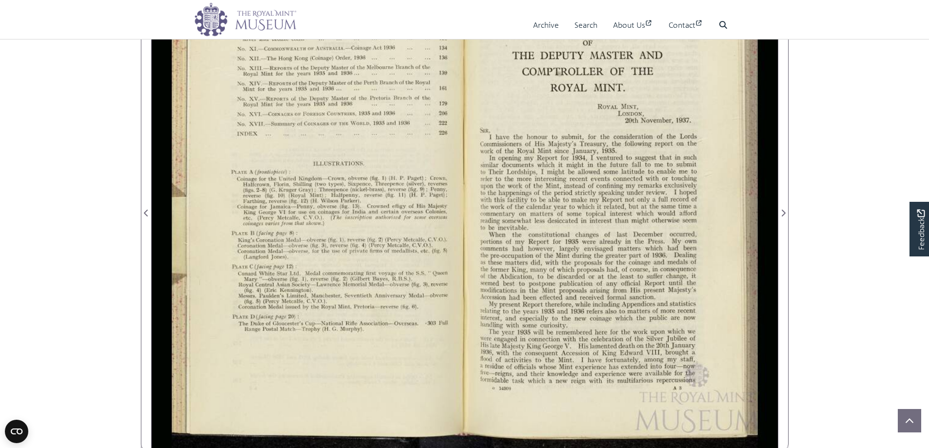
scroll to position [195, 0]
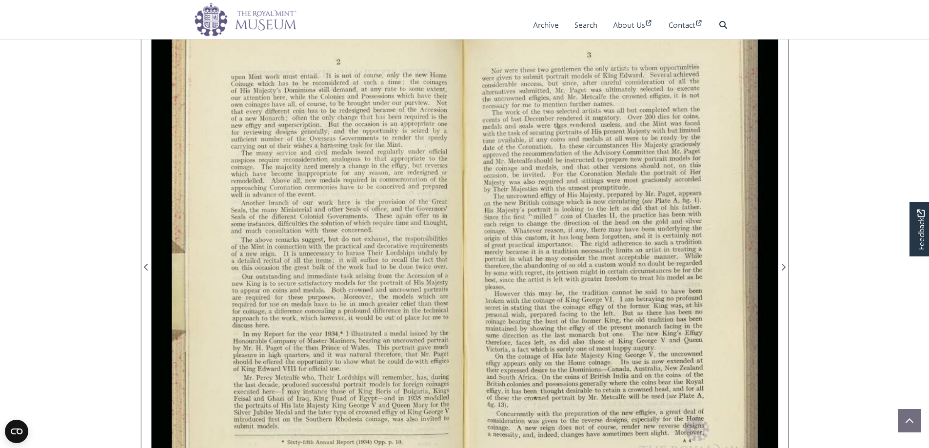
scroll to position [146, 0]
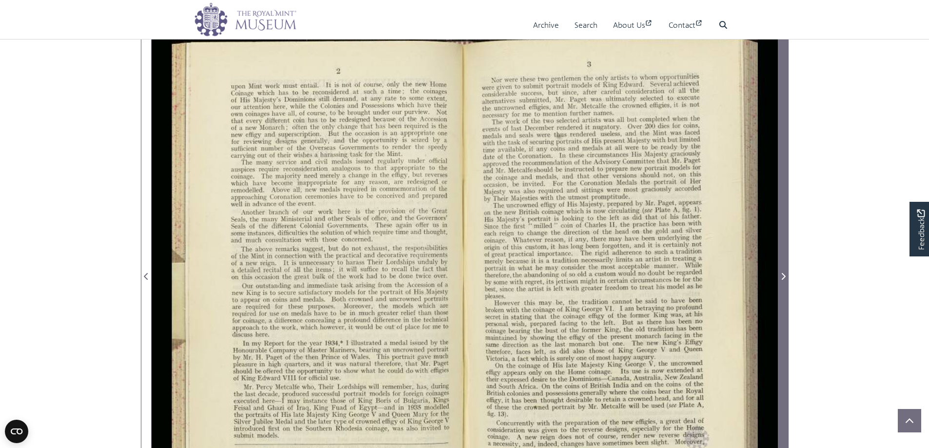
click at [783, 275] on icon "Next Page" at bounding box center [783, 276] width 4 height 7
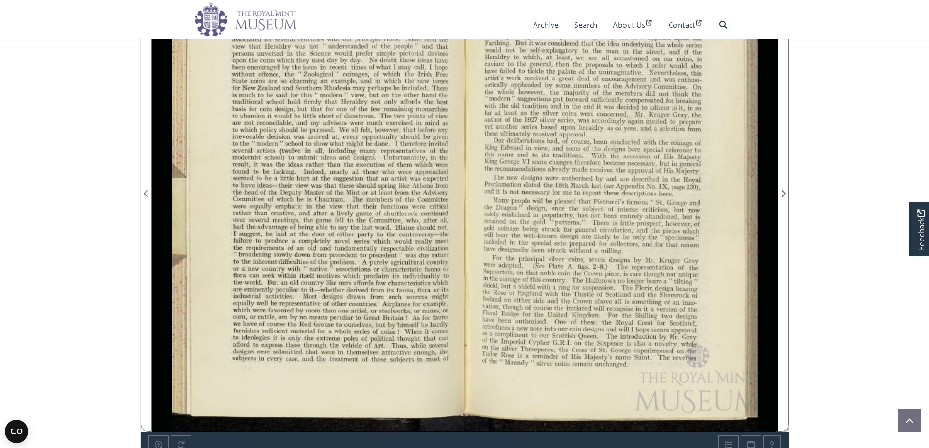
scroll to position [244, 0]
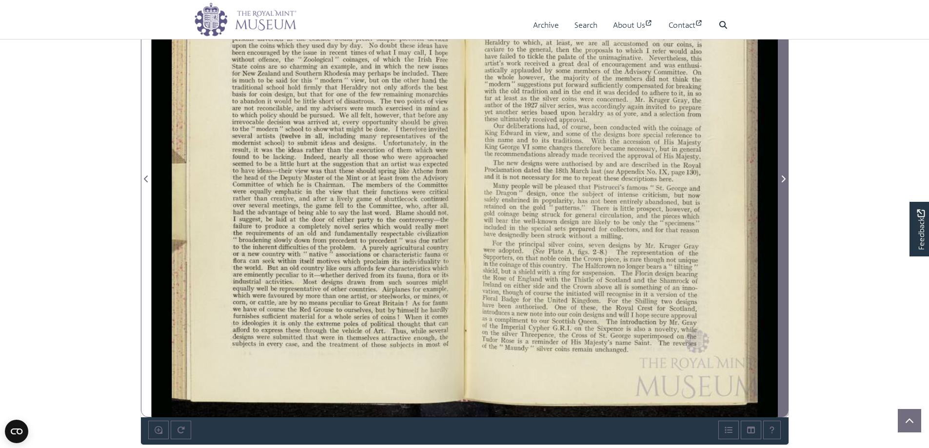
click at [780, 176] on span "Next Page" at bounding box center [783, 179] width 10 height 12
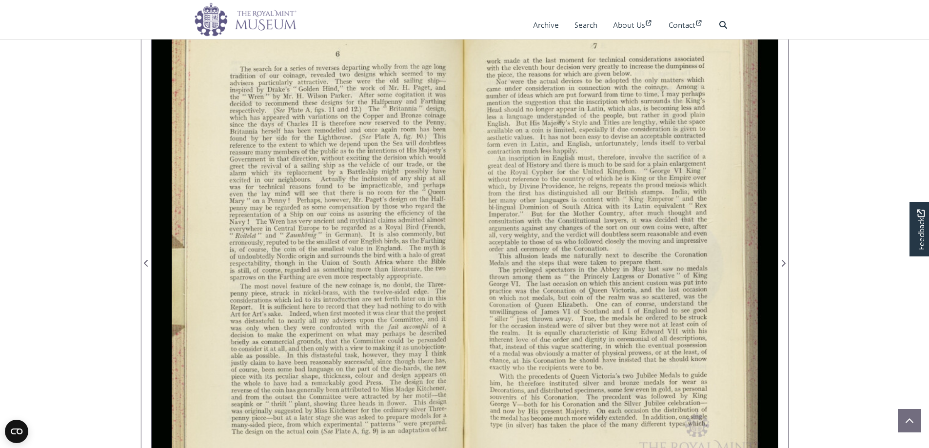
scroll to position [146, 0]
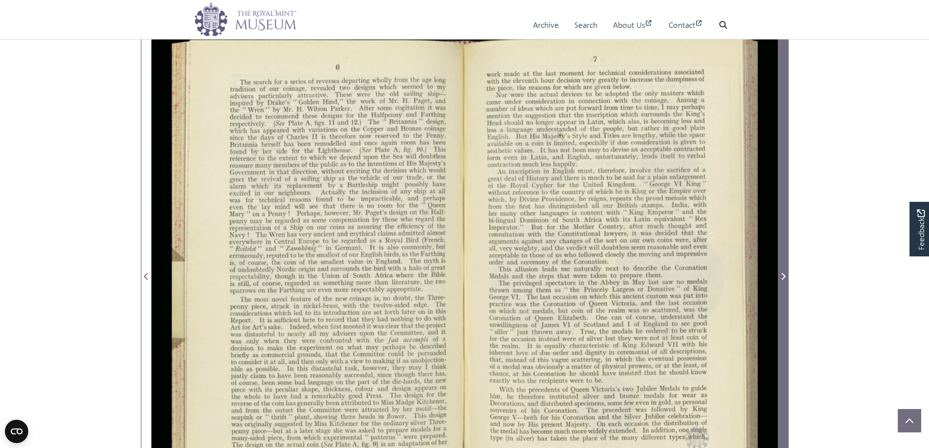
click at [782, 275] on icon "Next Page" at bounding box center [783, 277] width 5 height 8
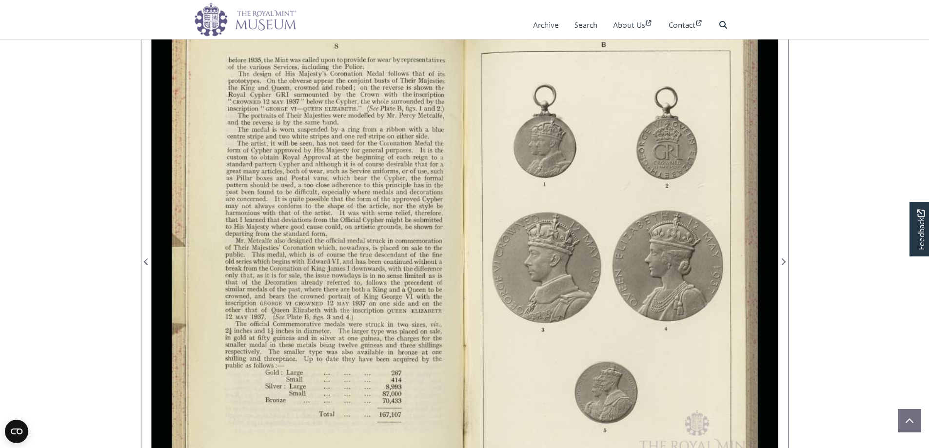
scroll to position [146, 0]
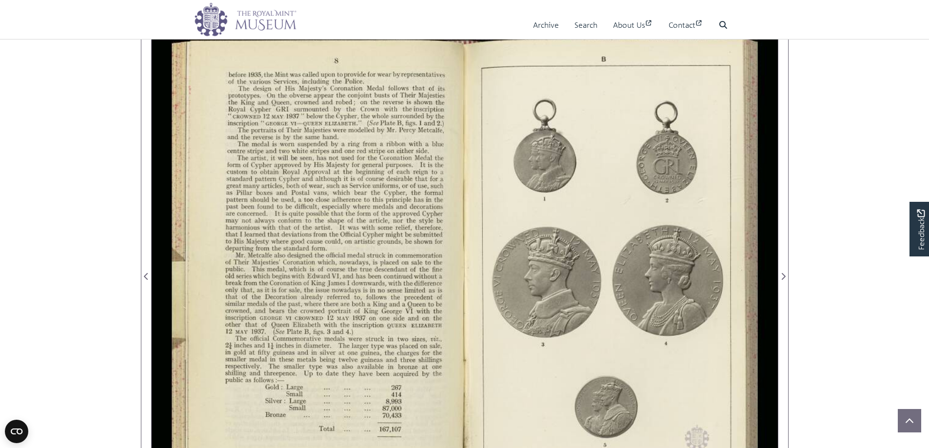
click at [707, 266] on div at bounding box center [621, 271] width 313 height 488
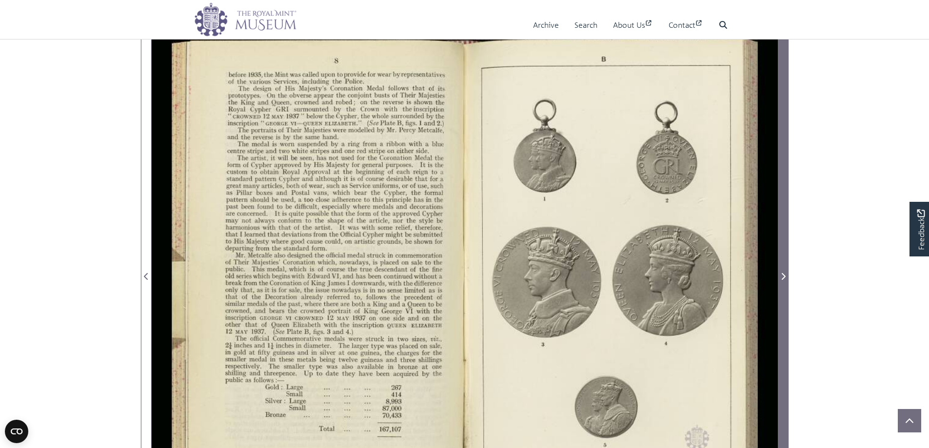
click at [784, 278] on icon "Next Page" at bounding box center [783, 276] width 4 height 7
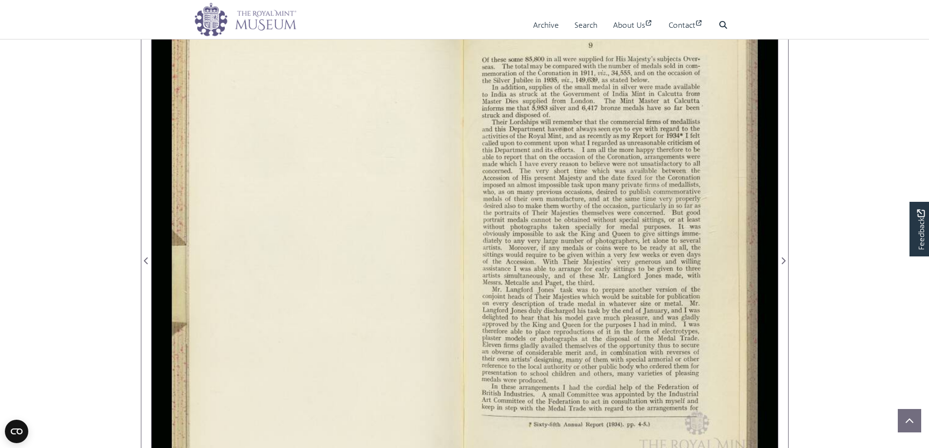
scroll to position [146, 0]
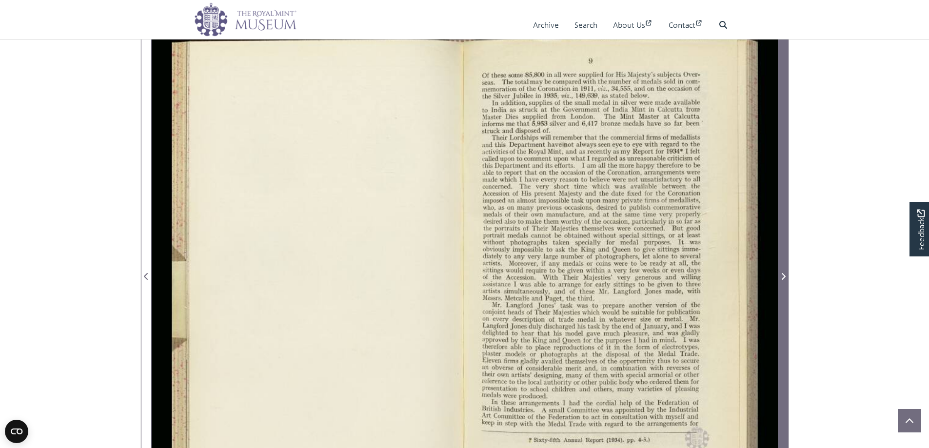
click at [780, 272] on span "Next Page" at bounding box center [783, 277] width 10 height 12
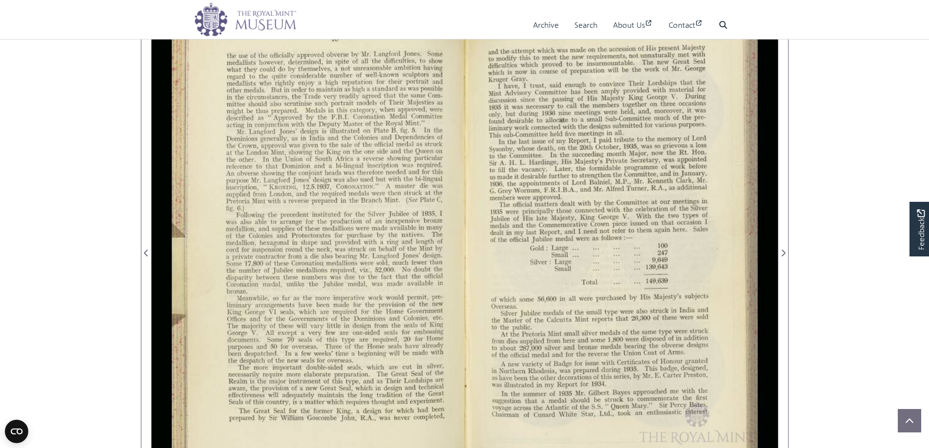
scroll to position [146, 0]
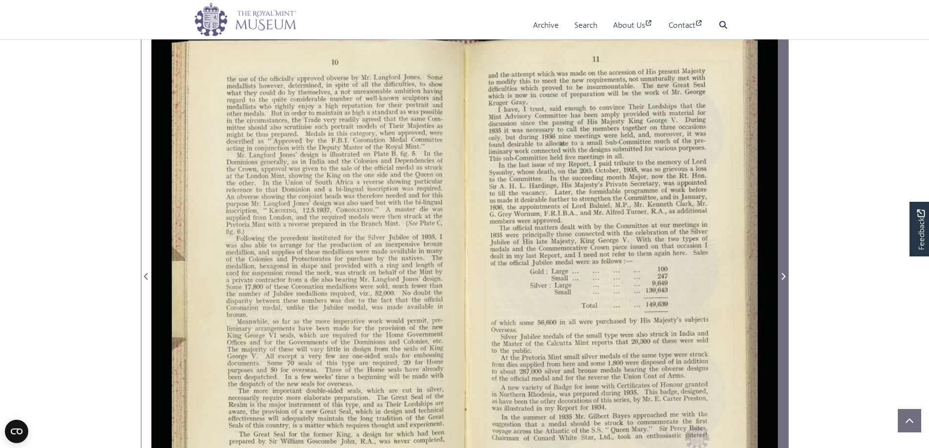
click at [784, 275] on icon "Next Page" at bounding box center [783, 276] width 4 height 7
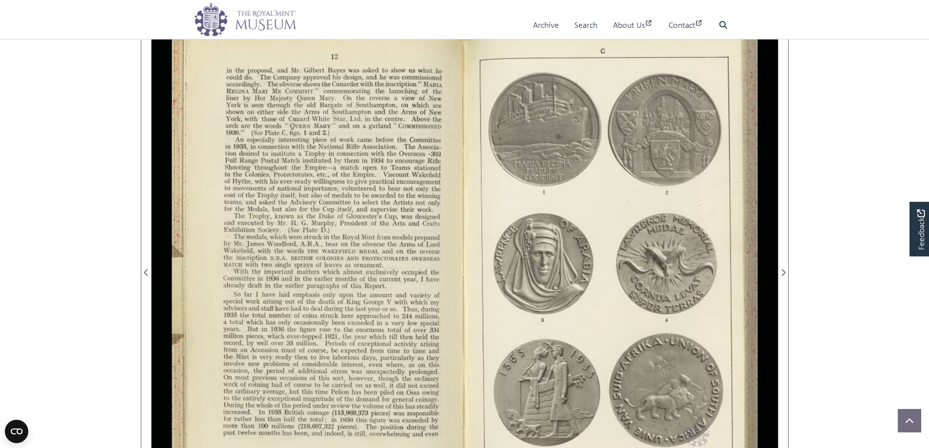
scroll to position [146, 0]
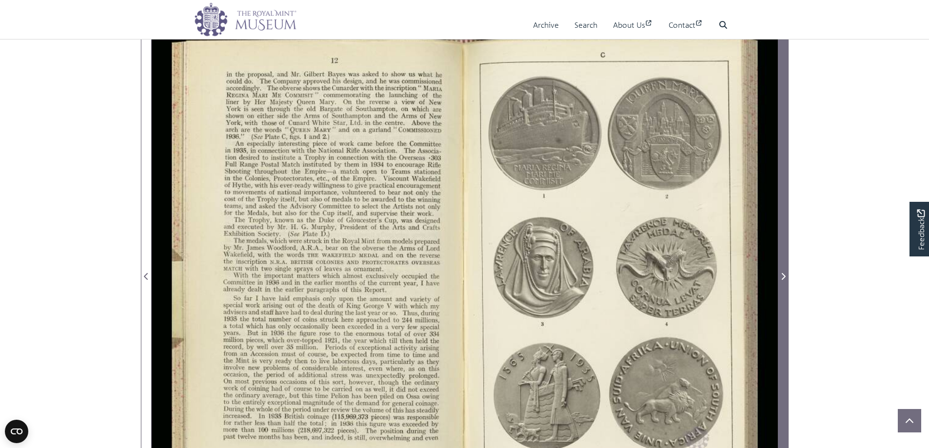
click at [781, 276] on icon "Next Page" at bounding box center [783, 277] width 5 height 8
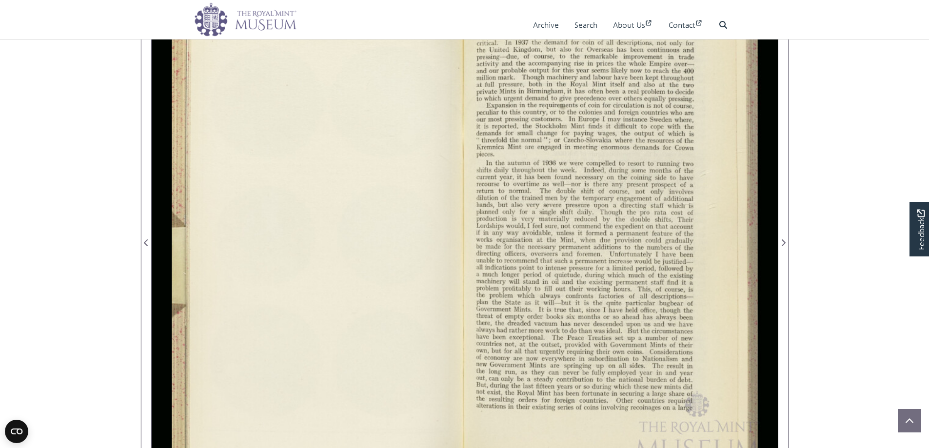
scroll to position [195, 0]
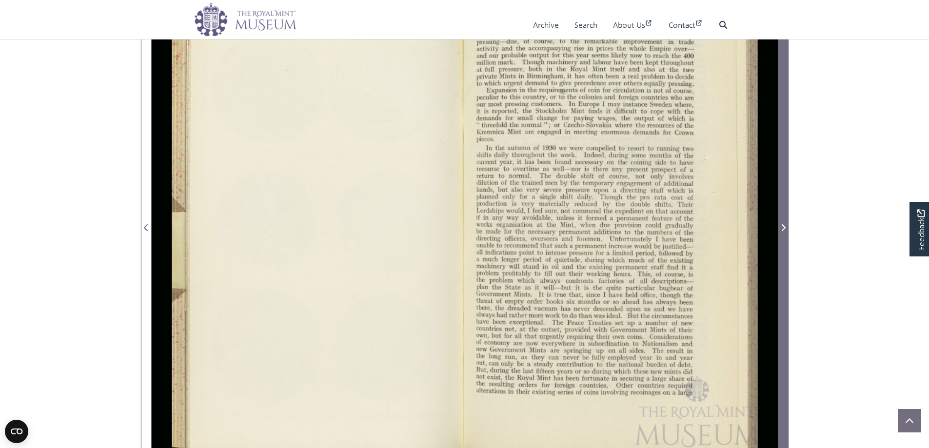
click at [780, 225] on span "Next Page" at bounding box center [783, 228] width 10 height 12
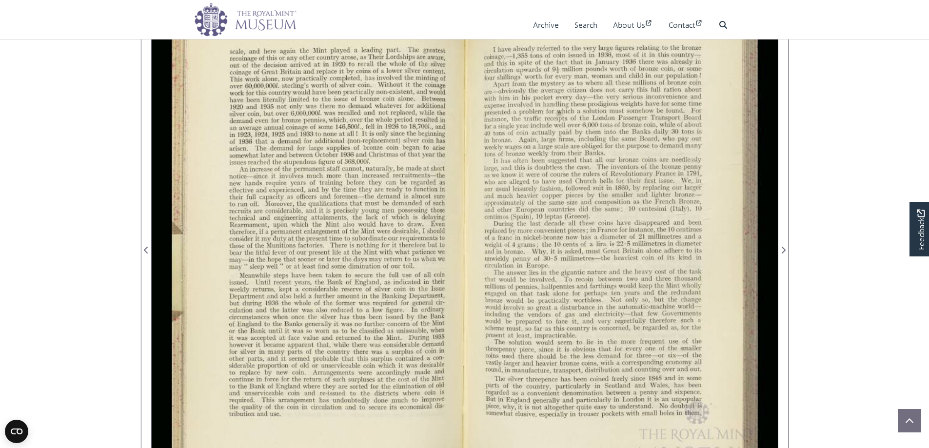
scroll to position [195, 0]
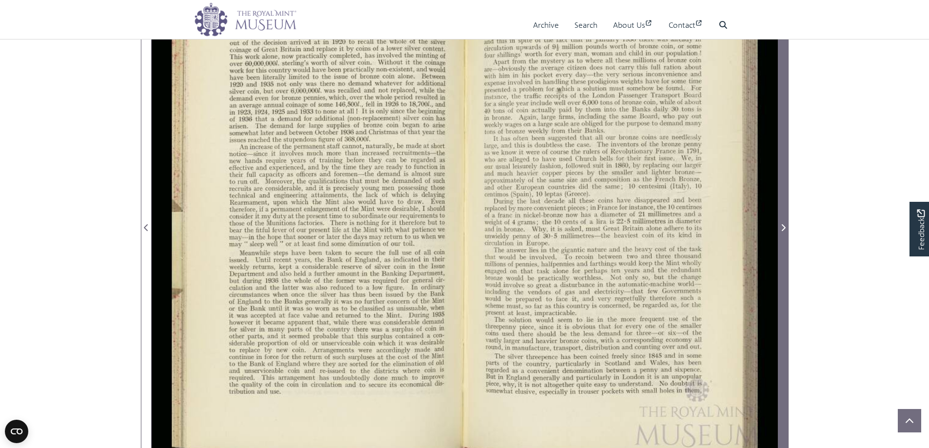
click at [782, 225] on icon "Next Page" at bounding box center [783, 227] width 4 height 7
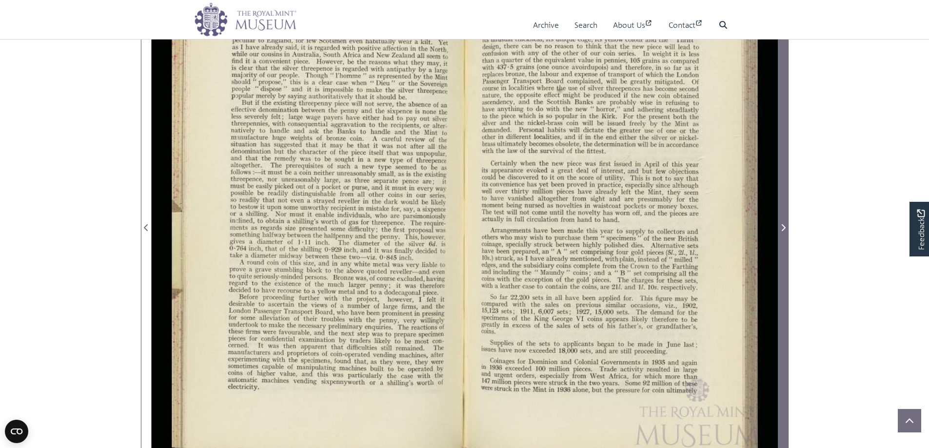
click at [782, 225] on icon "Next Page" at bounding box center [783, 227] width 4 height 7
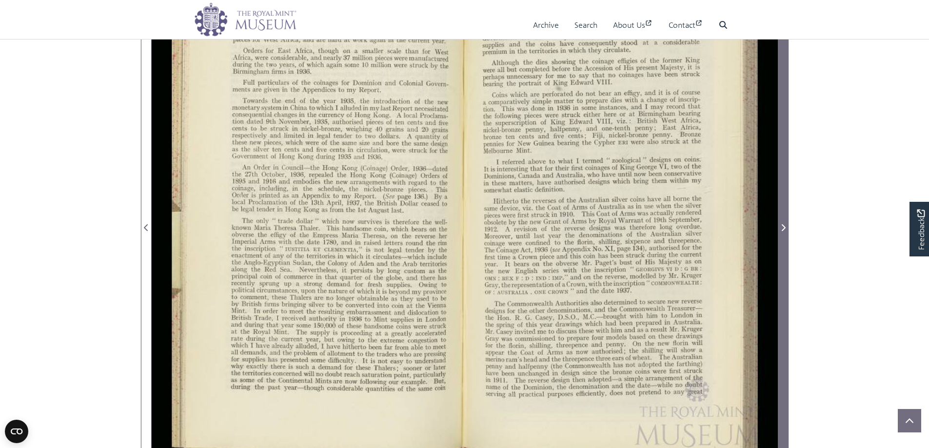
click at [782, 225] on icon "Next Page" at bounding box center [783, 227] width 4 height 7
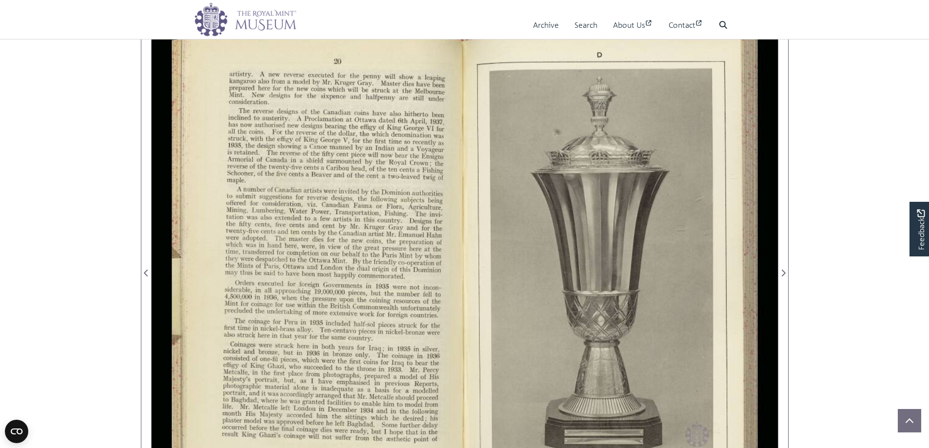
scroll to position [146, 0]
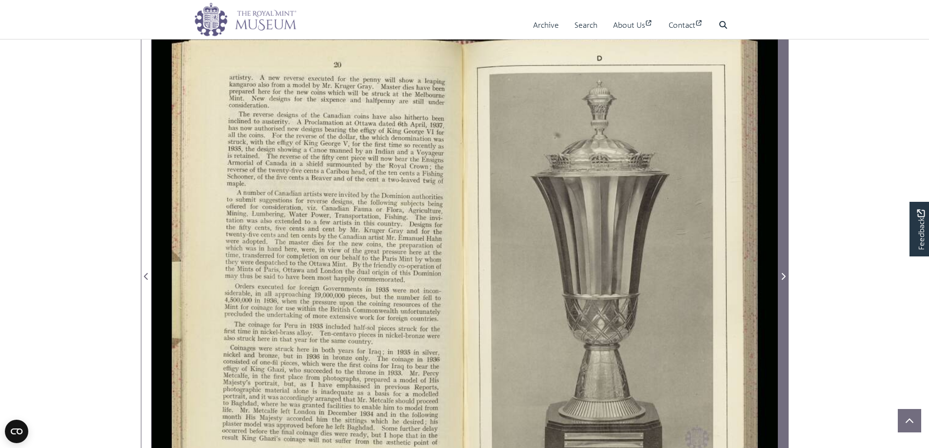
click at [782, 277] on icon "Next Page" at bounding box center [783, 277] width 5 height 8
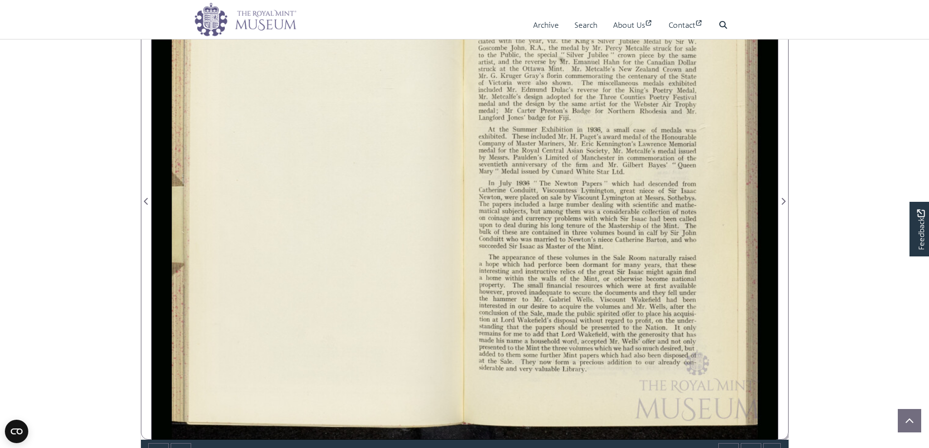
scroll to position [244, 0]
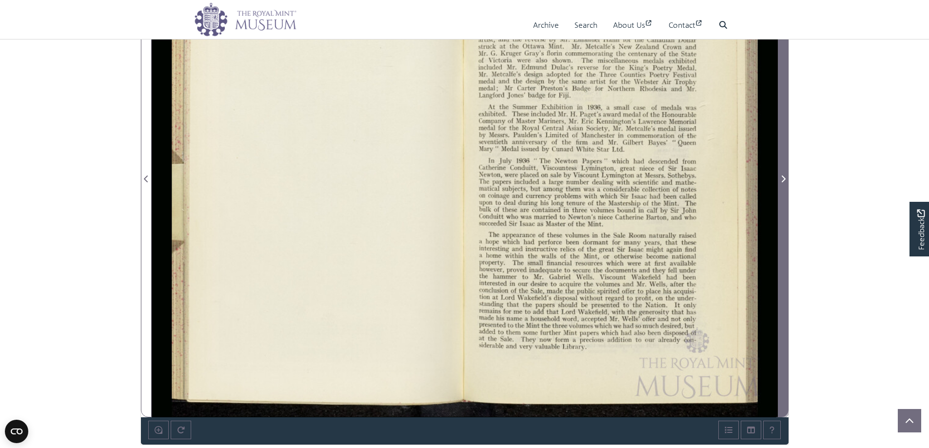
click at [783, 180] on icon "Next Page" at bounding box center [783, 179] width 4 height 7
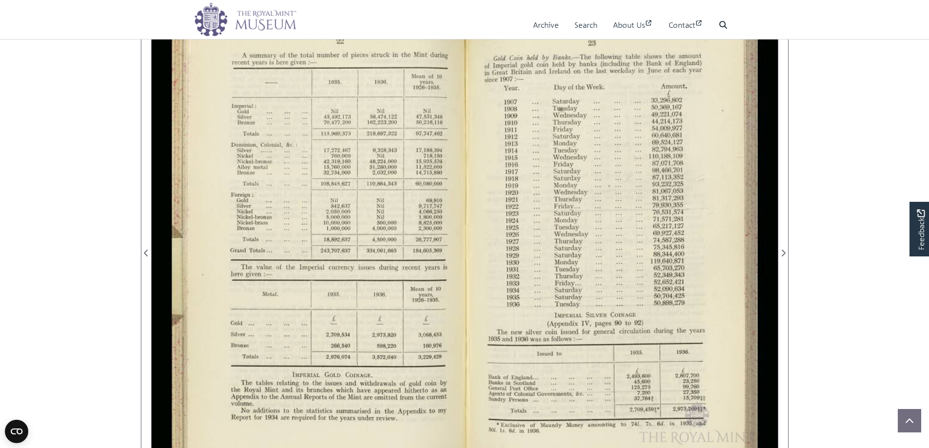
scroll to position [146, 0]
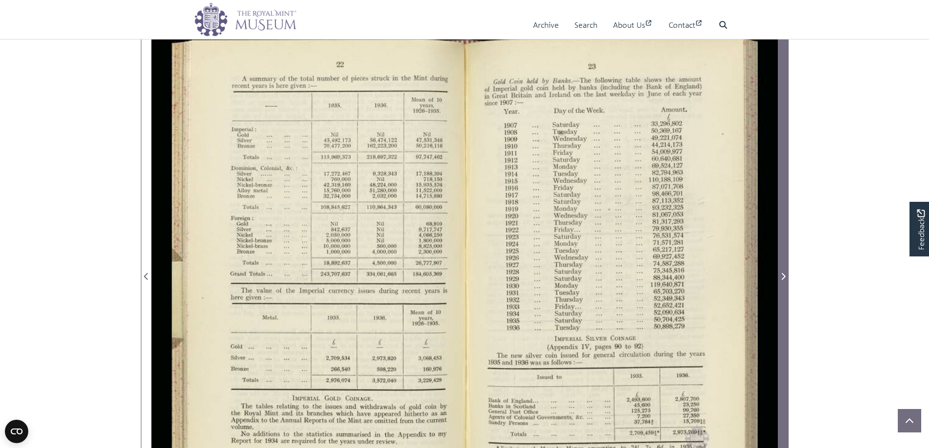
click at [783, 275] on icon "Next Page" at bounding box center [783, 276] width 4 height 7
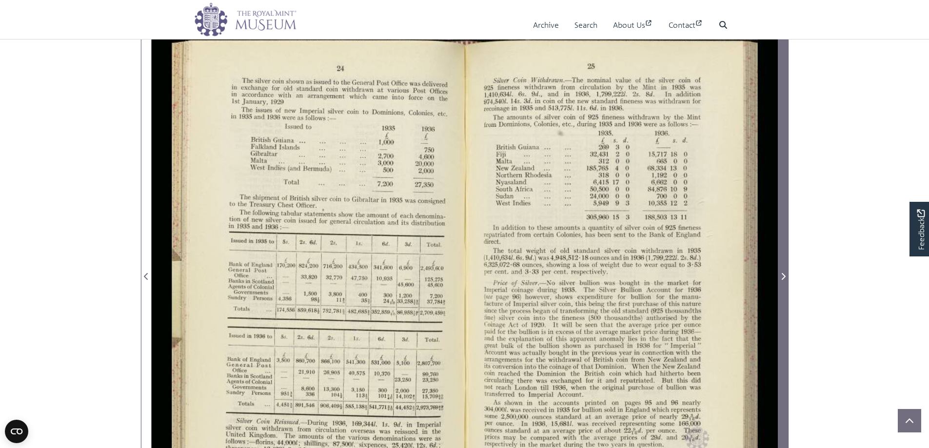
scroll to position [195, 0]
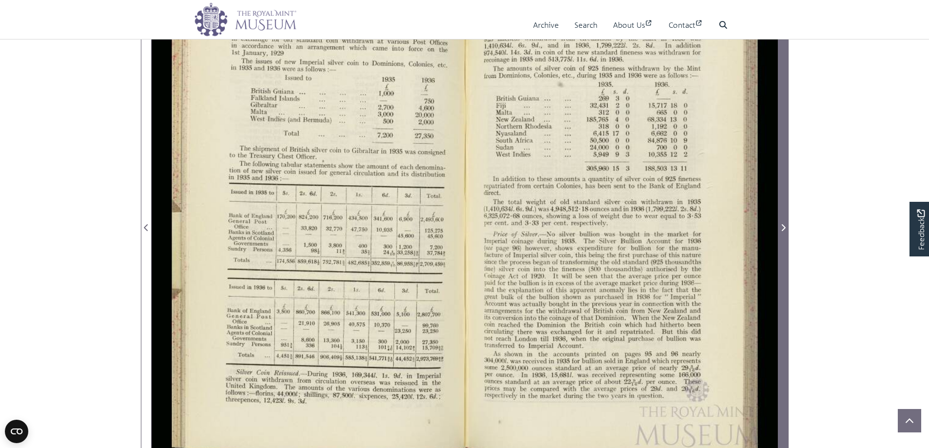
click at [781, 224] on icon "Next Page" at bounding box center [783, 228] width 5 height 8
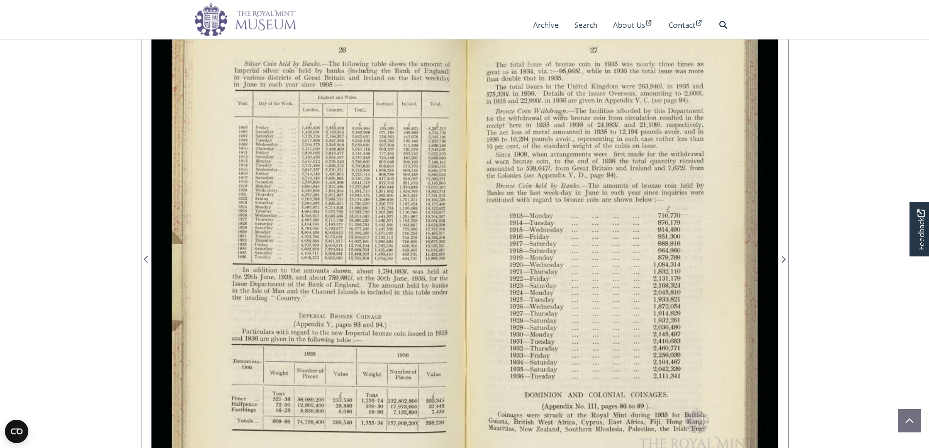
scroll to position [146, 0]
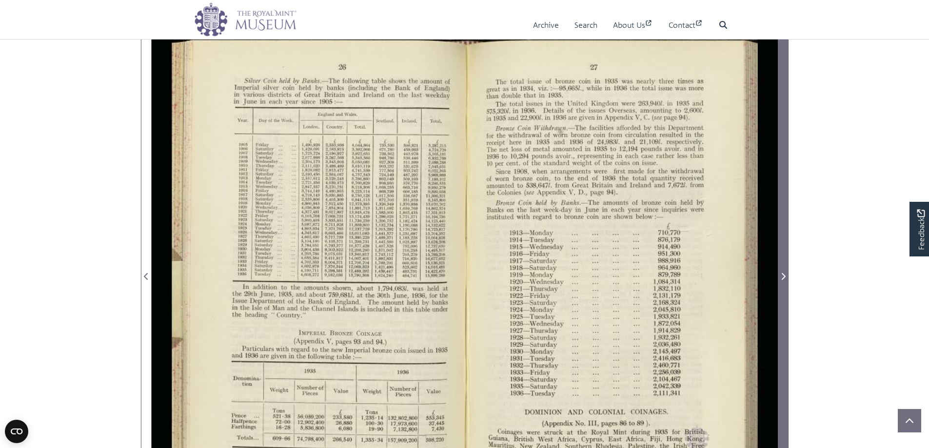
click at [780, 272] on span "Next Page" at bounding box center [783, 277] width 10 height 12
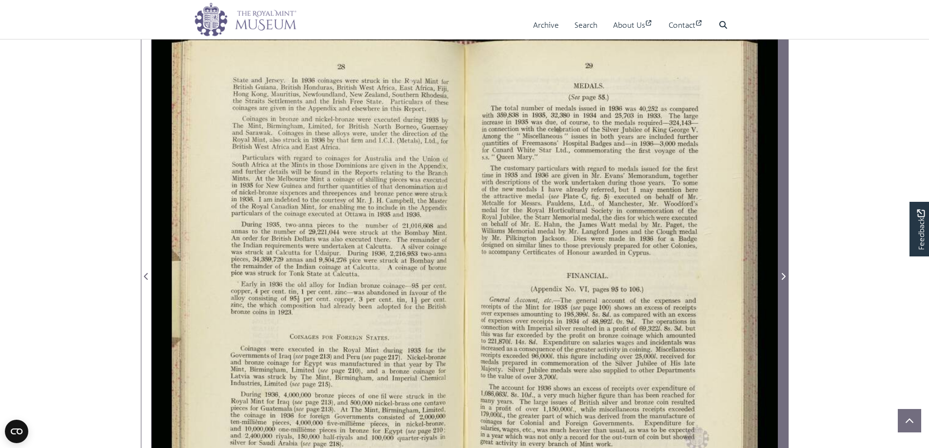
click at [785, 276] on span "Next Page" at bounding box center [783, 277] width 10 height 12
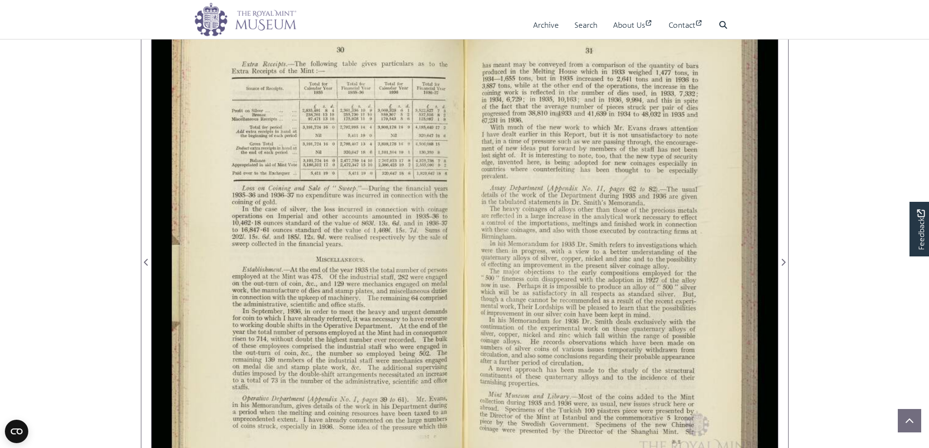
scroll to position [146, 0]
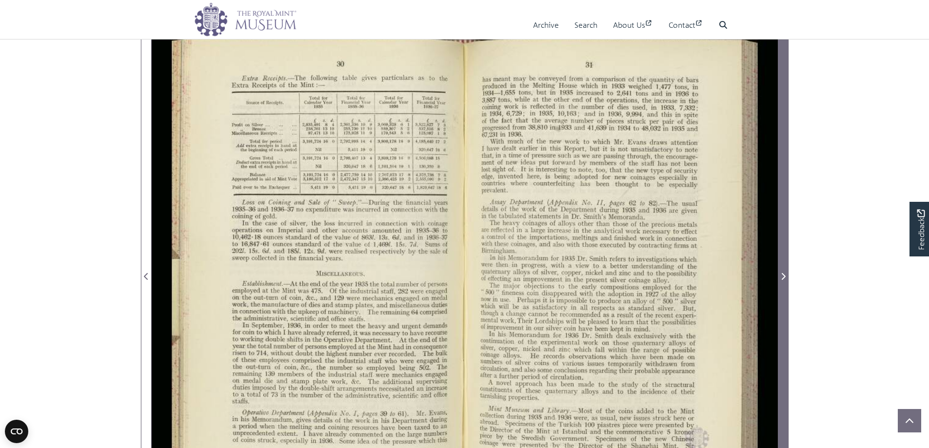
click at [781, 275] on icon "Next Page" at bounding box center [783, 277] width 5 height 8
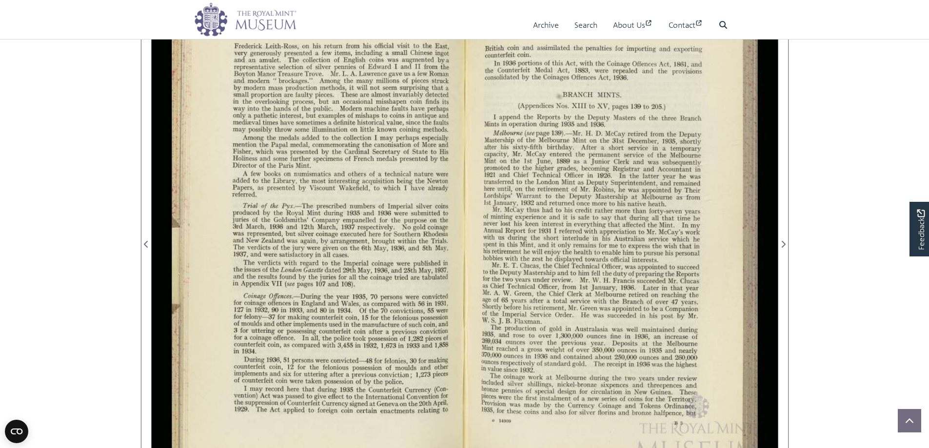
scroll to position [195, 0]
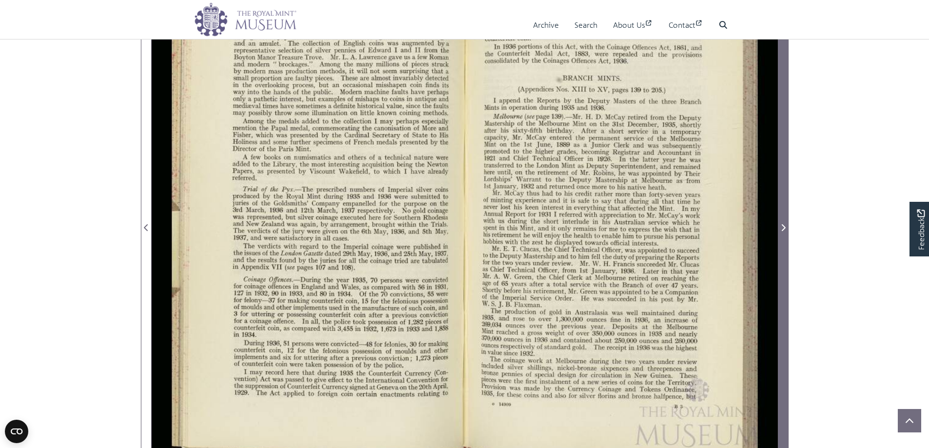
click at [781, 225] on icon "Next Page" at bounding box center [783, 228] width 5 height 8
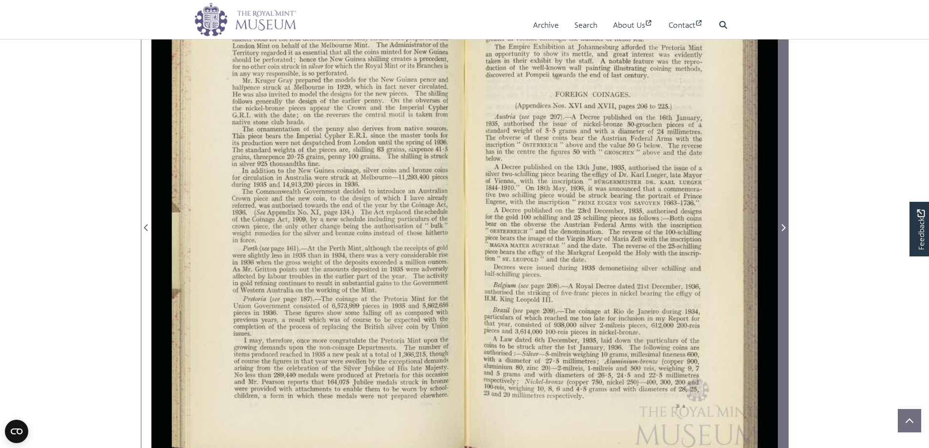
click at [785, 227] on icon "Next Page" at bounding box center [783, 228] width 5 height 8
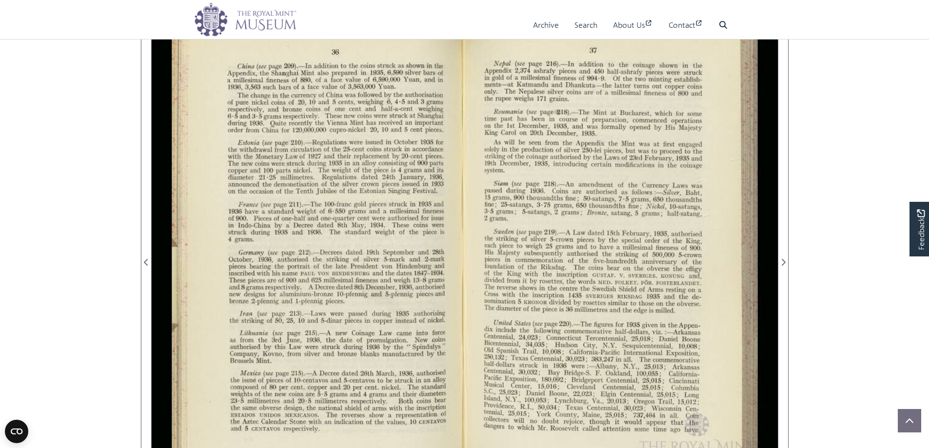
scroll to position [146, 0]
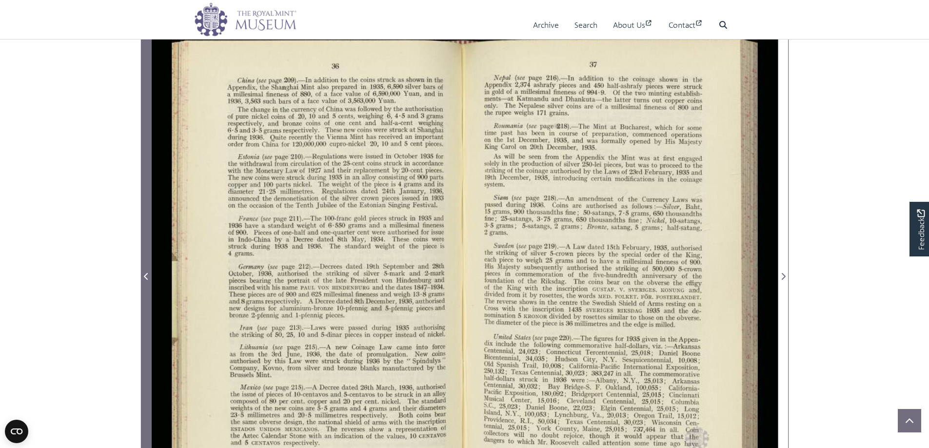
click at [145, 270] on span "Previous Page" at bounding box center [146, 270] width 10 height 487
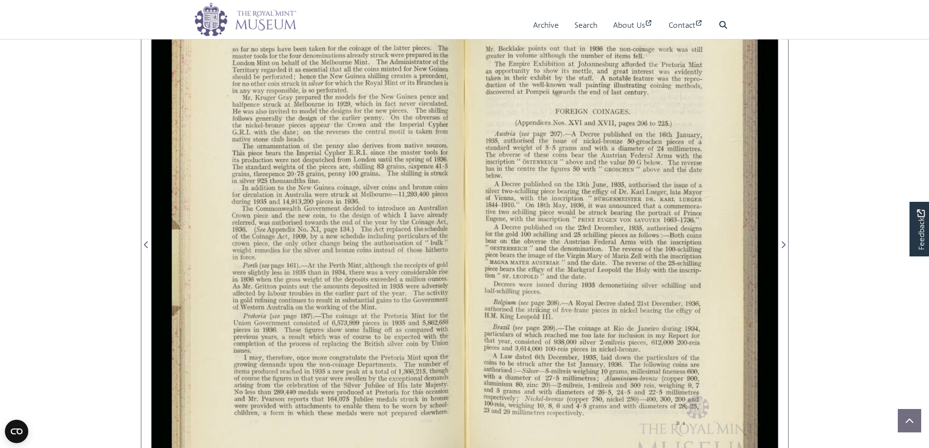
scroll to position [195, 0]
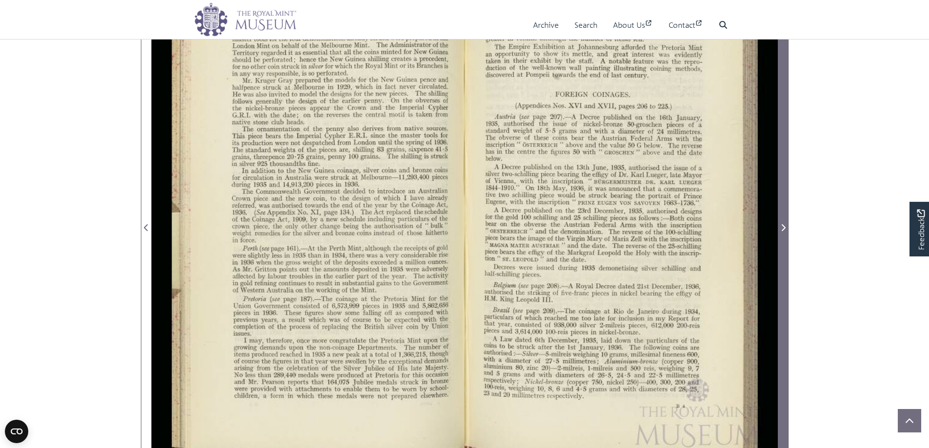
click at [784, 229] on icon "Next Page" at bounding box center [783, 227] width 4 height 7
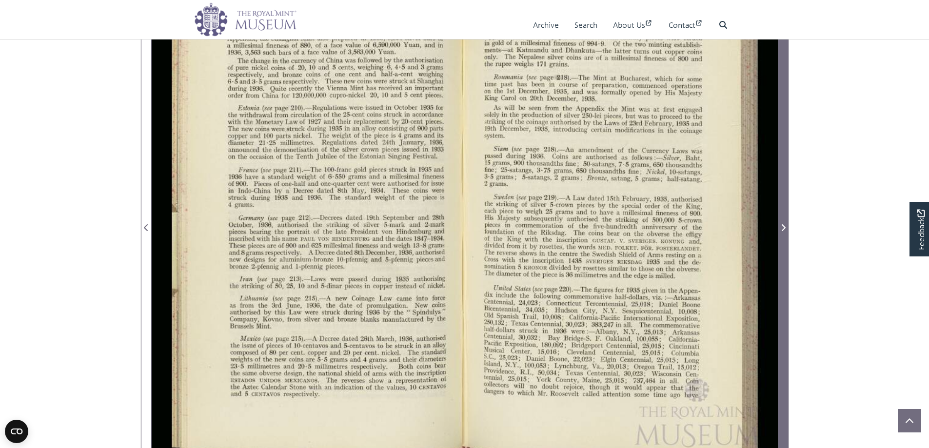
click at [784, 229] on icon "Next Page" at bounding box center [783, 227] width 4 height 7
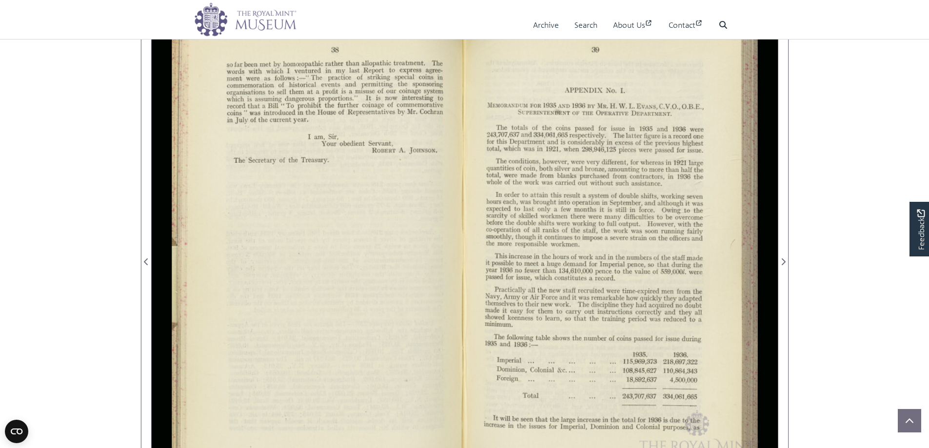
scroll to position [146, 0]
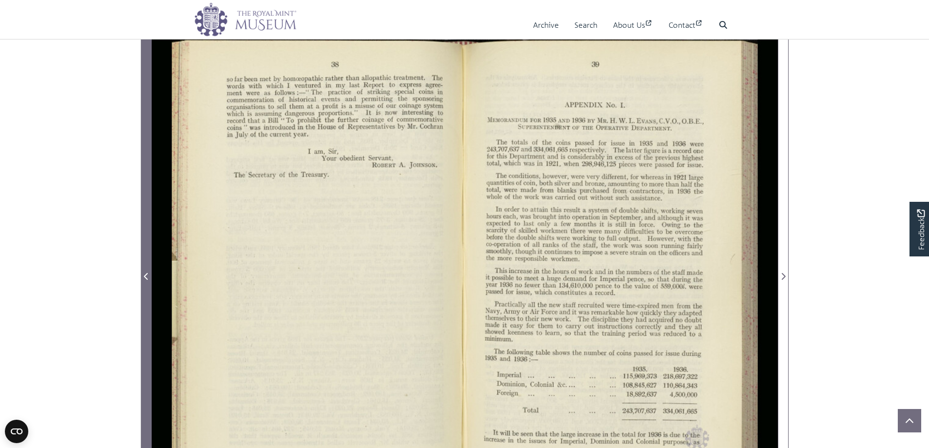
click at [149, 271] on span "Previous Page" at bounding box center [146, 277] width 10 height 12
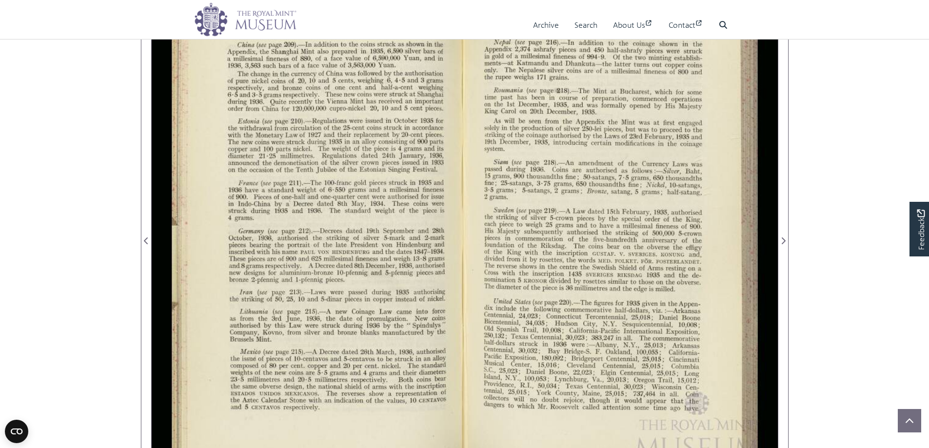
scroll to position [195, 0]
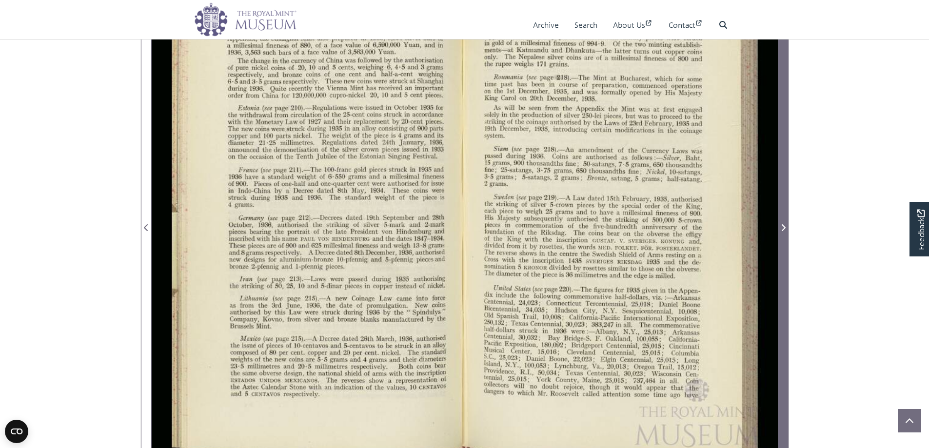
click at [783, 232] on span "Next Page" at bounding box center [783, 228] width 10 height 12
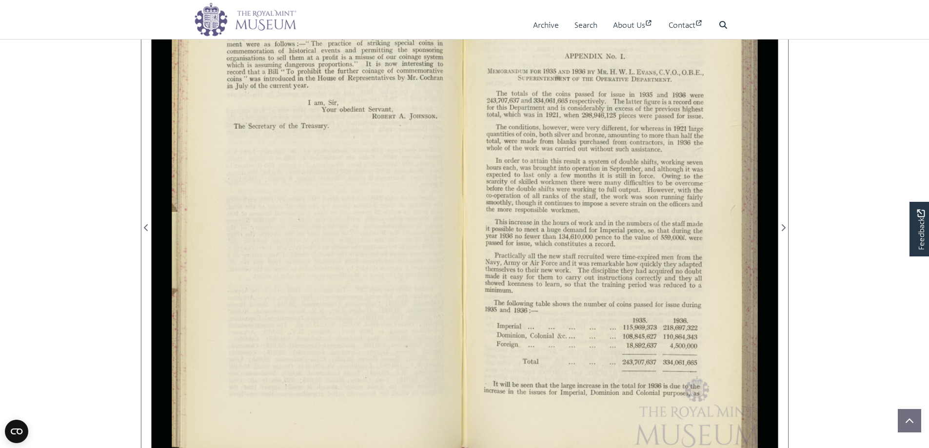
scroll to position [146, 0]
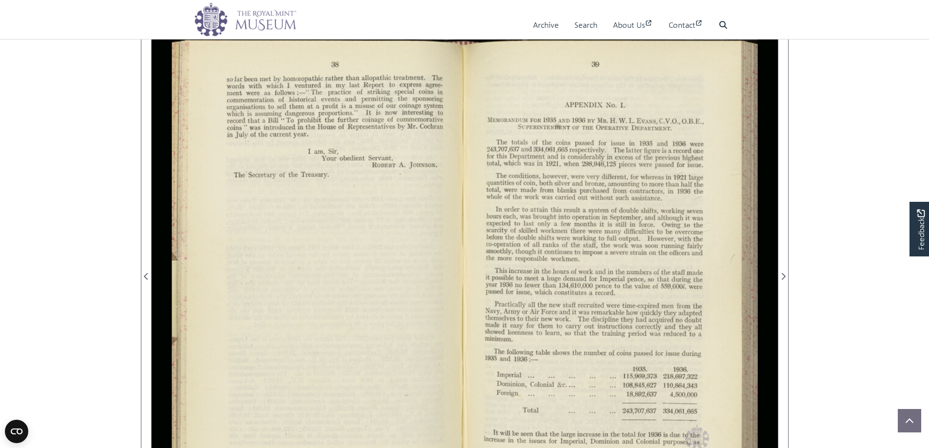
click at [285, 260] on div at bounding box center [308, 271] width 313 height 488
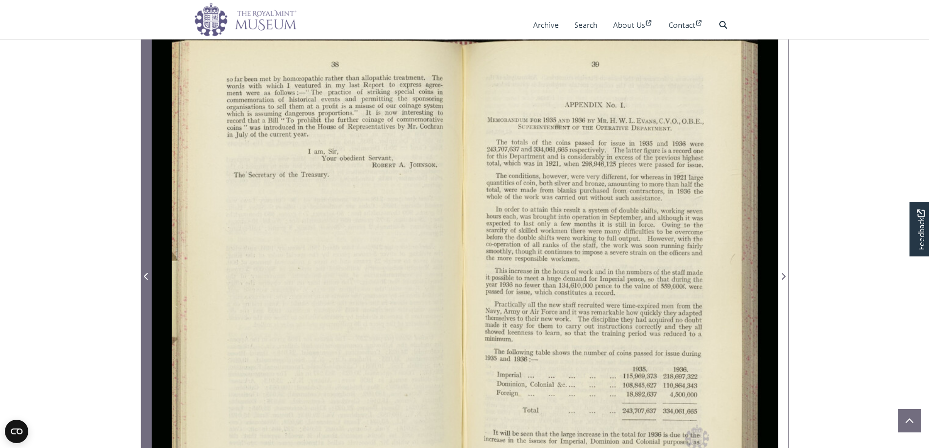
click at [144, 271] on span "Previous Page" at bounding box center [146, 277] width 10 height 12
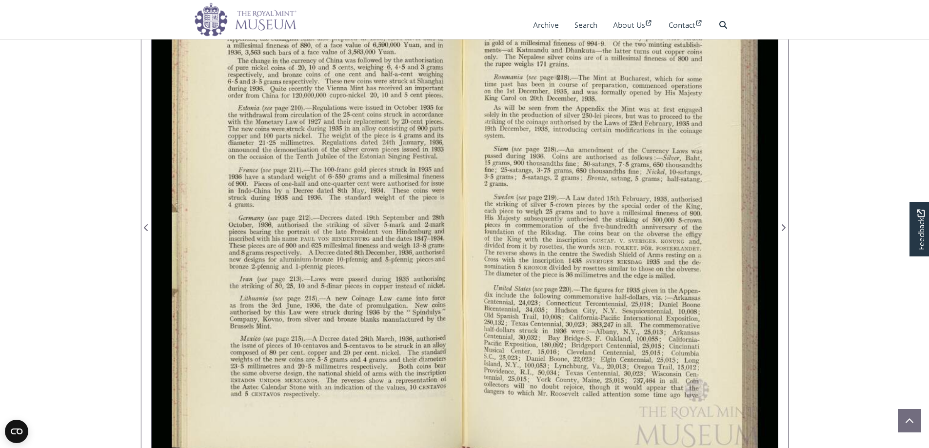
scroll to position [244, 0]
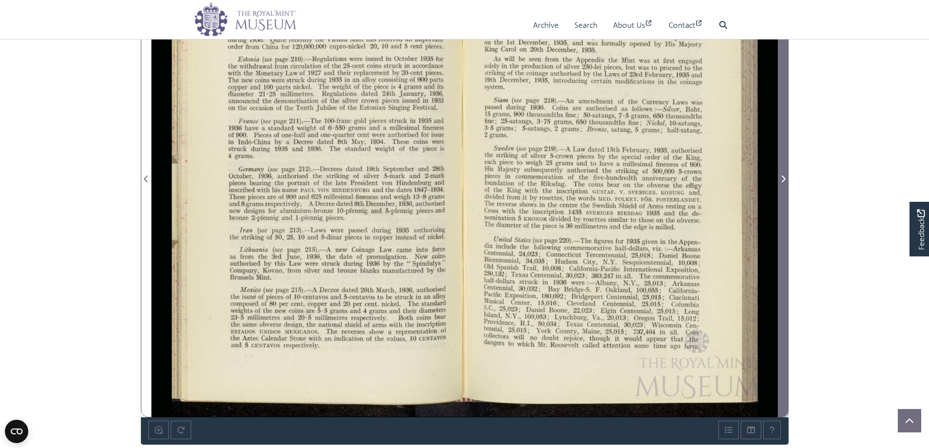
click at [782, 178] on icon "Next Page" at bounding box center [783, 179] width 5 height 8
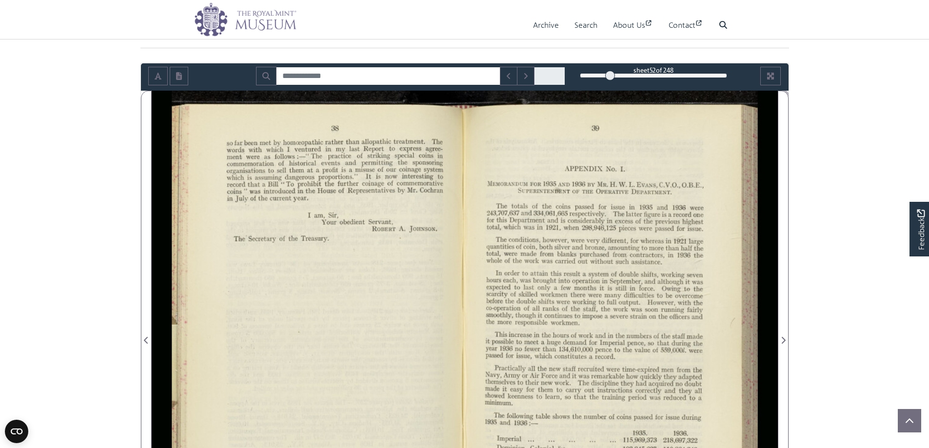
scroll to position [98, 0]
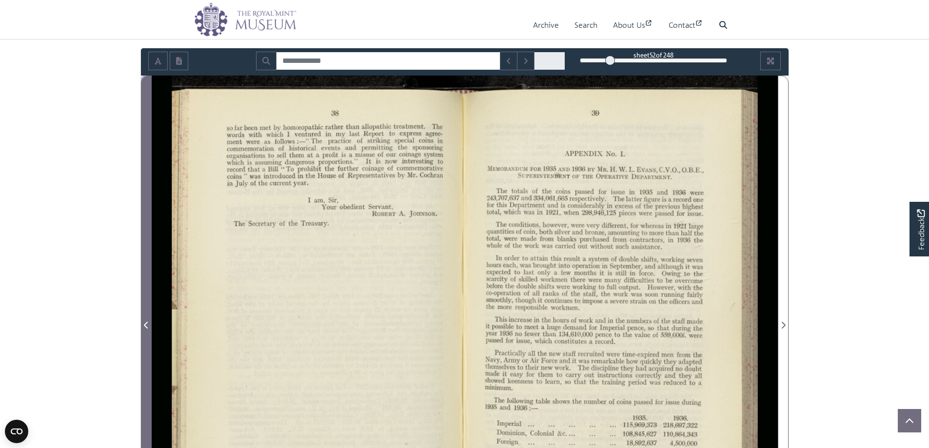
click at [147, 320] on span "Previous Page" at bounding box center [146, 325] width 10 height 12
